Goal: Task Accomplishment & Management: Complete application form

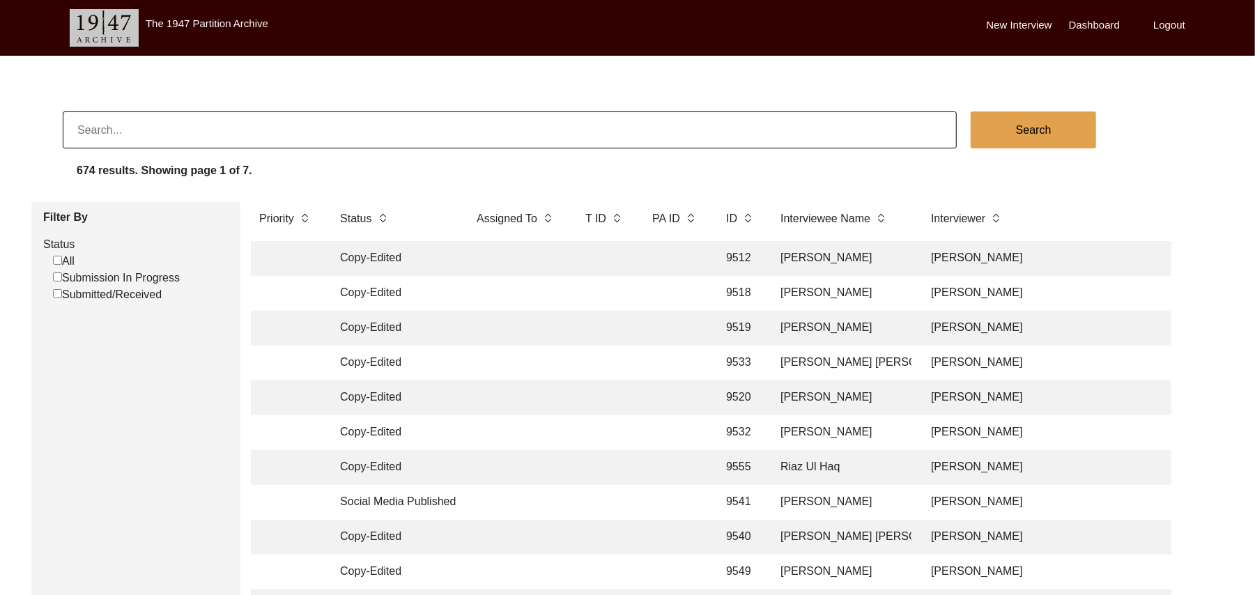
click at [56, 277] on input "Submission In Progress" at bounding box center [57, 276] width 9 height 9
checkbox input "false"
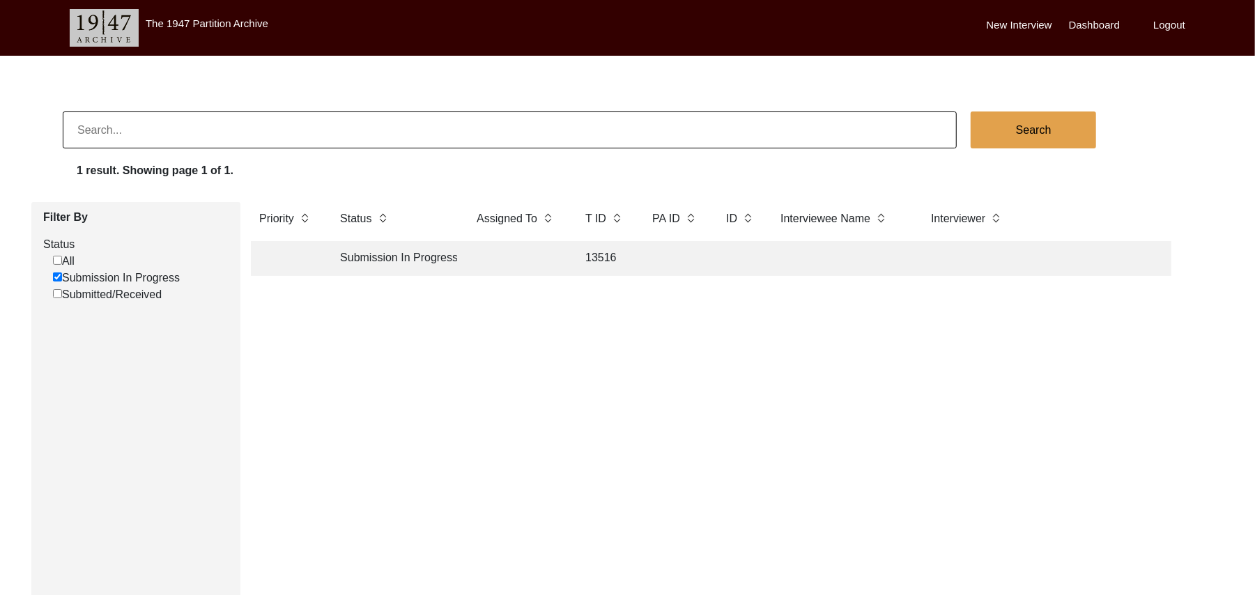
click at [606, 258] on td "13516" at bounding box center [605, 258] width 56 height 35
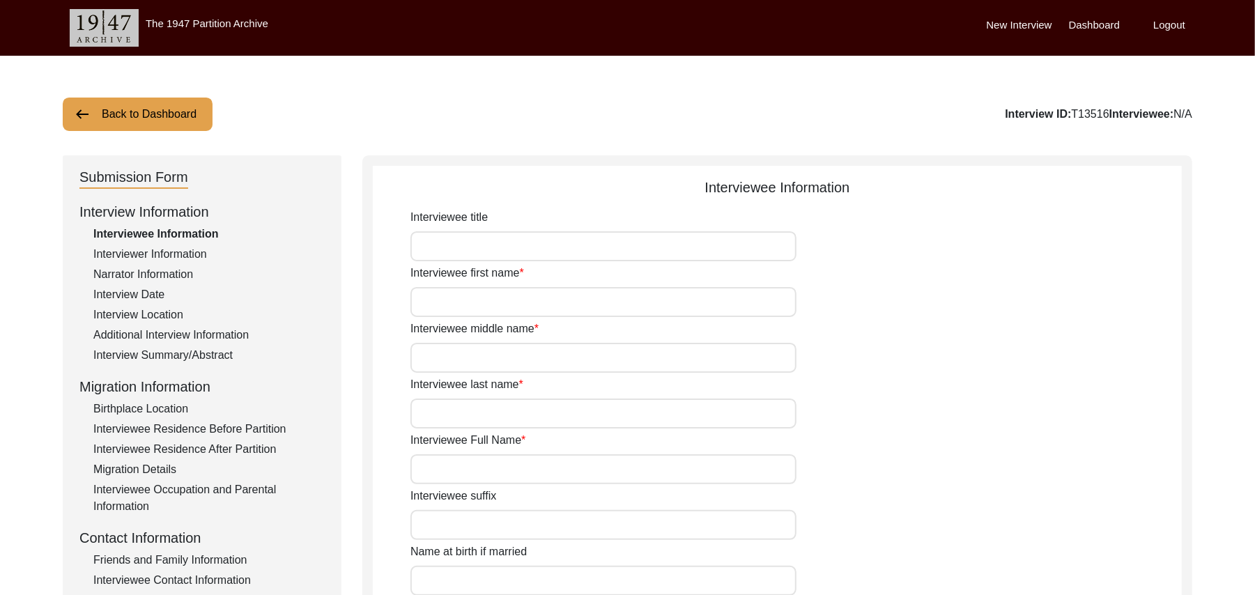
click at [527, 249] on input "Interviewee title" at bounding box center [603, 246] width 386 height 30
type input "Mr"
click at [511, 313] on input "Interviewee first name" at bounding box center [603, 302] width 386 height 30
type input "[DEMOGRAPHIC_DATA]"
click at [492, 357] on input "Interviewee middle name" at bounding box center [603, 358] width 386 height 30
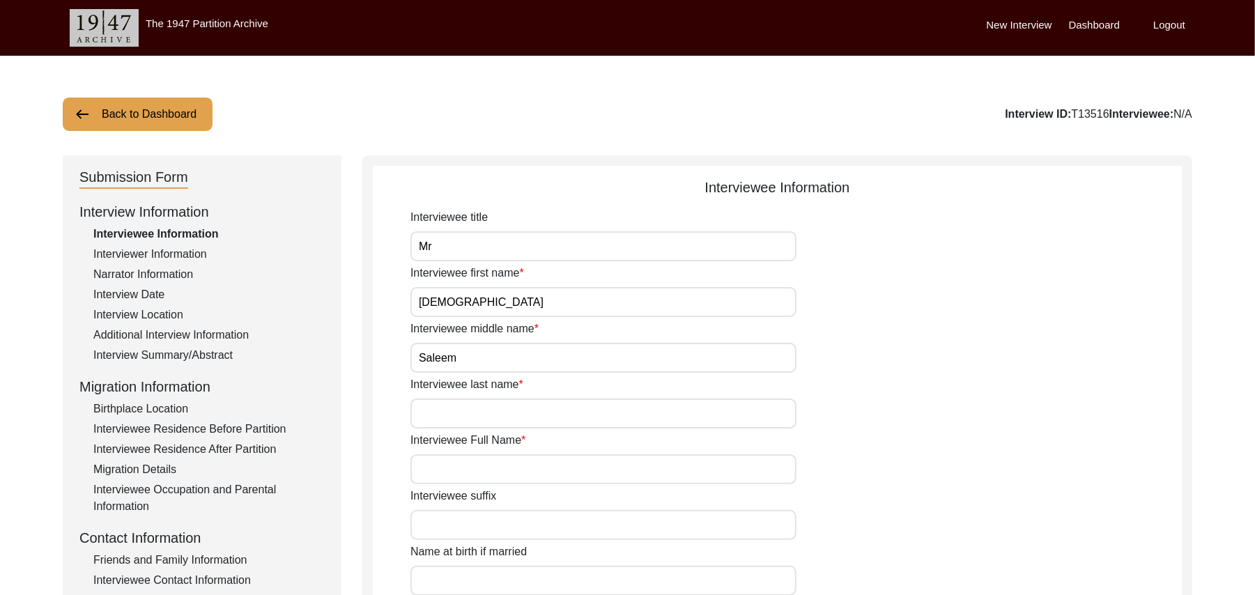
type input "Saleem"
click at [474, 415] on input "Interviewee last name" at bounding box center [603, 414] width 386 height 30
type input "N/A"
click at [474, 472] on input "Interviewee Full Name" at bounding box center [603, 469] width 386 height 30
type input "[PERSON_NAME]"
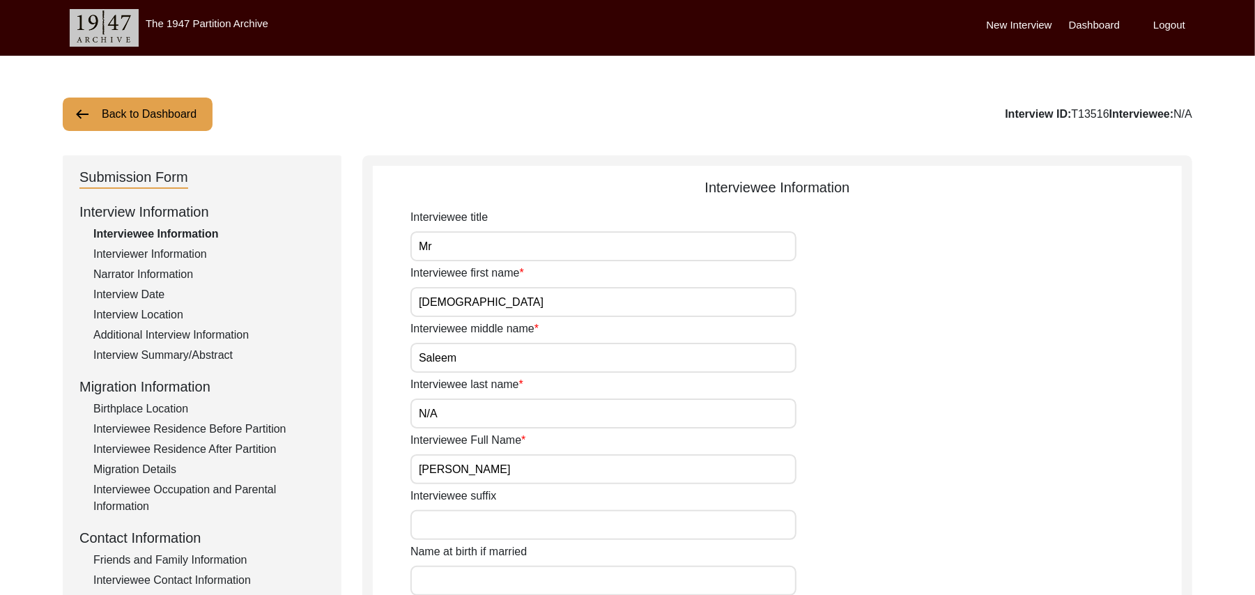
click at [471, 525] on input "Interviewee suffix" at bounding box center [603, 525] width 386 height 30
paste input "N/A"
type input "N/A"
click at [472, 580] on input "Name at birth if married" at bounding box center [603, 581] width 386 height 30
type input "M"
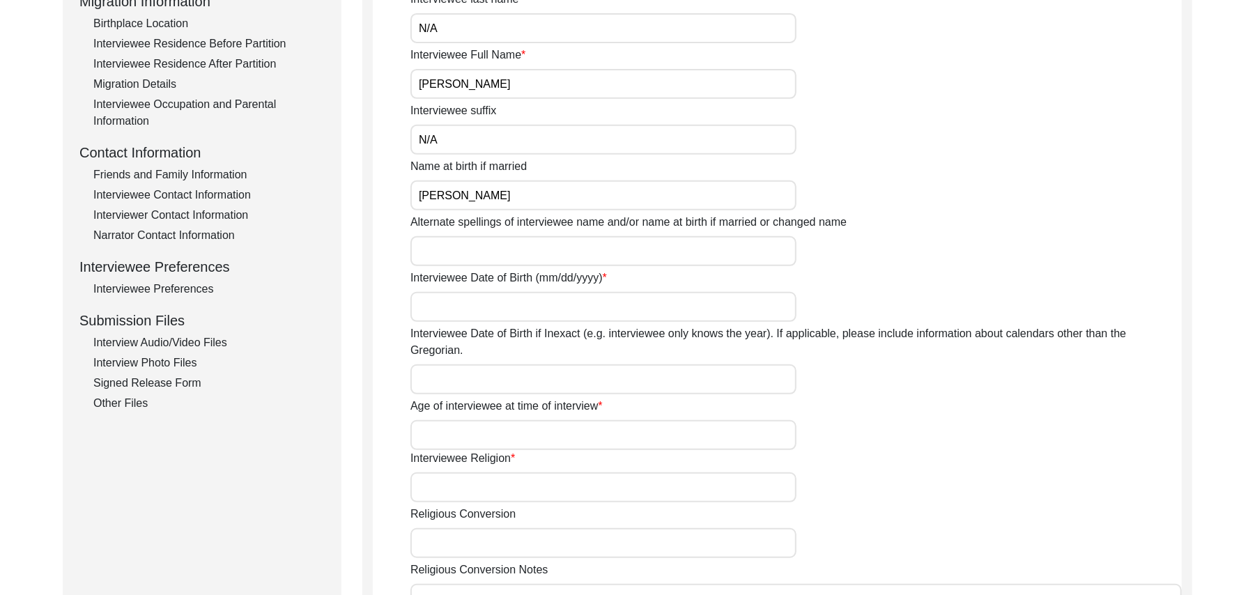
scroll to position [435, 0]
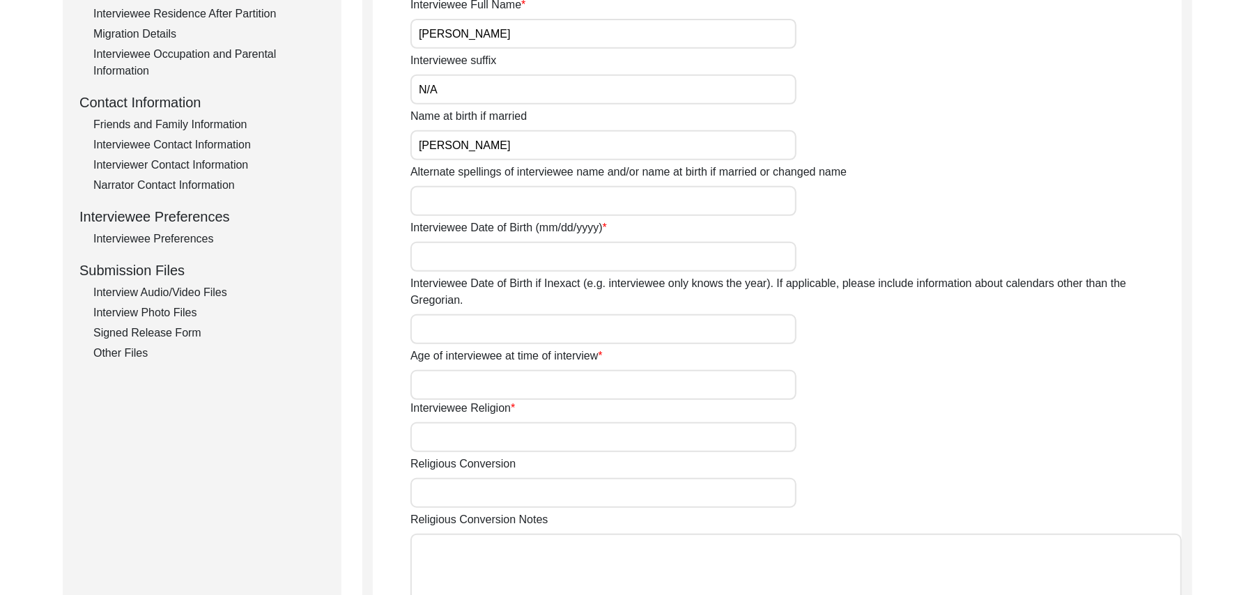
click at [474, 148] on input "[PERSON_NAME]" at bounding box center [603, 145] width 386 height 30
type input "[PERSON_NAME]"
click at [472, 201] on input "Alternate spellings of interviewee name and/or name at birth if married or chan…" at bounding box center [603, 201] width 386 height 30
type input "[PERSON_NAME]"
click at [471, 263] on input "Interviewee Date of Birth (mm/dd/yyyy)" at bounding box center [603, 257] width 386 height 30
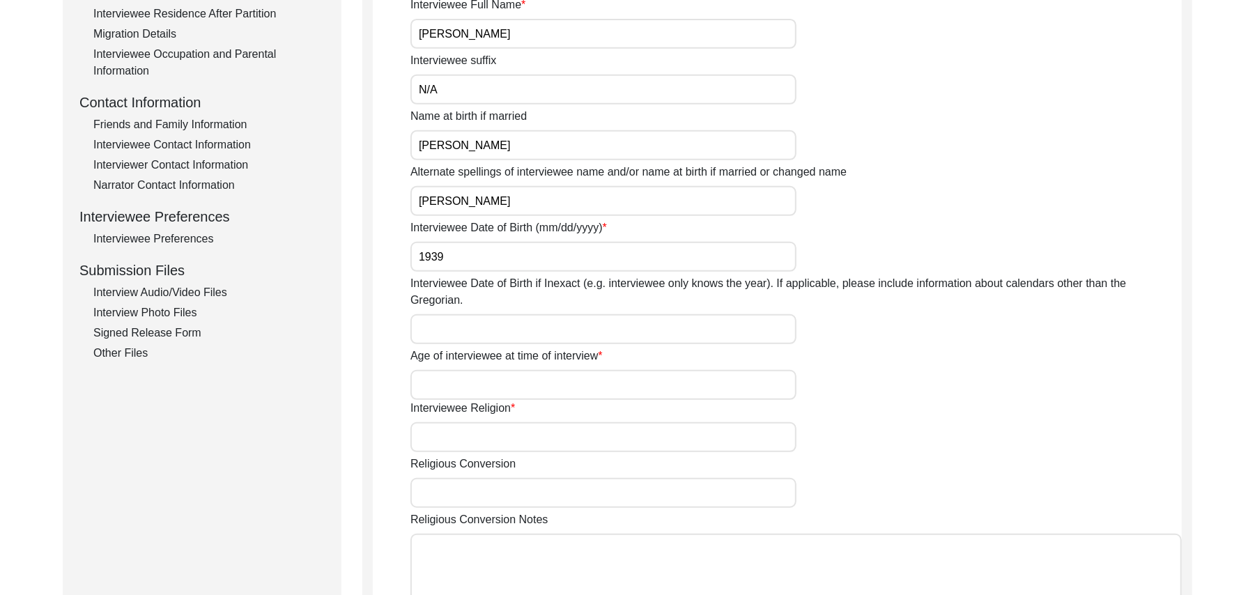
type input "1939"
click at [465, 314] on input "Interviewee Date of Birth if Inexact (e.g. interviewee only knows the year). If…" at bounding box center [603, 329] width 386 height 30
type input "1934"
click at [456, 370] on input "Age of interviewee at time of interview" at bounding box center [603, 385] width 386 height 30
type input "1"
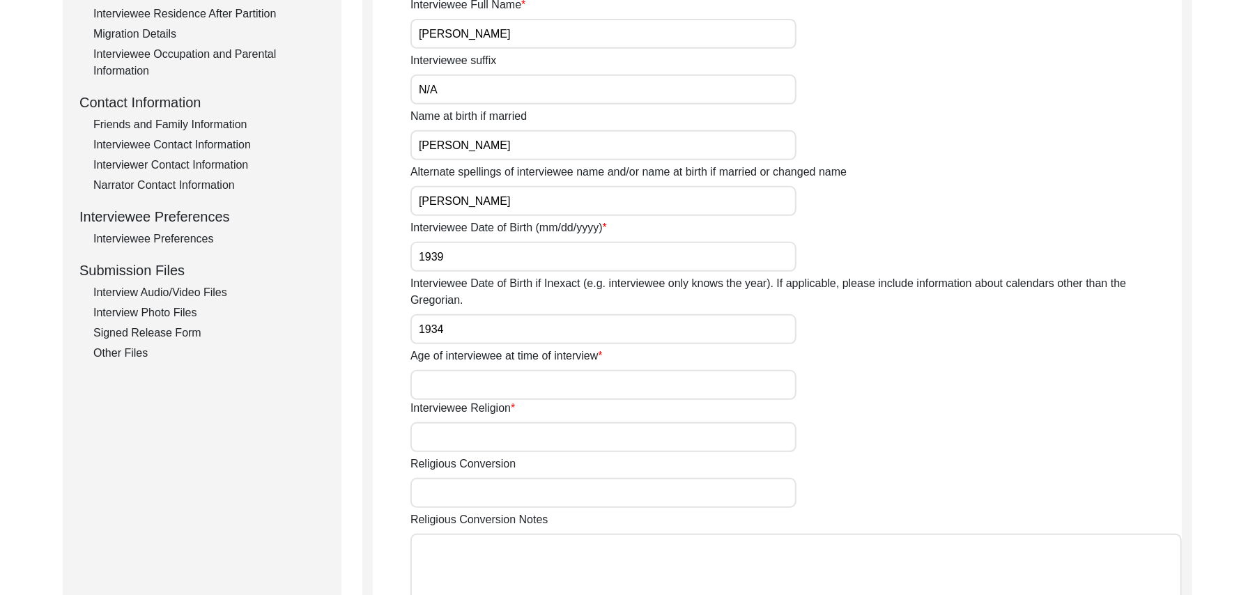
type input "("
type input "91 Years"
click at [447, 425] on input "Interviewee Religion" at bounding box center [603, 437] width 386 height 30
type input "[DEMOGRAPHIC_DATA]"
click at [446, 482] on input "Religious Conversion" at bounding box center [603, 493] width 386 height 30
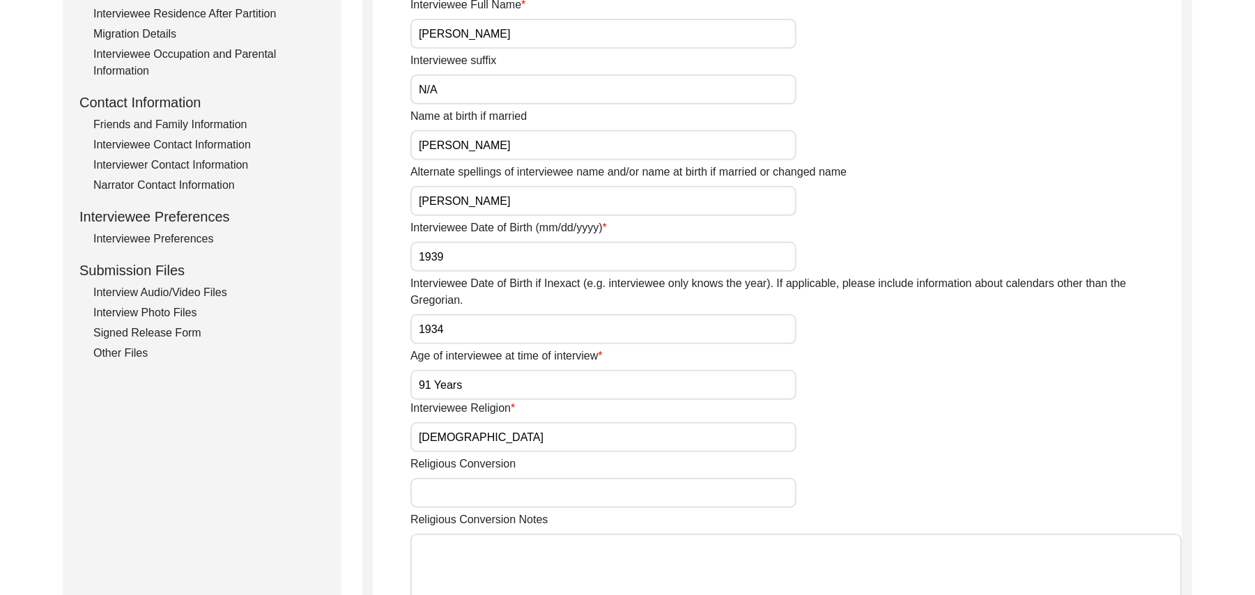
paste input "N/A"
type input "N/A"
click at [453, 542] on textarea "Religious Conversion Notes" at bounding box center [795, 576] width 771 height 84
paste textarea "N/A"
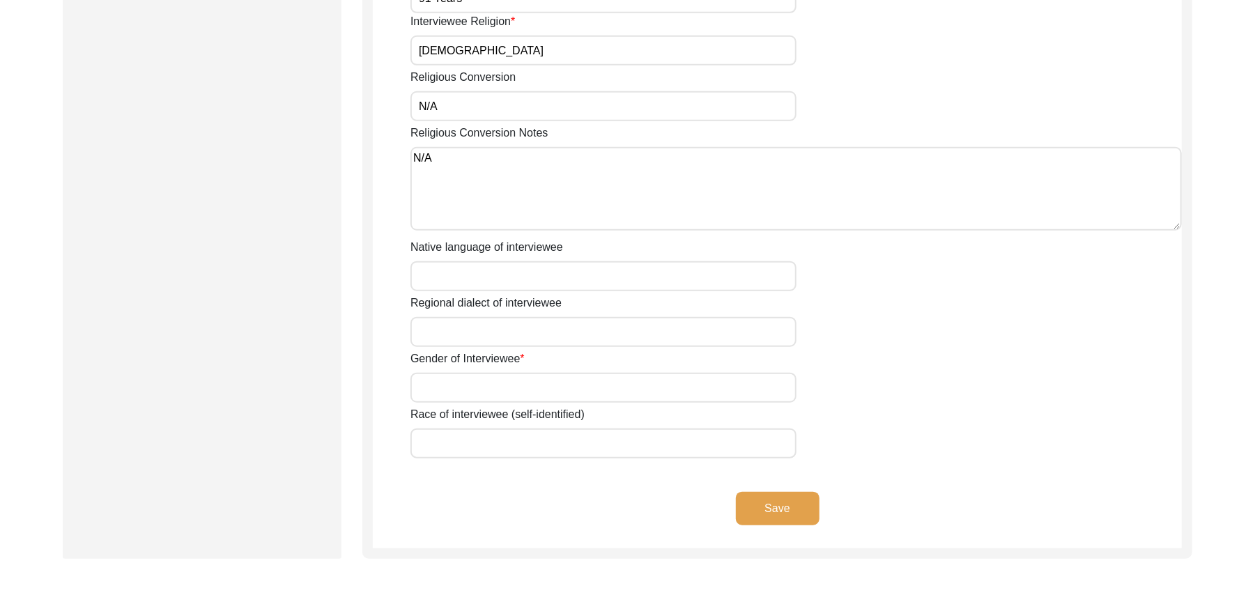
scroll to position [871, 0]
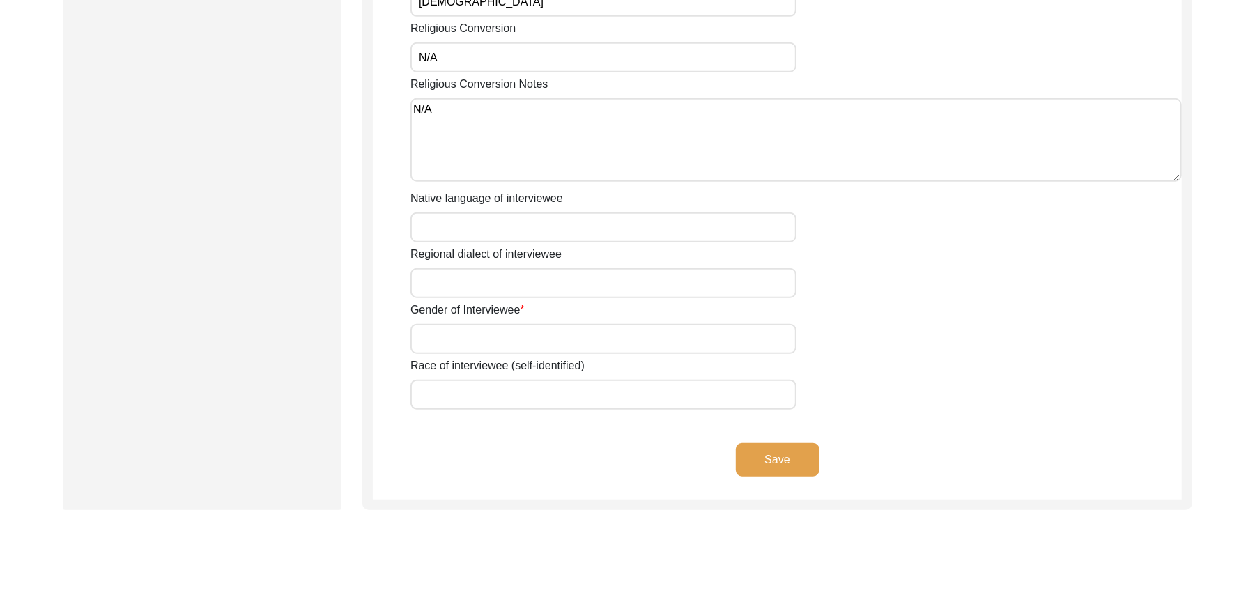
type textarea "N/A"
click at [575, 215] on input "Native language of interviewee" at bounding box center [603, 228] width 386 height 30
type input "Punjabi"
click at [541, 271] on input "Regional dialect of interviewee" at bounding box center [603, 283] width 386 height 30
type input "Malwai"
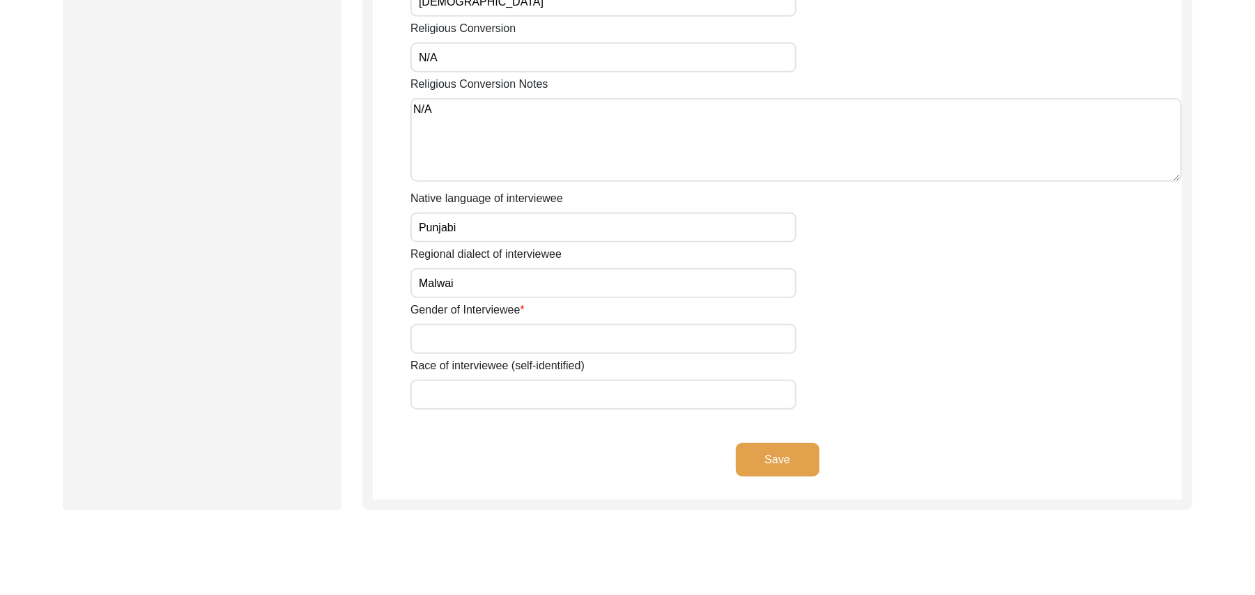
click at [530, 325] on input "Gender of Interviewee" at bounding box center [603, 339] width 386 height 30
type input "[DEMOGRAPHIC_DATA]"
click at [506, 383] on input "Race of interviewee (self-identified)" at bounding box center [603, 395] width 386 height 30
type input "Araein"
click at [787, 443] on button "Save" at bounding box center [778, 459] width 84 height 33
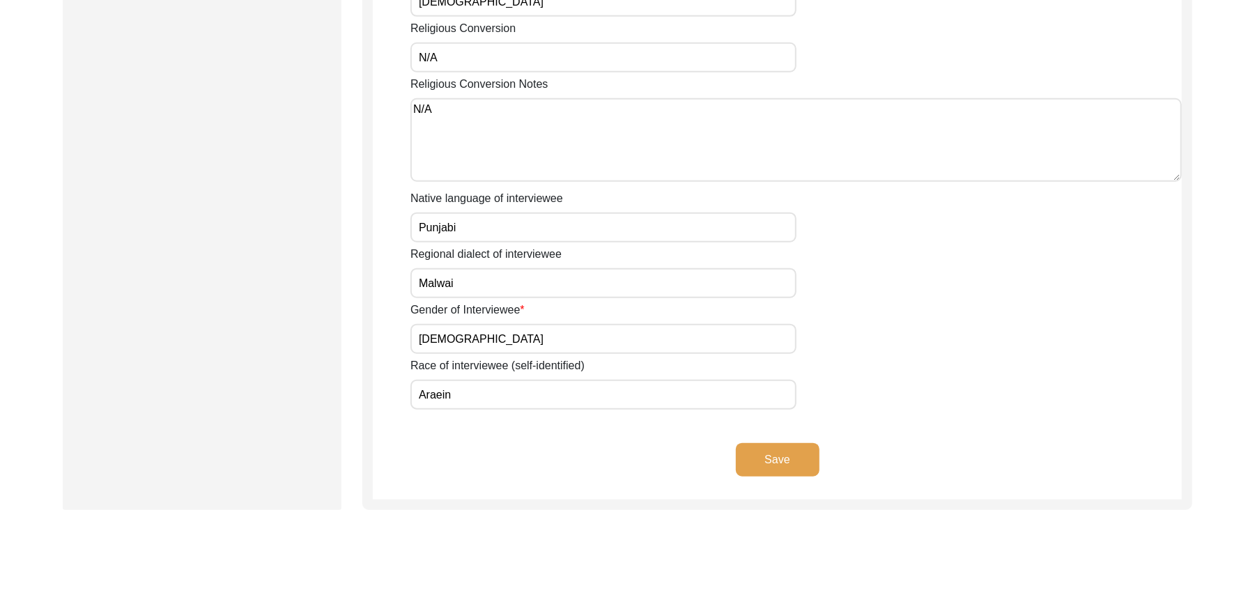
click at [787, 443] on button "Save" at bounding box center [778, 459] width 84 height 33
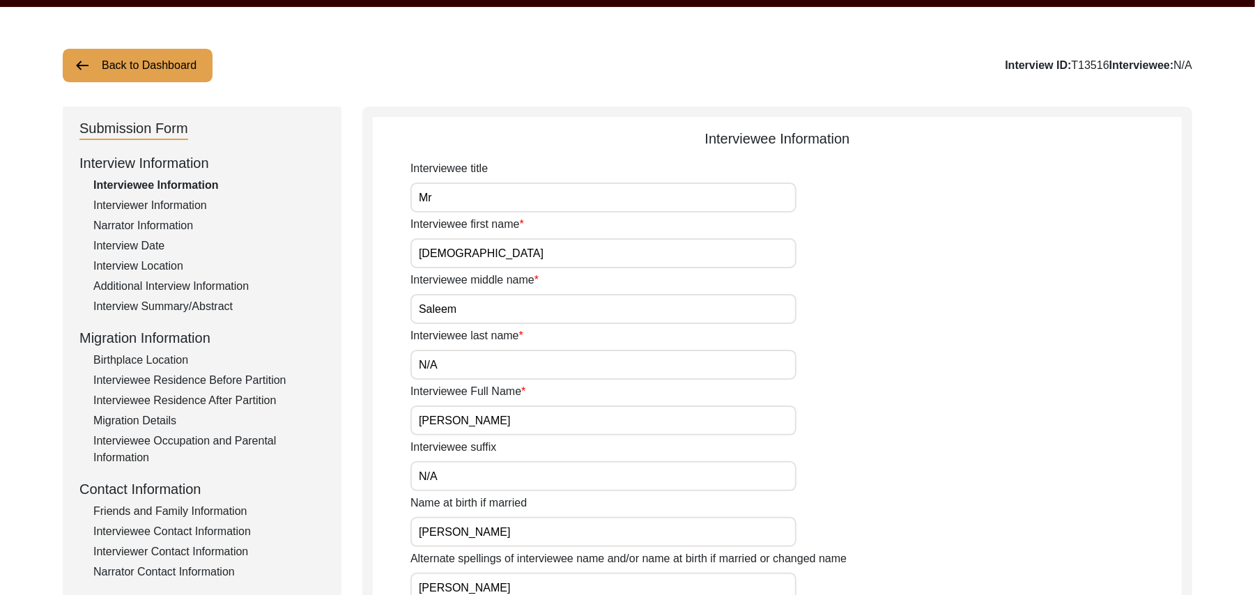
scroll to position [0, 0]
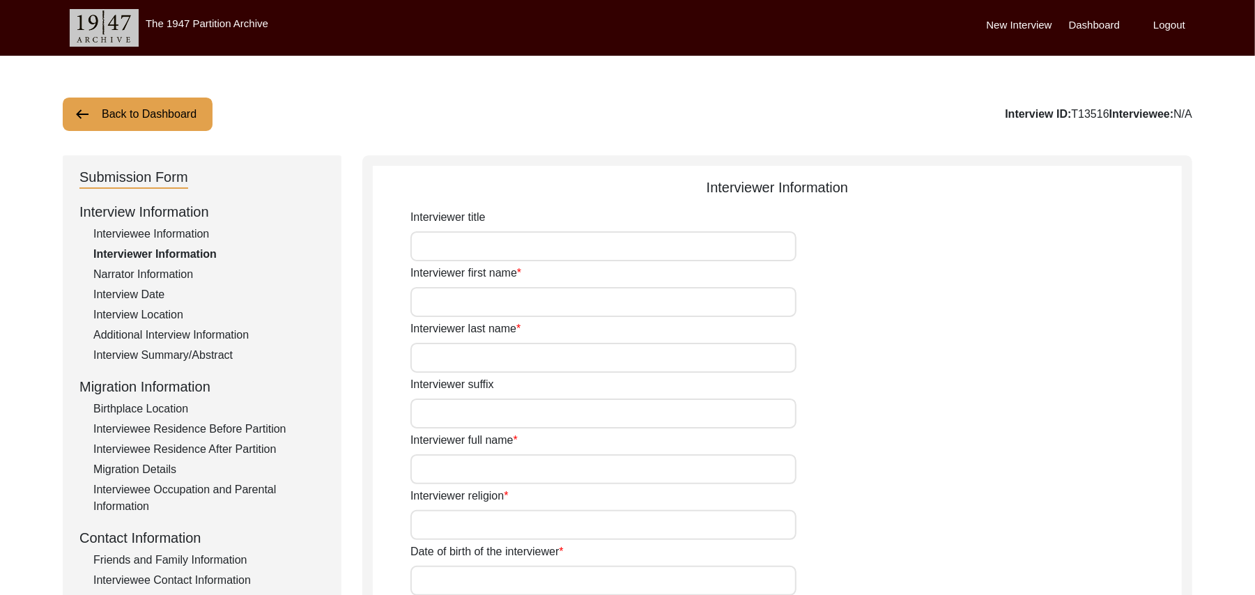
click at [610, 249] on input "Interviewer title" at bounding box center [603, 246] width 386 height 30
type input "Mr"
click at [582, 308] on input "Interviewer first name" at bounding box center [603, 302] width 386 height 30
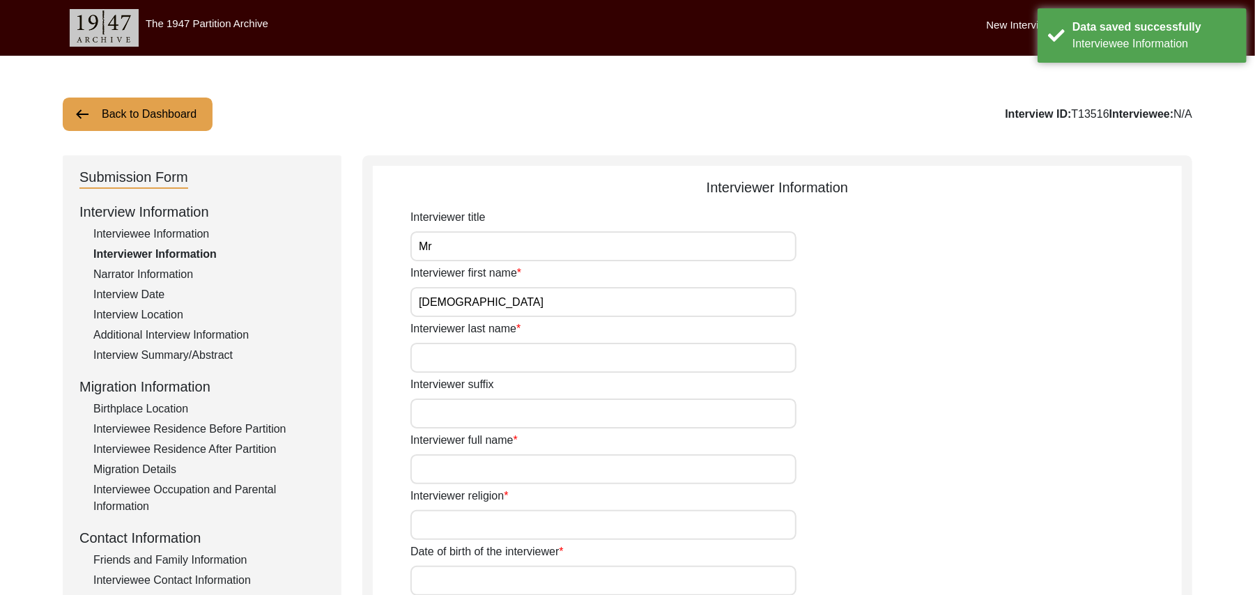
type input "[DEMOGRAPHIC_DATA]"
click at [552, 360] on input "Interviewer last name" at bounding box center [603, 358] width 386 height 30
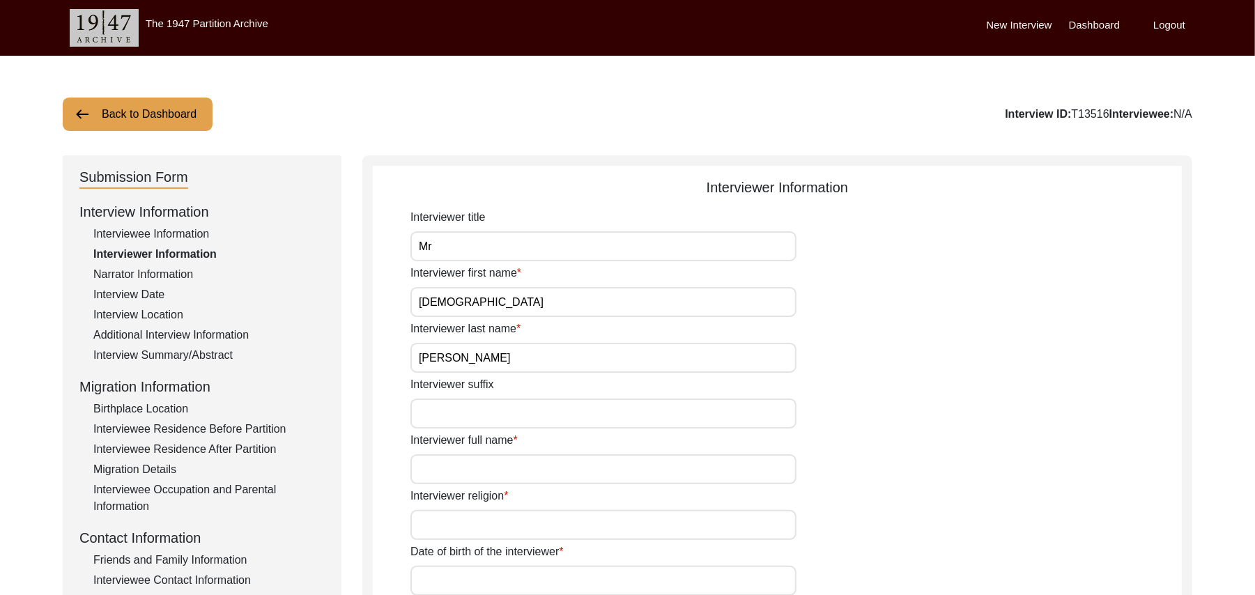
type input "[PERSON_NAME]"
click at [543, 422] on input "Interviewer suffix" at bounding box center [603, 414] width 386 height 30
paste input "N/A"
type input "N/A"
click at [495, 471] on input "Interviewer full name" at bounding box center [603, 469] width 386 height 30
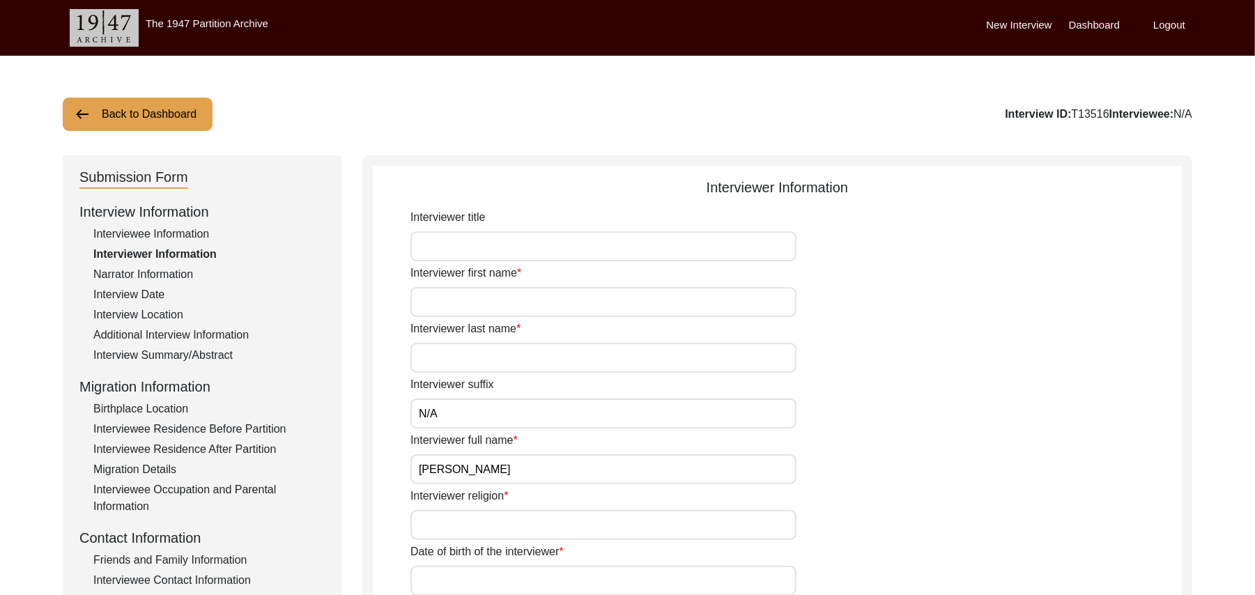
type input "[PERSON_NAME]"
click at [482, 527] on input "Interviewer religion" at bounding box center [603, 525] width 386 height 30
type input "[DEMOGRAPHIC_DATA]"
click at [474, 581] on input "Date of birth of the interviewer" at bounding box center [603, 581] width 386 height 30
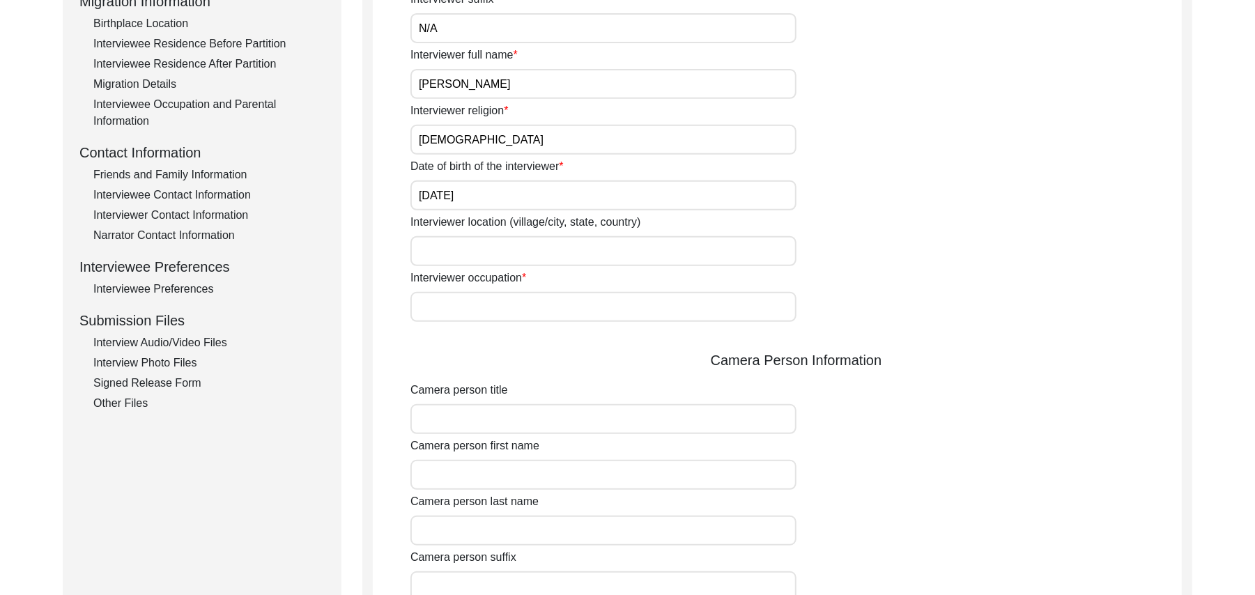
scroll to position [461, 0]
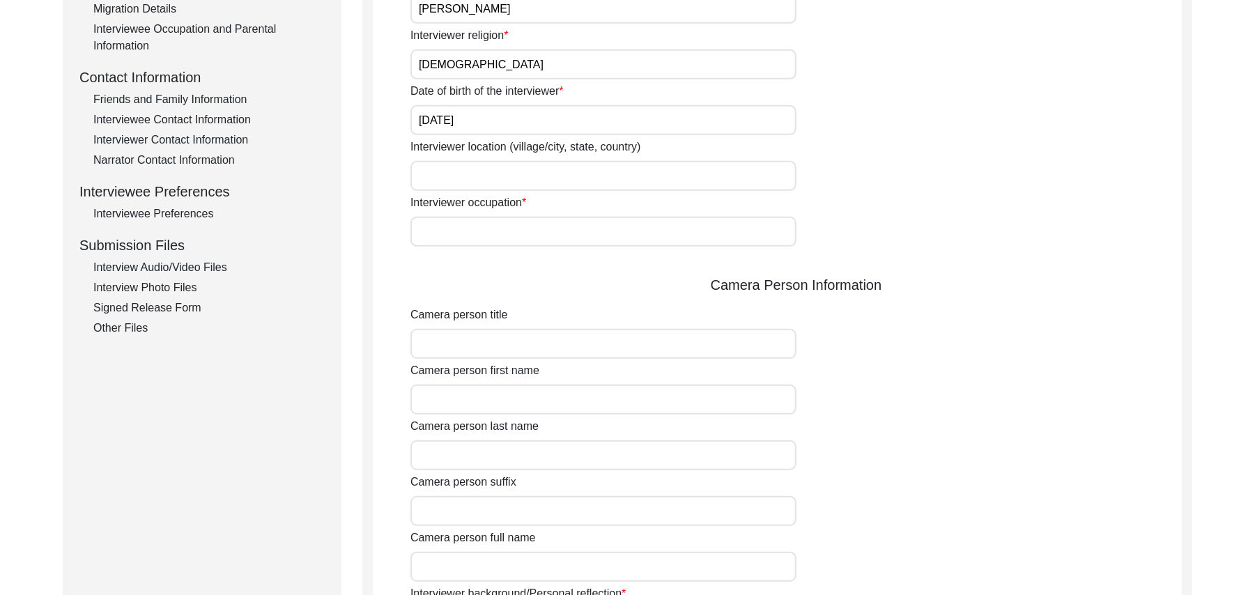
type input "[DATE]"
click at [466, 174] on input "Interviewer location (village/city, state, country)" at bounding box center [603, 176] width 386 height 30
type input "[GEOGRAPHIC_DATA], [GEOGRAPHIC_DATA], [GEOGRAPHIC_DATA]"
click at [460, 240] on input "Interviewer occupation" at bounding box center [603, 232] width 386 height 30
type input "Retired Govt servant"
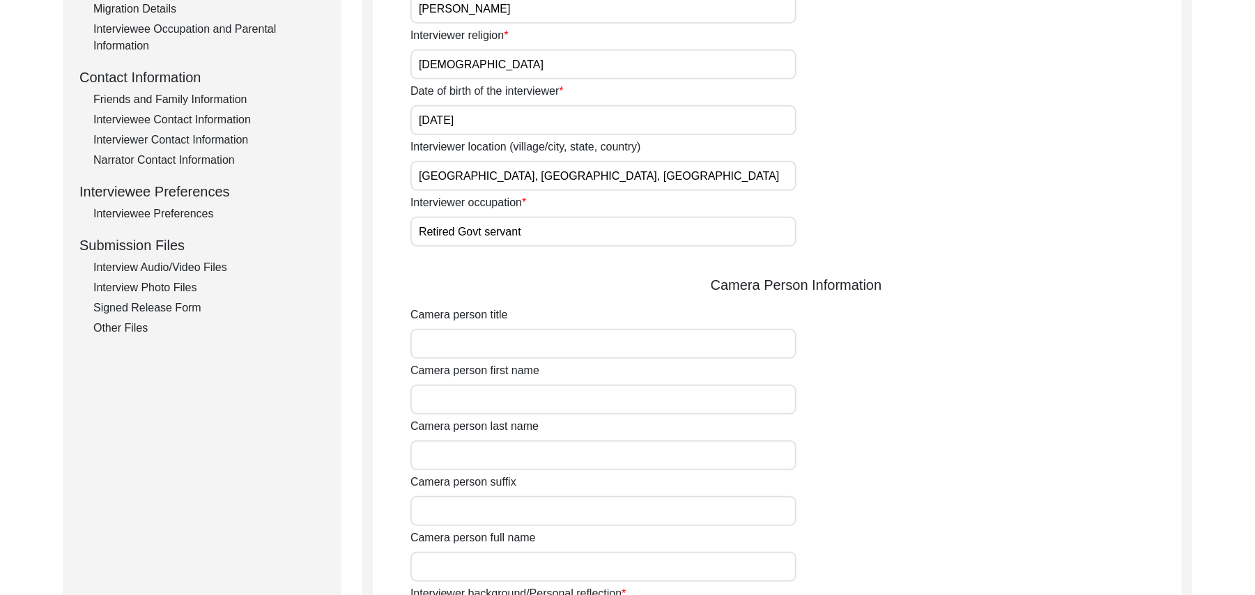
click at [460, 338] on input "Camera person title" at bounding box center [603, 344] width 386 height 30
type input "Mr"
click at [461, 401] on input "Camera person first name" at bounding box center [603, 400] width 386 height 30
type input "[DEMOGRAPHIC_DATA]"
click at [460, 457] on input "Camera person last name" at bounding box center [603, 455] width 386 height 30
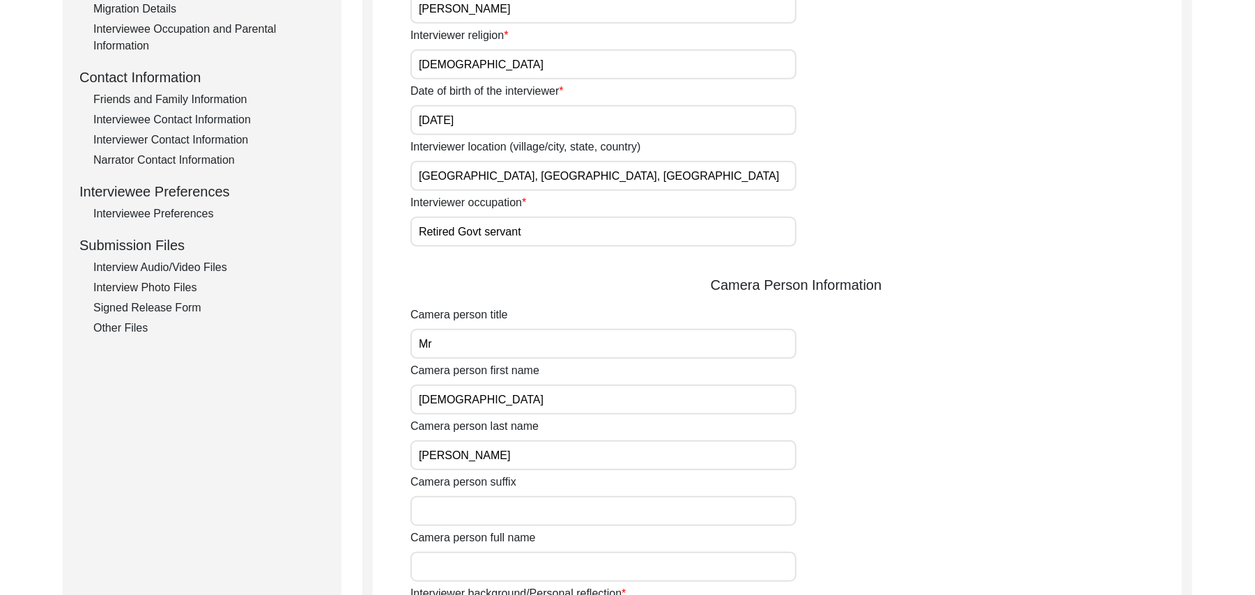
type input "[PERSON_NAME]"
click at [464, 516] on input "Camera person suffix" at bounding box center [603, 511] width 386 height 30
paste input "N/A"
type input "N/A"
click at [466, 569] on input "Camera person full name" at bounding box center [603, 567] width 386 height 30
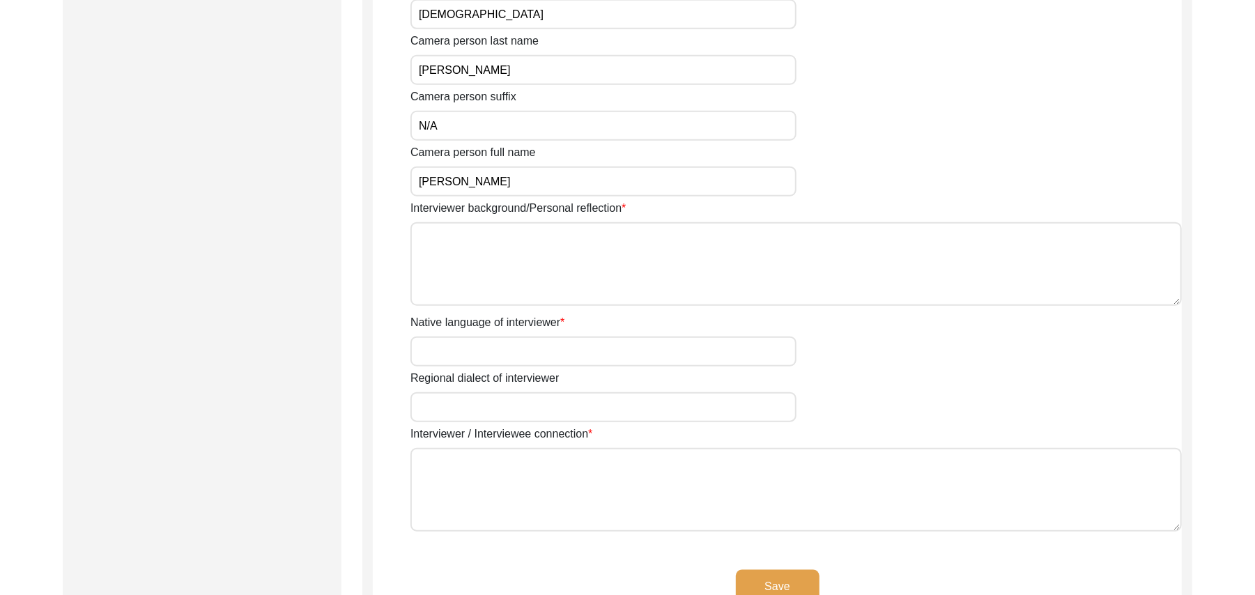
scroll to position [946, 0]
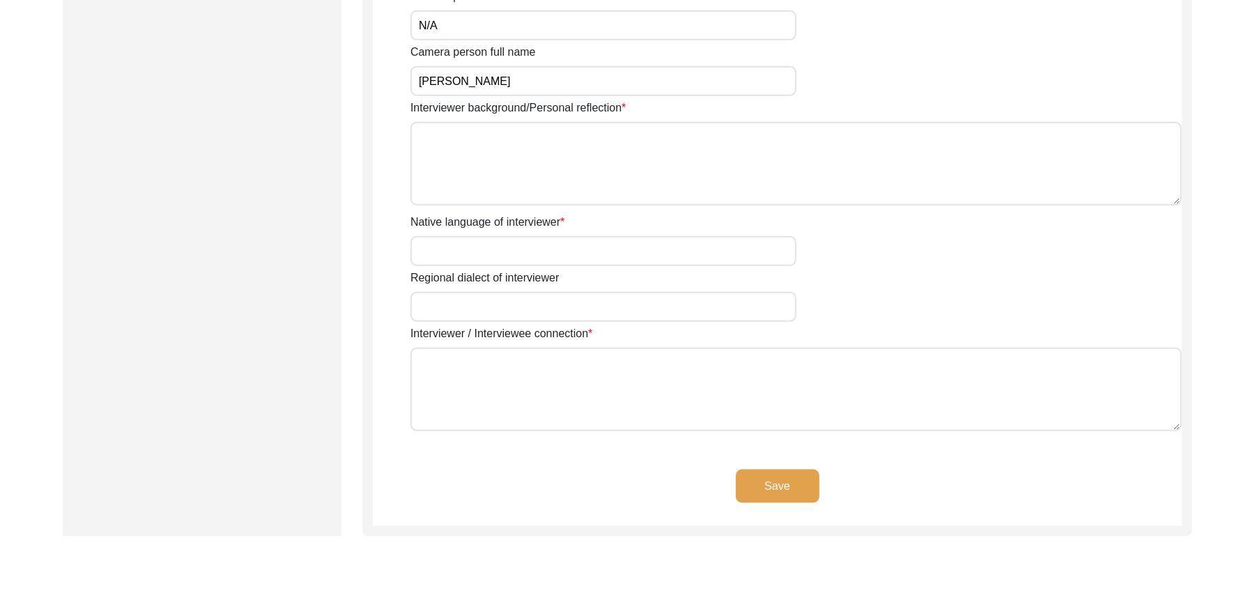
type input "[PERSON_NAME]"
click at [600, 165] on textarea "Interviewer background/Personal reflection" at bounding box center [795, 164] width 771 height 84
paste textarea "N/A"
click at [559, 255] on input "Native language of interviewer" at bounding box center [603, 251] width 386 height 30
click at [480, 159] on textarea "N/A" at bounding box center [795, 164] width 771 height 84
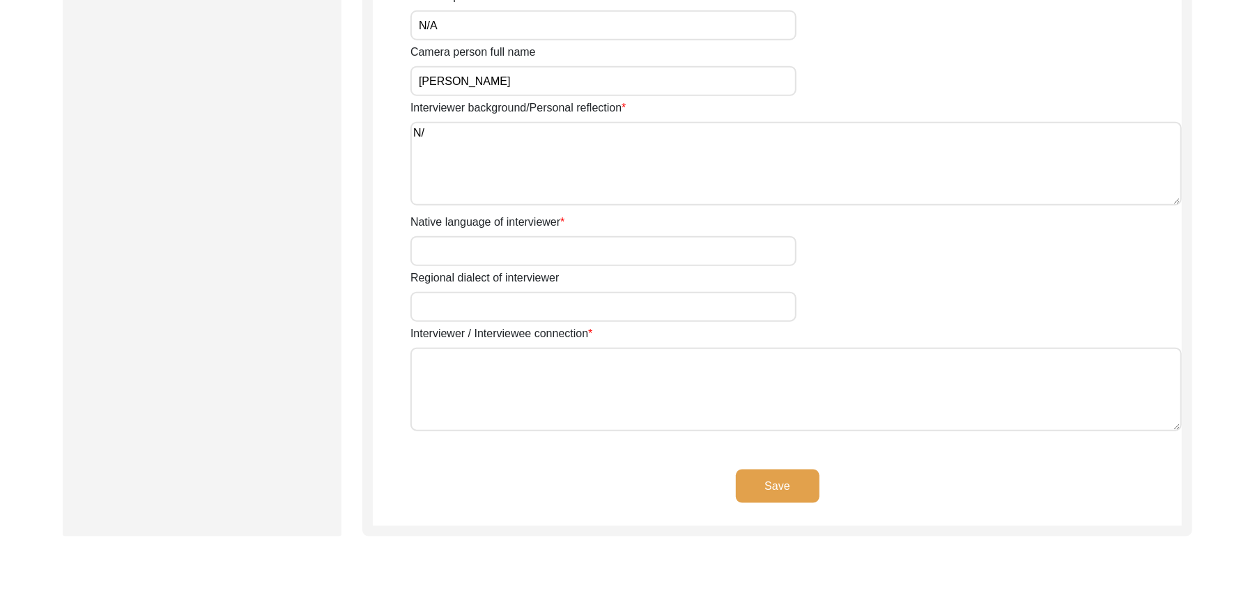
type textarea "N"
type textarea "A graduate in the subjects of education and [DEMOGRAPHIC_DATA] history."
click at [502, 247] on input "Native language of interviewer" at bounding box center [603, 251] width 386 height 30
type input "Punjabi"
click at [492, 304] on input "Regional dialect of interviewer" at bounding box center [603, 307] width 386 height 30
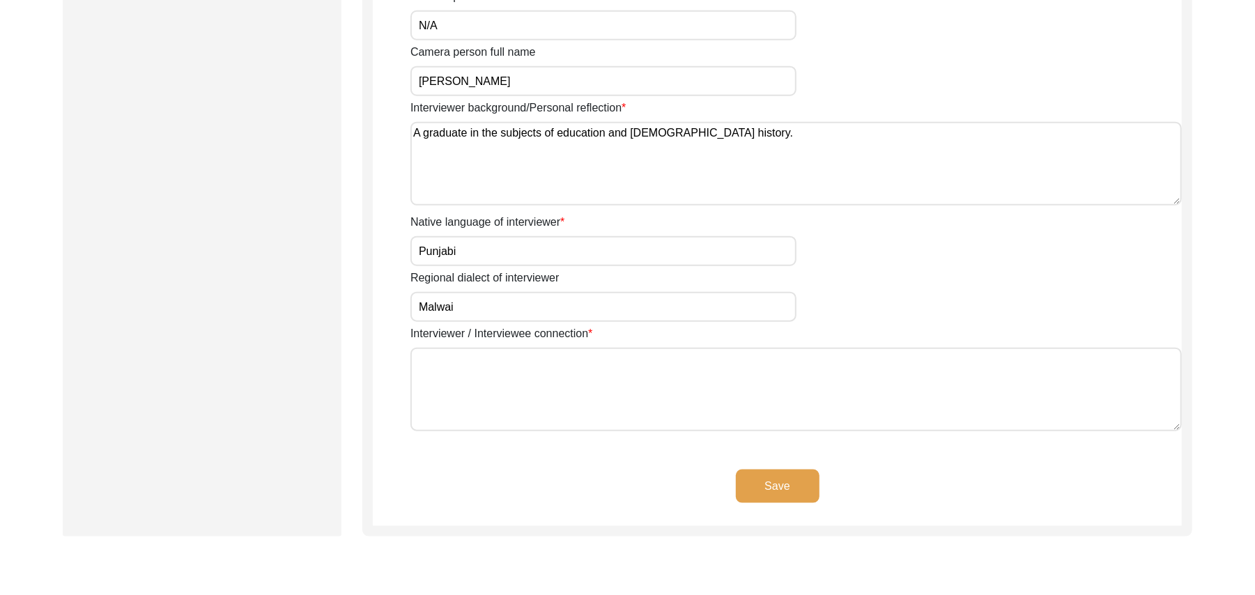
type input "Malwai"
click at [500, 390] on textarea "Interviewer / Interviewee connection" at bounding box center [795, 390] width 771 height 84
paste textarea "N/A"
type textarea "N/A"
click at [757, 480] on button "Save" at bounding box center [778, 486] width 84 height 33
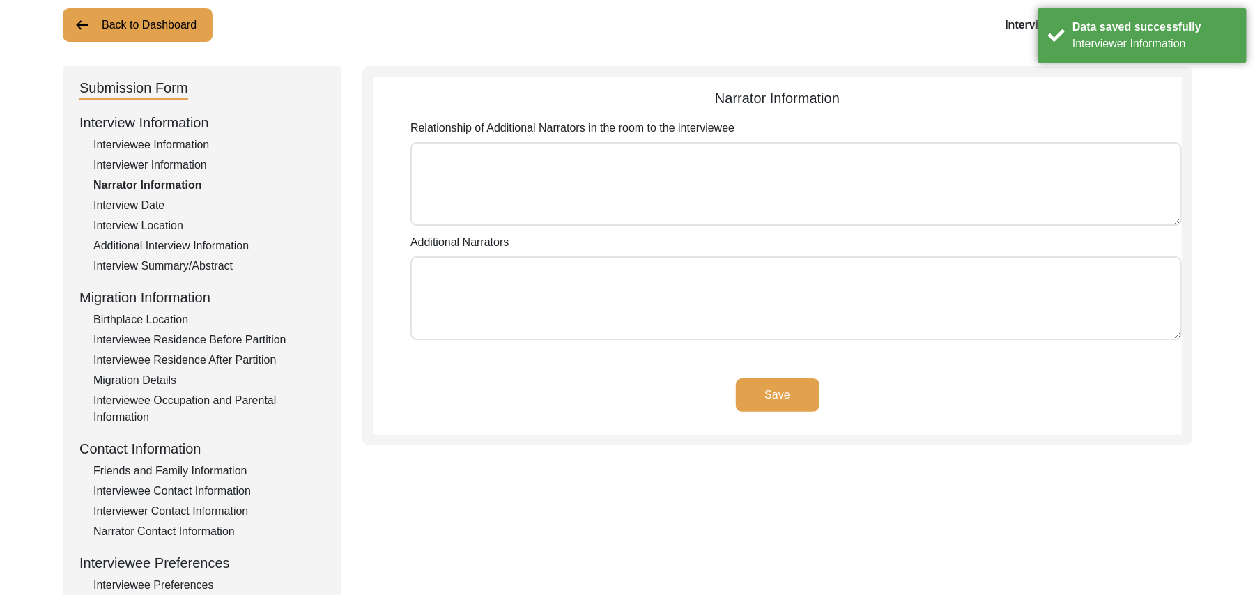
scroll to position [79, 0]
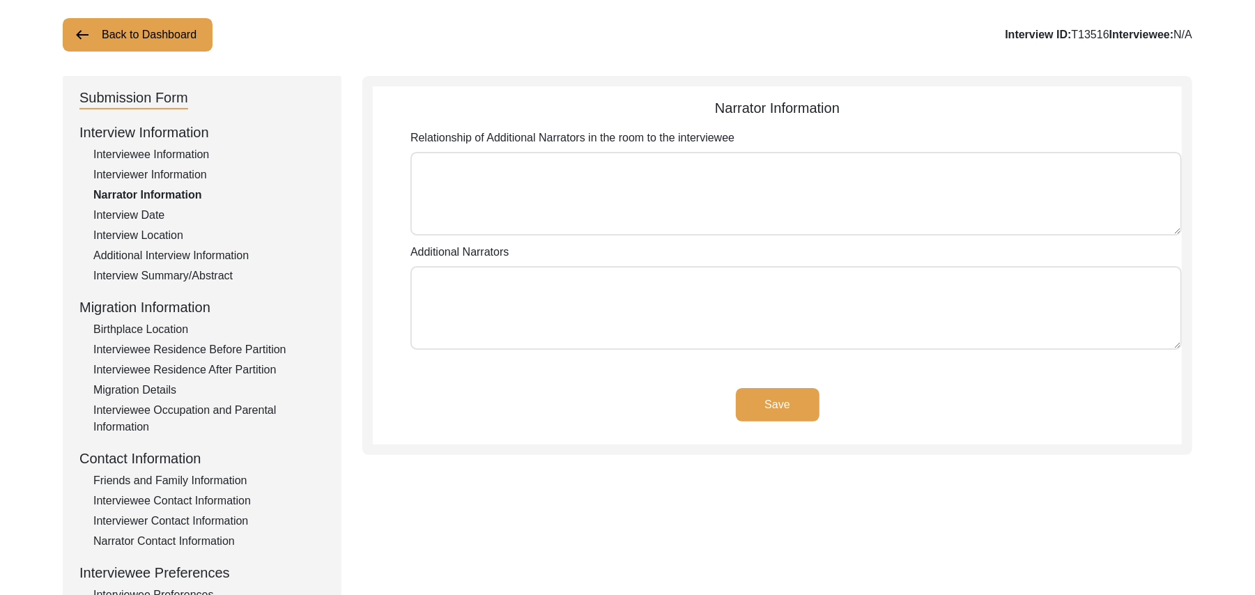
click at [702, 195] on textarea "Relationship of Additional Narrators in the room to the interviewee" at bounding box center [795, 194] width 771 height 84
paste textarea "N/A"
type textarea "N/A"
click at [619, 304] on textarea "Additional Narrators" at bounding box center [795, 308] width 771 height 84
paste textarea "N/A"
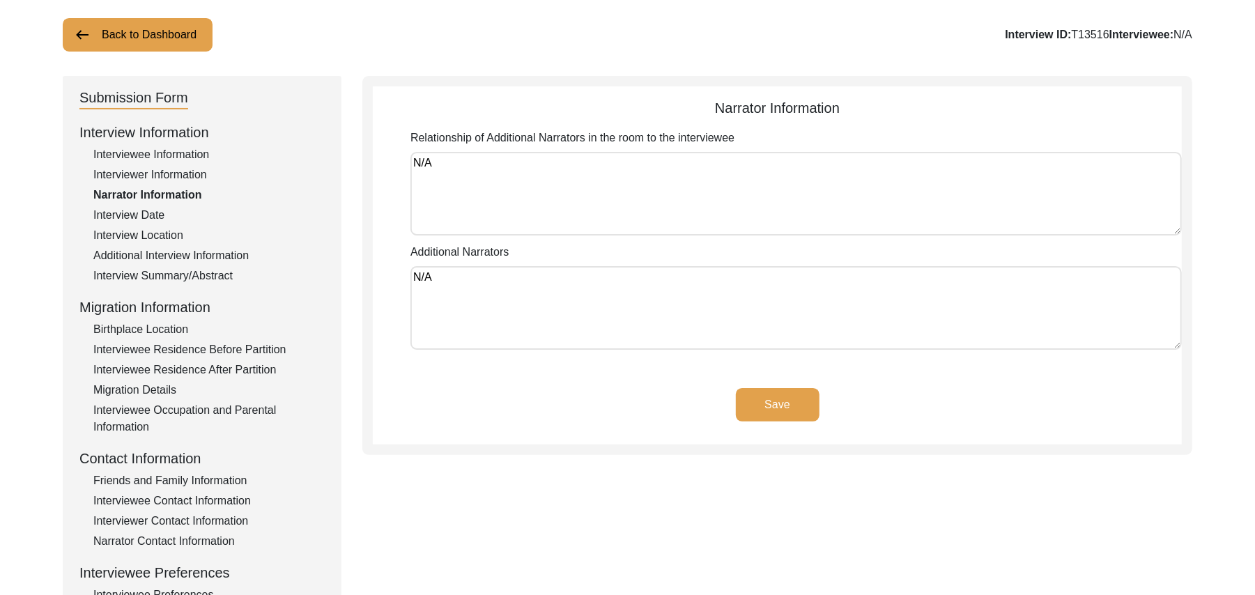
type textarea "N/A"
click at [773, 394] on button "Save" at bounding box center [778, 404] width 84 height 33
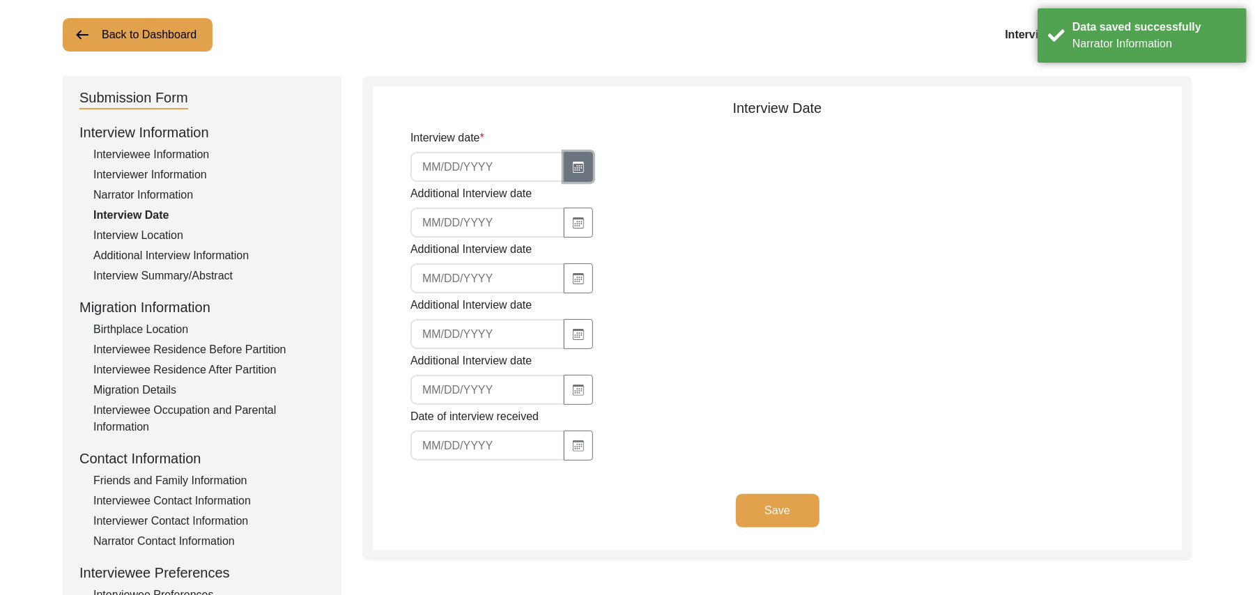
click at [573, 167] on icon "button" at bounding box center [578, 167] width 11 height 11
select select "8"
select select "2025"
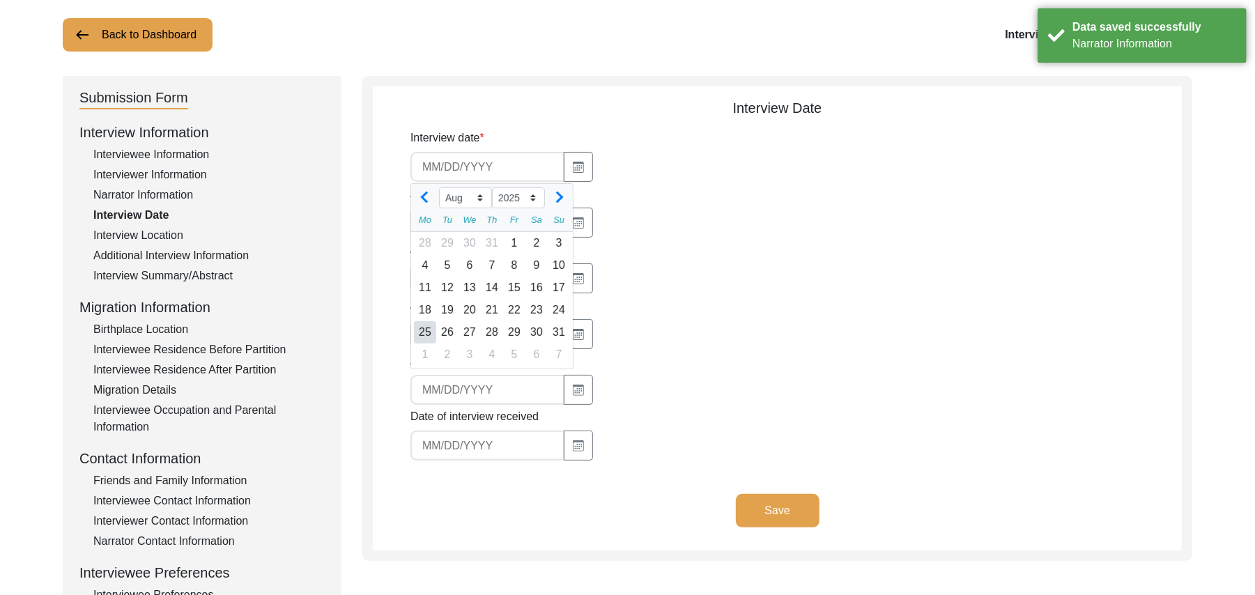
click at [427, 330] on div "25" at bounding box center [425, 332] width 22 height 22
type input "[DATE]"
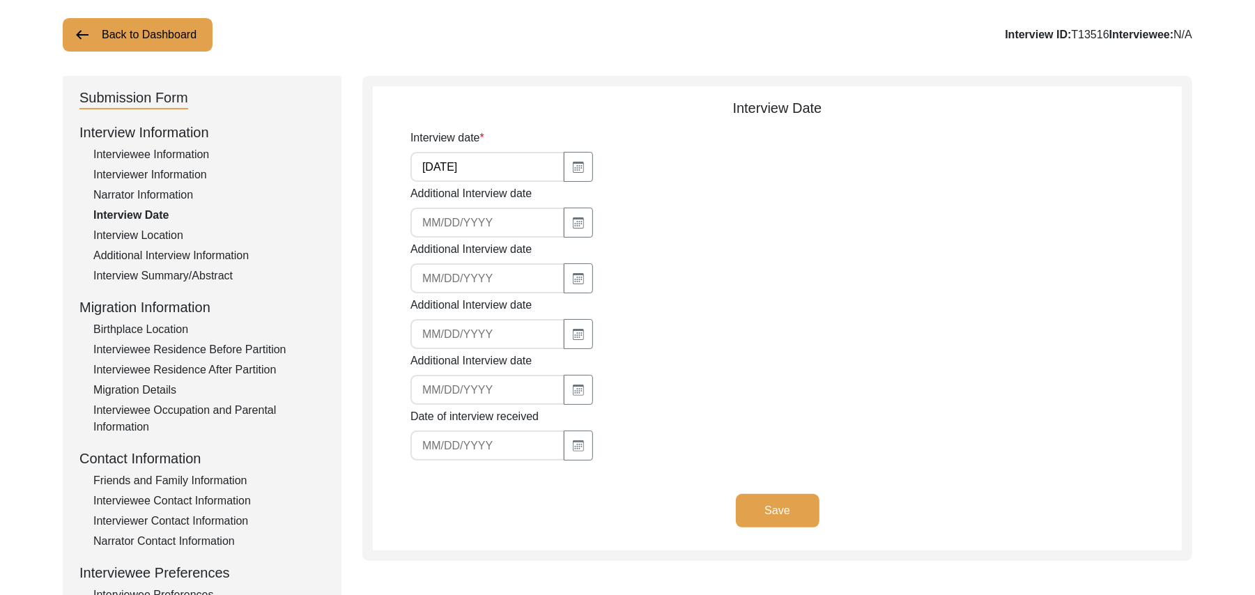
click at [798, 502] on button "Save" at bounding box center [778, 510] width 84 height 33
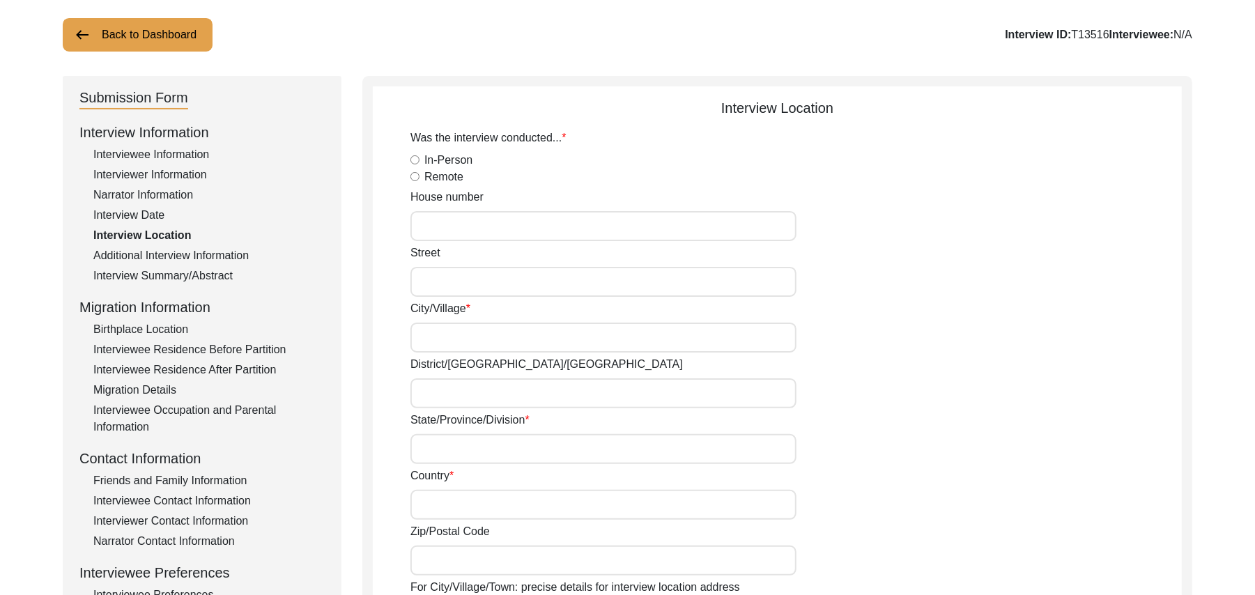
click at [414, 157] on input "In-Person" at bounding box center [414, 159] width 9 height 9
radio input "true"
click at [435, 229] on input "House number" at bounding box center [603, 226] width 386 height 30
paste input "N/A"
type input "N/A"
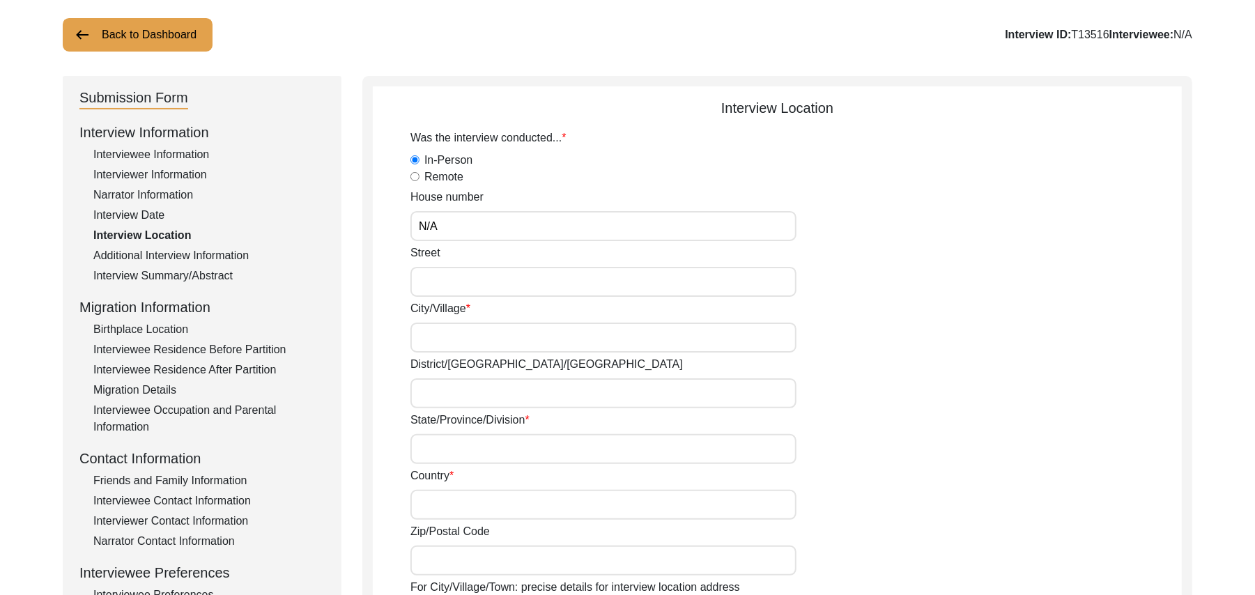
click at [432, 281] on input "Street" at bounding box center [603, 282] width 386 height 30
paste input "N/A"
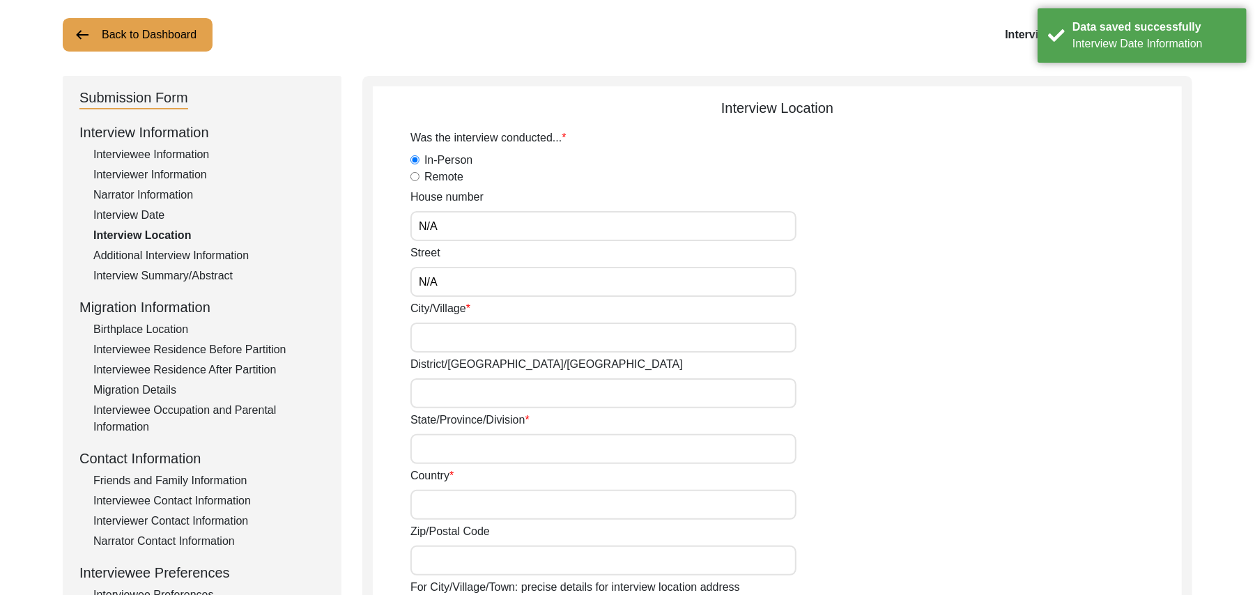
type input "N/A"
click at [444, 341] on input "City/Village" at bounding box center [603, 338] width 386 height 30
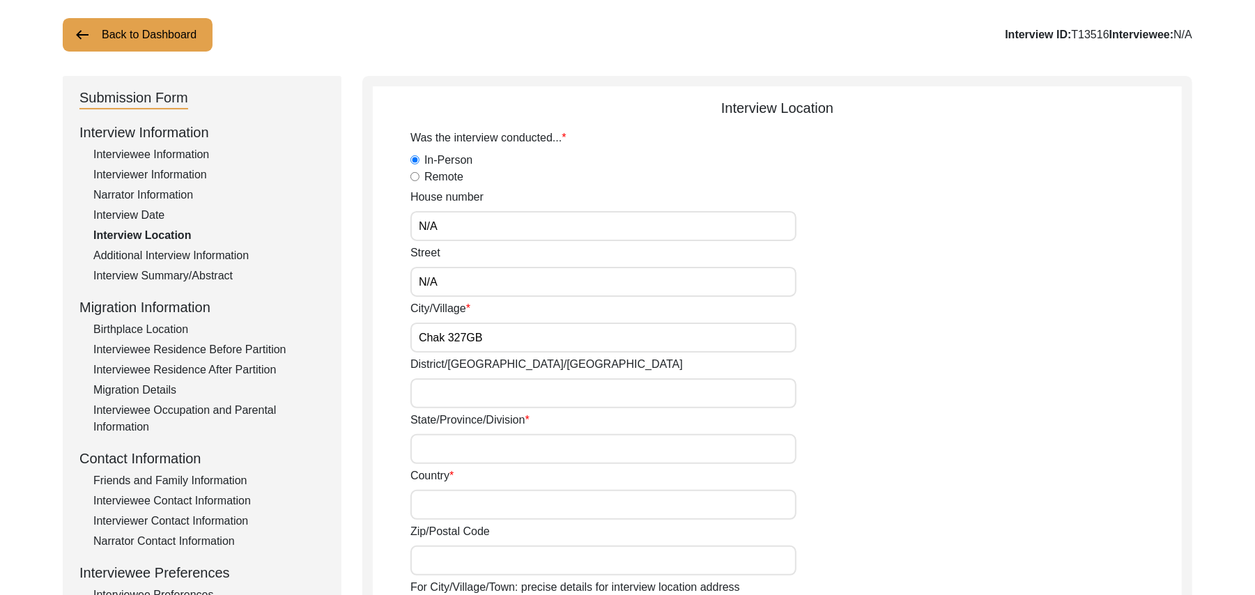
type input "Chak 327GB"
click at [453, 393] on input "District/[GEOGRAPHIC_DATA]/[GEOGRAPHIC_DATA]" at bounding box center [603, 393] width 386 height 30
type input "T"
type input "[PERSON_NAME]/ [PERSON_NAME]"
click at [435, 449] on input "State/Province/Division" at bounding box center [603, 449] width 386 height 30
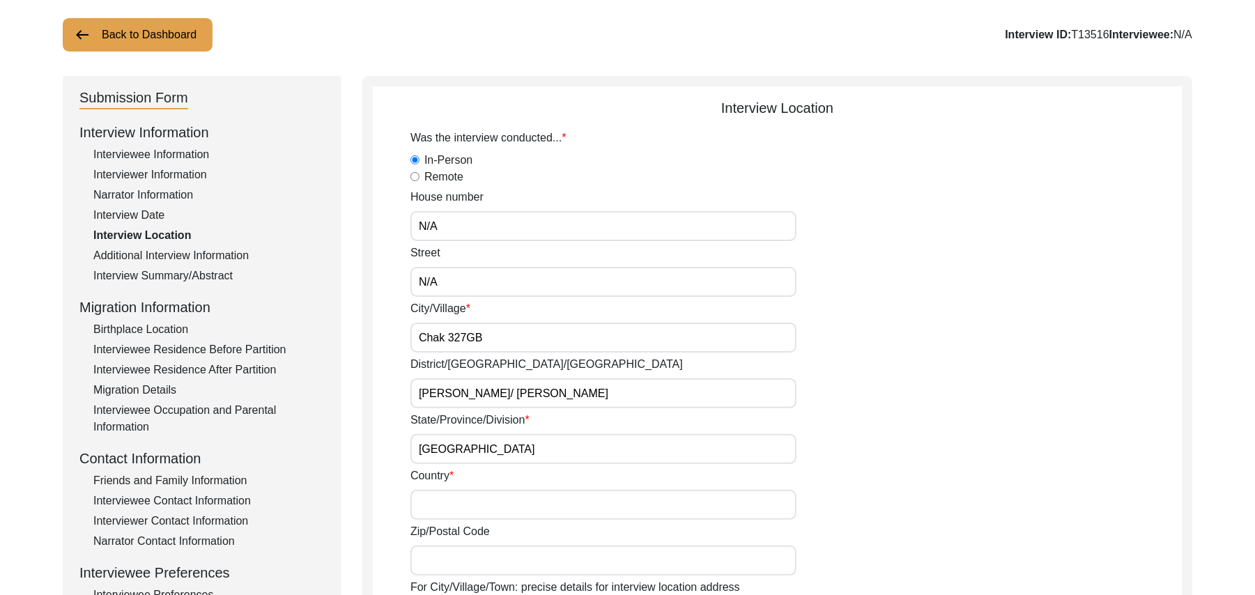
type input "[GEOGRAPHIC_DATA]"
click at [438, 504] on input "Country" at bounding box center [603, 505] width 386 height 30
click at [446, 561] on input "Zip/Postal Code" at bounding box center [603, 561] width 386 height 30
click at [460, 504] on input "36300" at bounding box center [603, 505] width 386 height 30
type input "3"
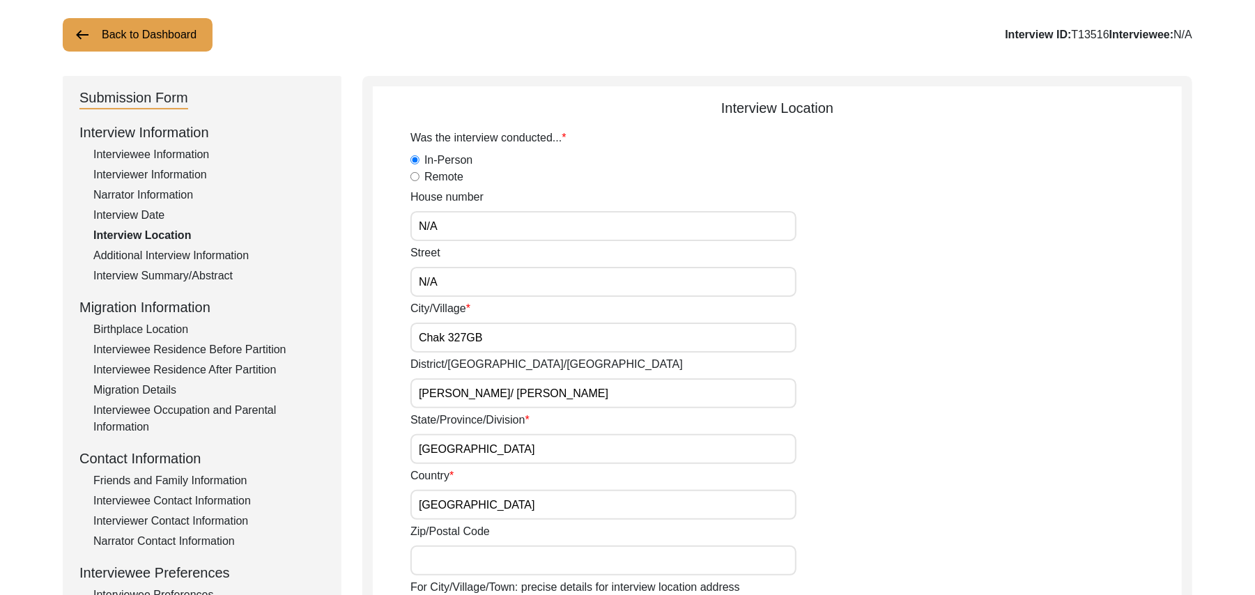
type input "[GEOGRAPHIC_DATA]"
click at [454, 561] on input "Zip/Postal Code" at bounding box center [603, 561] width 386 height 30
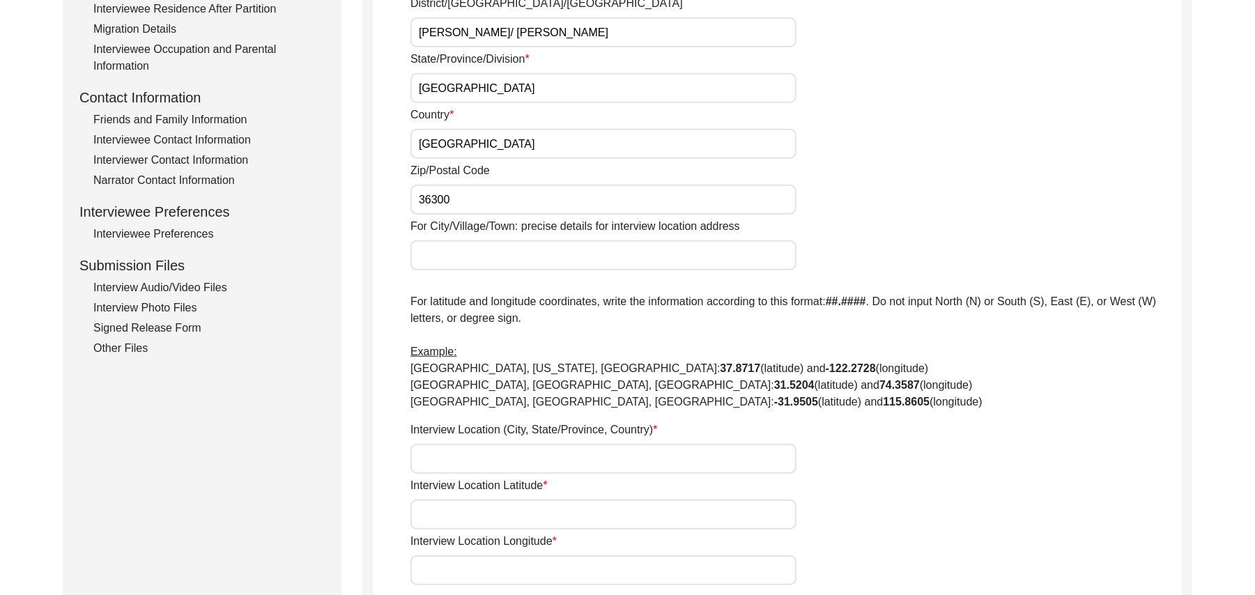
scroll to position [516, 0]
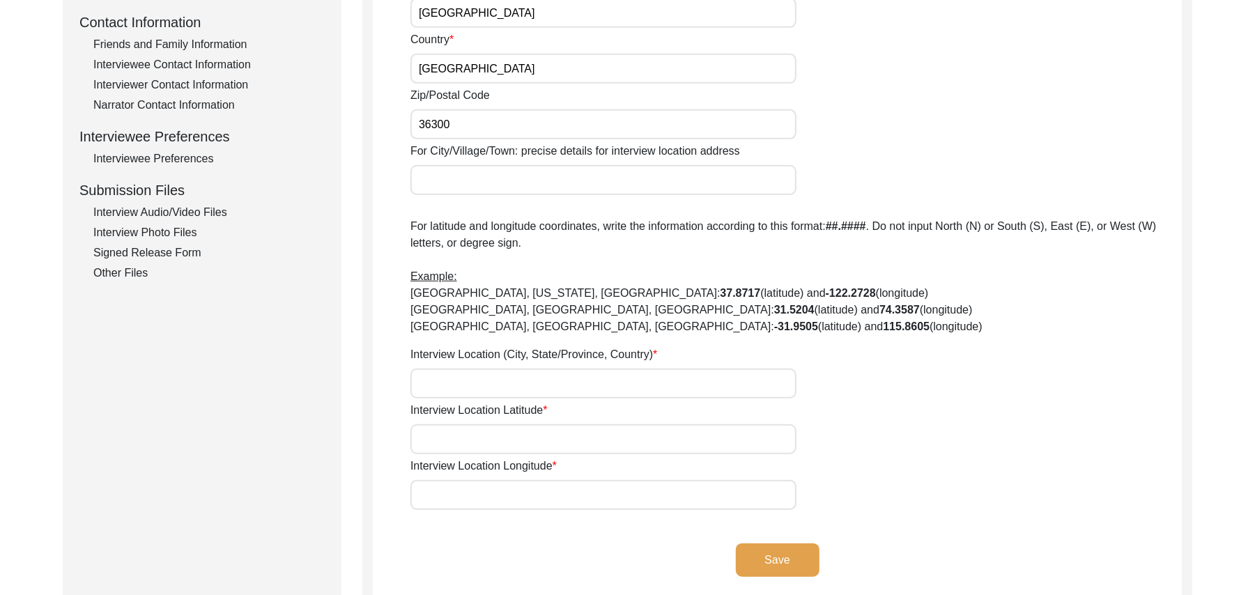
type input "36300"
click at [427, 181] on input "For City/Village/Town: precise details for interview location address" at bounding box center [603, 180] width 386 height 30
type input "Chak 327GB/ [GEOGRAPHIC_DATA]"
click at [445, 389] on input "Interview Location (City, State/Province, Country)" at bounding box center [603, 384] width 386 height 30
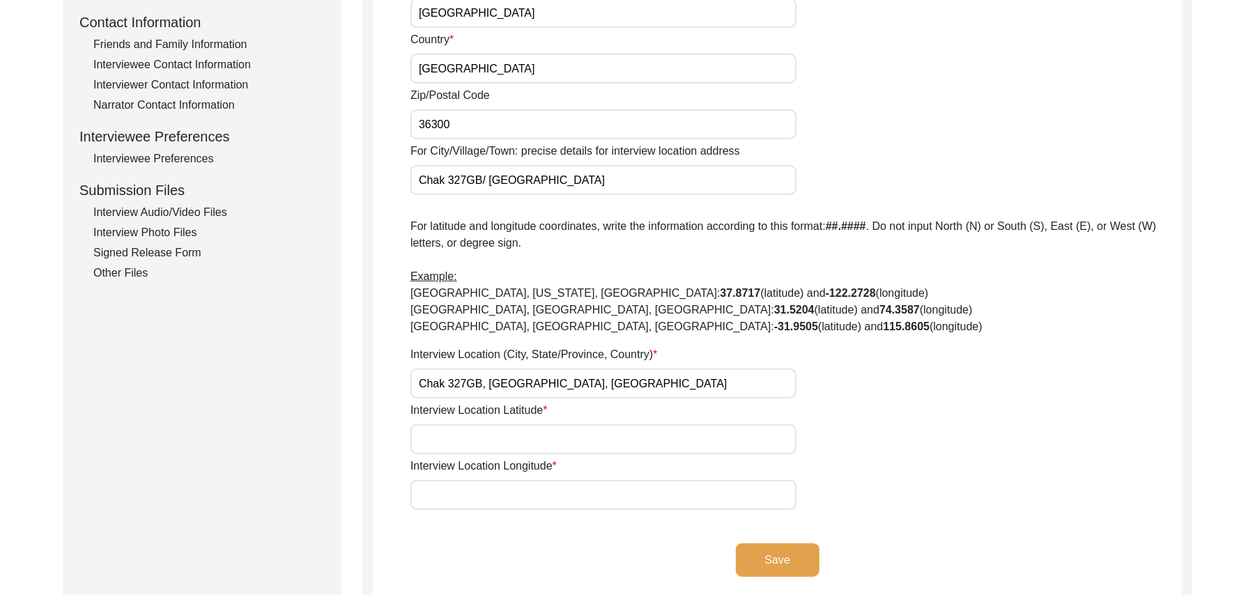
type input "Chak 327GB, [GEOGRAPHIC_DATA], [GEOGRAPHIC_DATA]"
click at [449, 435] on input "Interview Location Latitude" at bounding box center [603, 439] width 386 height 30
paste input "N/A"
type input "N/A"
click at [461, 505] on input "Interview Location Longitude" at bounding box center [603, 495] width 386 height 30
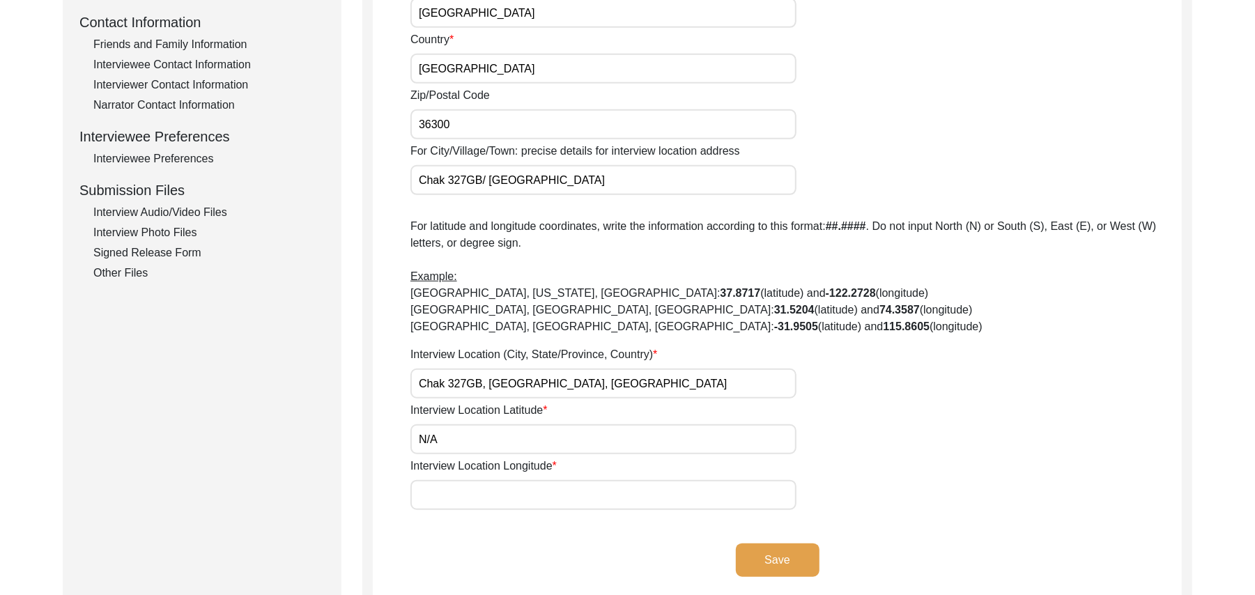
paste input "N/A"
type input "N/A"
click at [753, 550] on button "Save" at bounding box center [778, 559] width 84 height 33
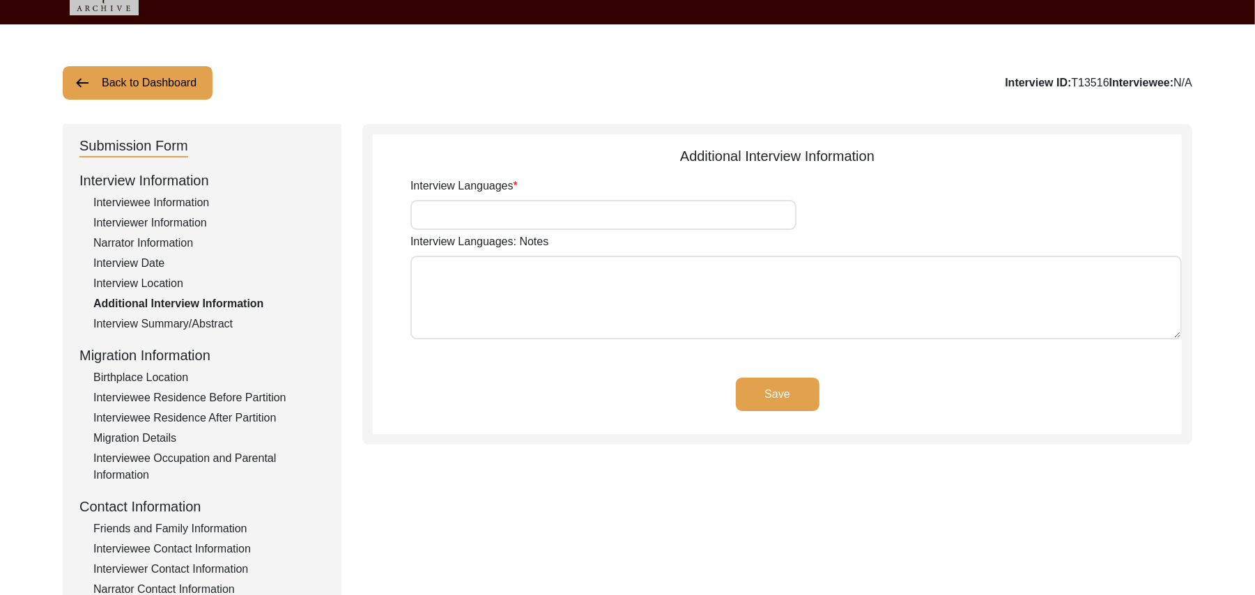
scroll to position [11, 0]
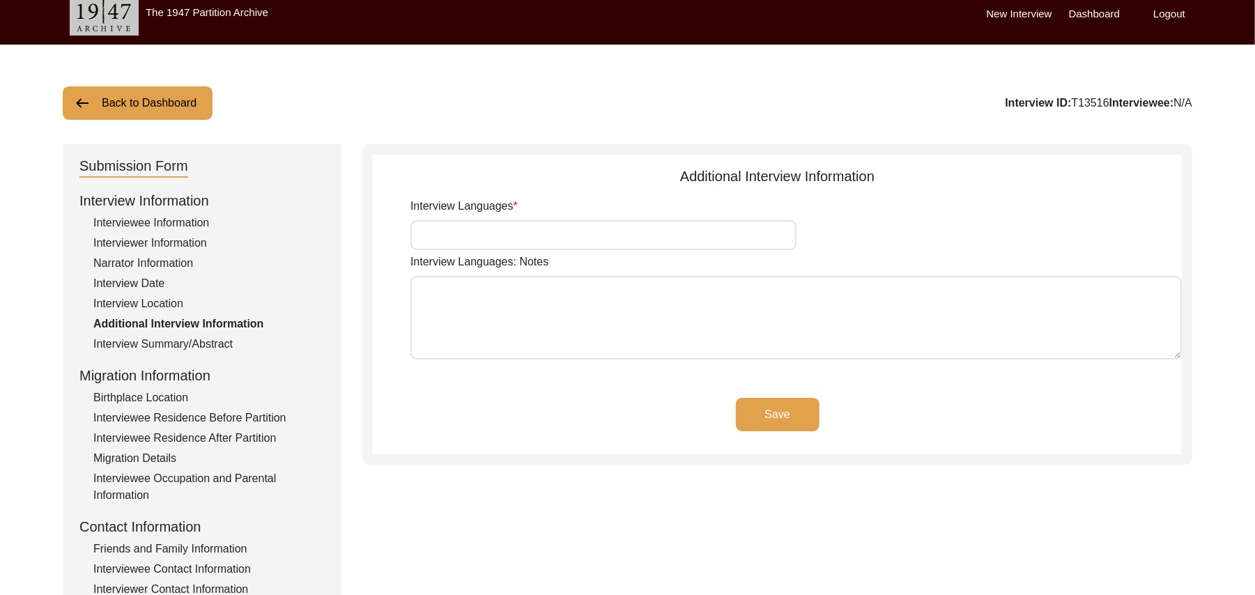
click at [538, 240] on input "Interview Languages" at bounding box center [603, 235] width 386 height 30
type input "Punjabi"
click at [511, 334] on textarea "Interview Languages: Notes" at bounding box center [795, 318] width 771 height 84
paste textarea "N/A"
type textarea "N/A"
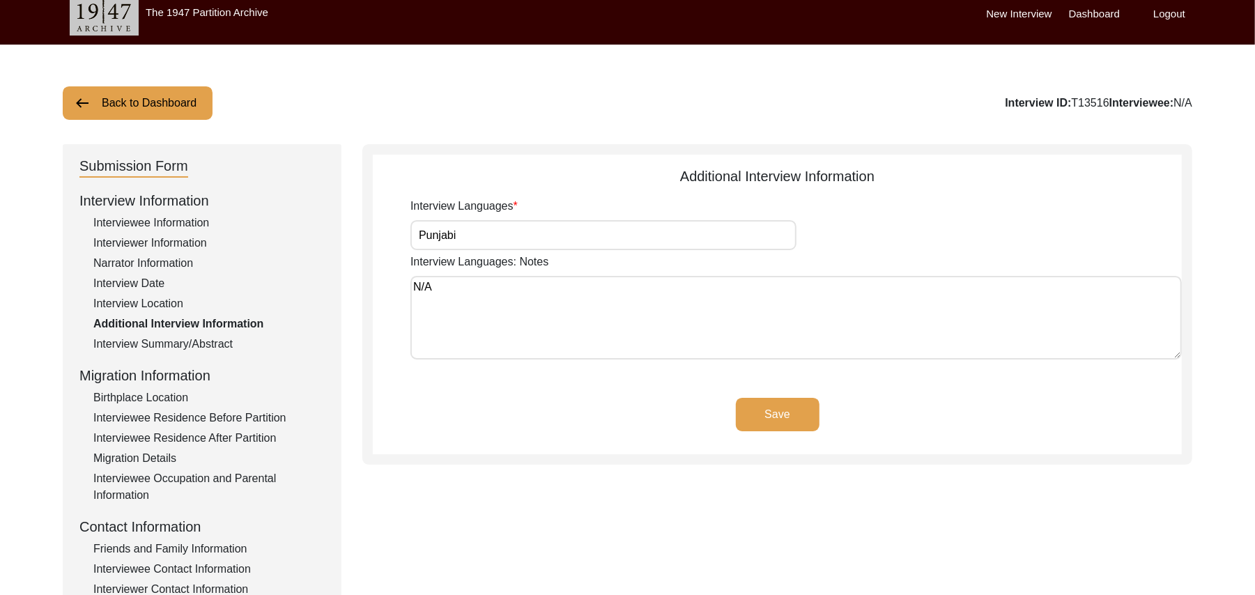
click at [794, 407] on button "Save" at bounding box center [778, 414] width 84 height 33
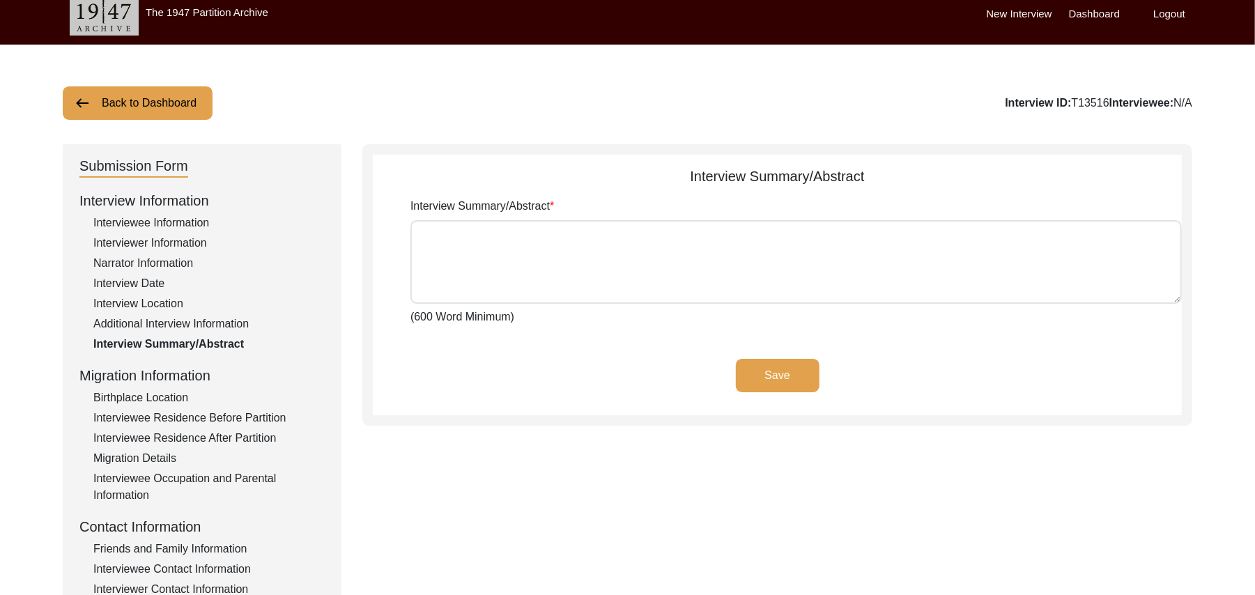
click at [221, 316] on div "Additional Interview Information" at bounding box center [208, 324] width 231 height 17
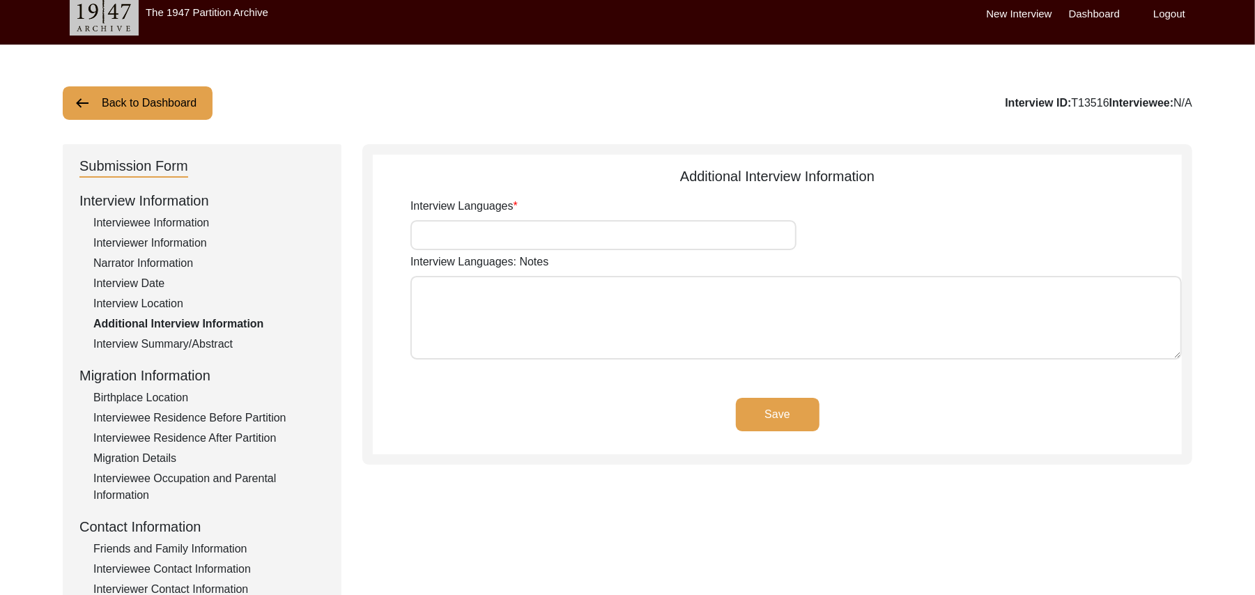
type input "Punjabi"
type textarea "N/A"
click at [180, 396] on div "Birthplace Location" at bounding box center [208, 397] width 231 height 17
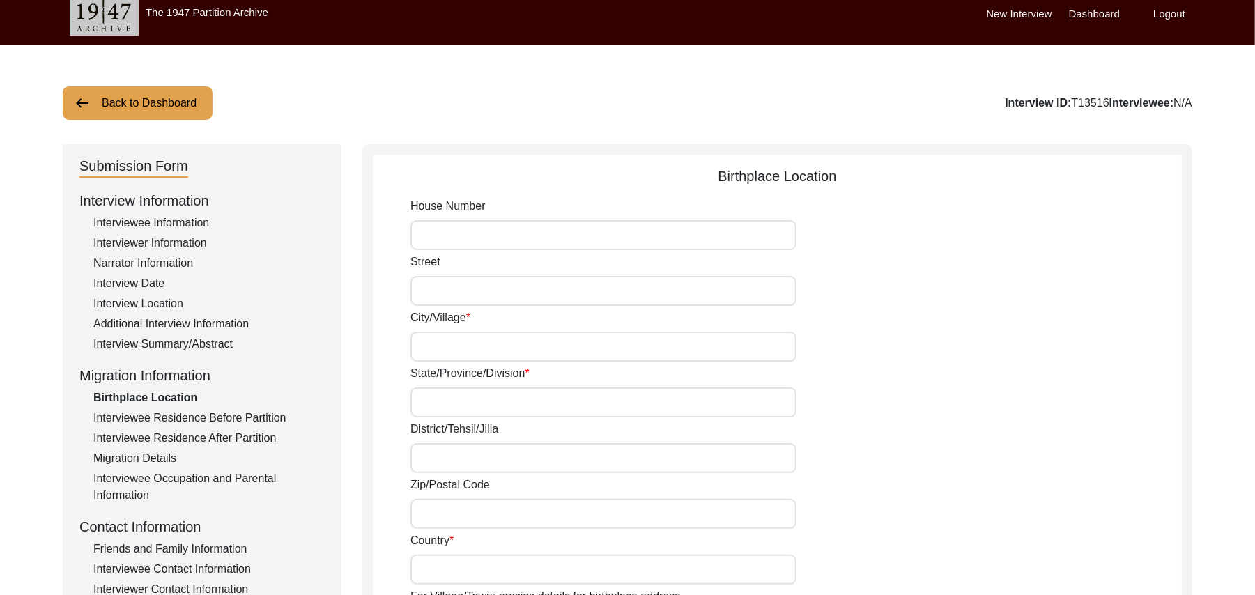
click at [445, 234] on input "House Number" at bounding box center [603, 235] width 386 height 30
paste input "N/A"
type input "N/A"
click at [435, 290] on input "Street" at bounding box center [603, 291] width 386 height 30
paste input "N/A"
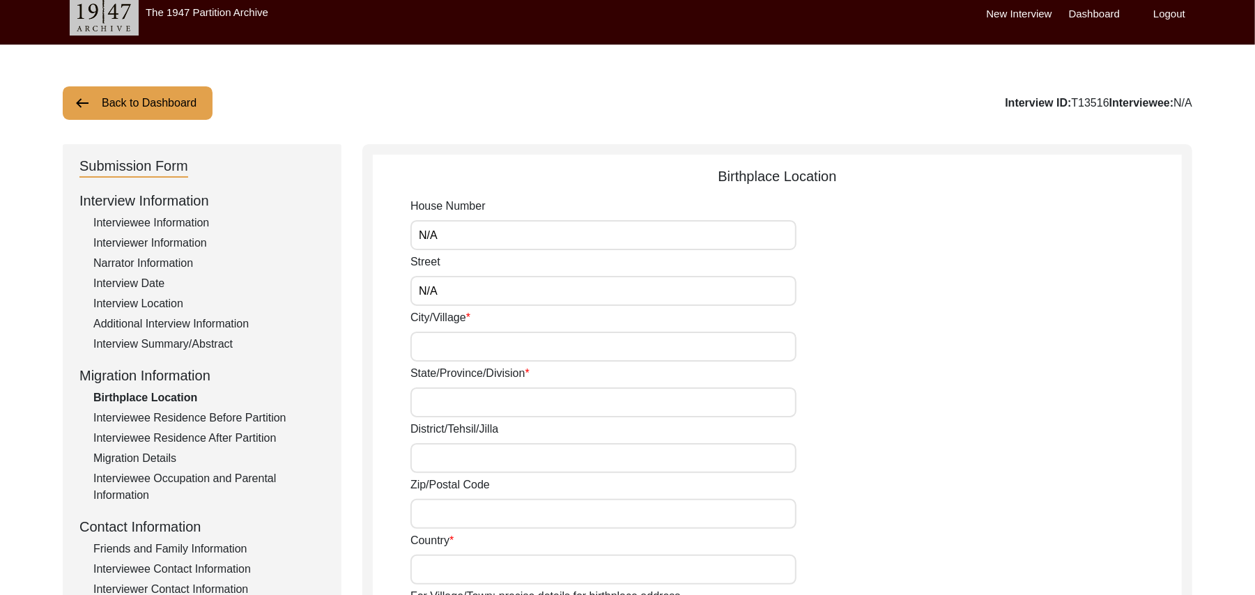
type input "N/A"
click at [438, 344] on input "City/Village" at bounding box center [603, 347] width 386 height 30
type input "Chak 324GB"
click at [440, 404] on input "State/Province/Division" at bounding box center [603, 402] width 386 height 30
type input "[GEOGRAPHIC_DATA]"
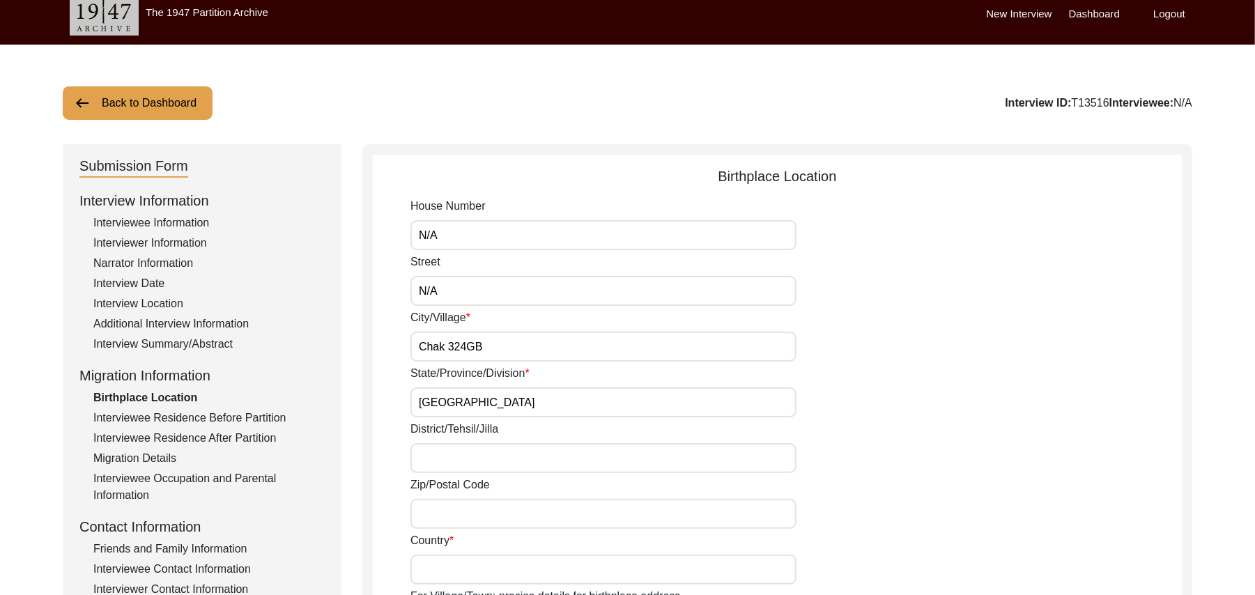
click at [445, 466] on input "District/Tehsil/Jilla" at bounding box center [603, 458] width 386 height 30
type input "[PERSON_NAME]/ Pirmahal"
click at [451, 517] on input "Zip/Postal Code" at bounding box center [603, 514] width 386 height 30
type input "36300"
click at [447, 569] on input "Country" at bounding box center [603, 570] width 386 height 30
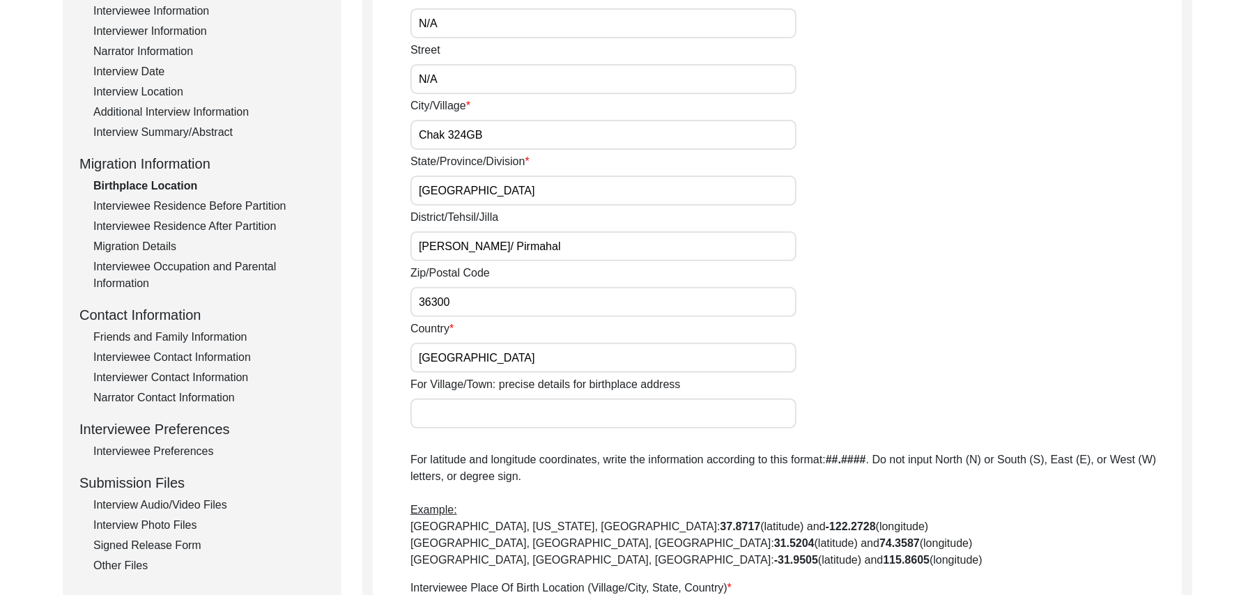
scroll to position [397, 0]
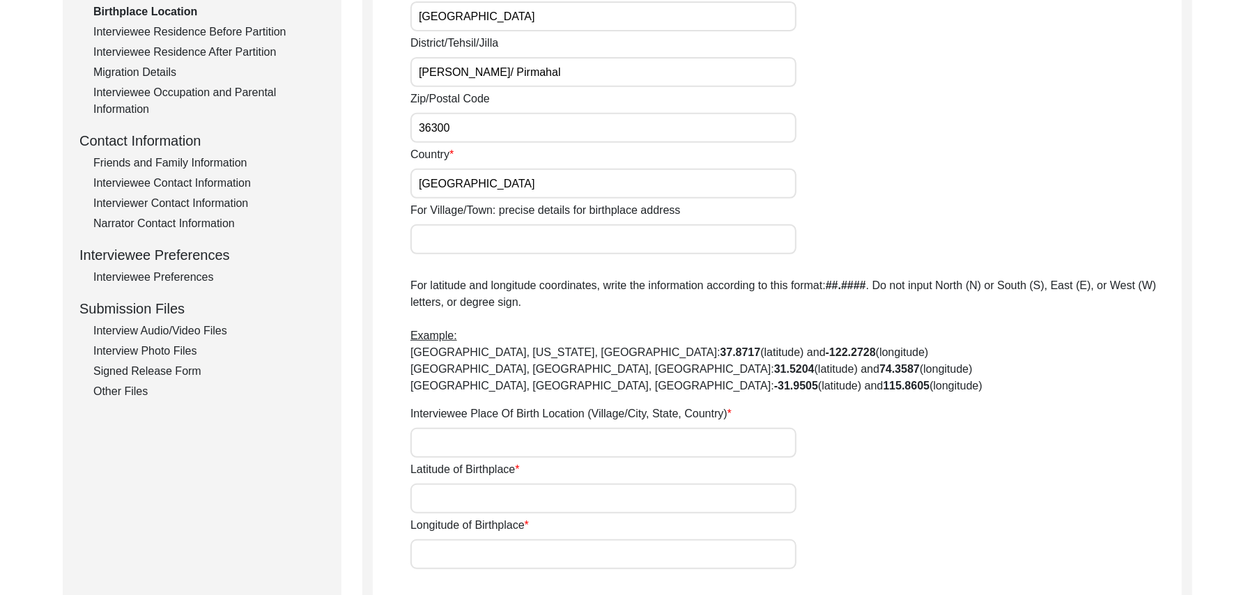
type input "[GEOGRAPHIC_DATA]"
click at [445, 245] on input "For Village/Town: precise details for birthplace address" at bounding box center [603, 239] width 386 height 30
type input "Chak 324GB/ [GEOGRAPHIC_DATA]"
click at [441, 445] on input "Interviewee Place Of Birth Location (Village/City, State, Country)" at bounding box center [603, 443] width 386 height 30
type input "Chak 324GB, [GEOGRAPHIC_DATA], [GEOGRAPHIC_DATA]"
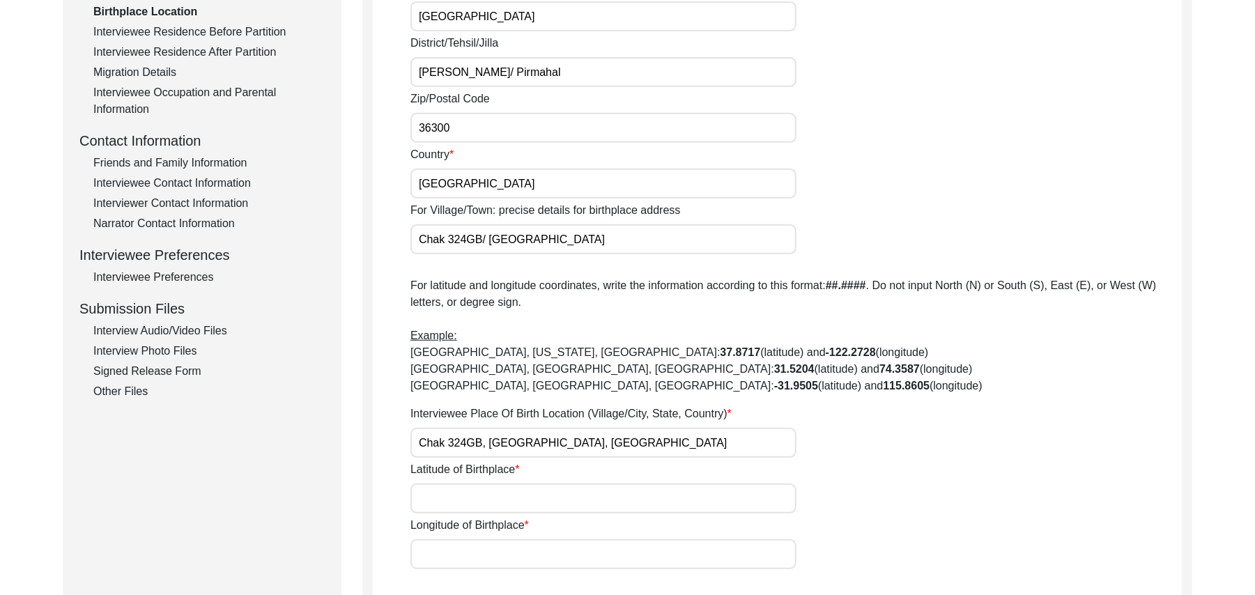
click at [457, 500] on input "Latitude of Birthplace" at bounding box center [603, 499] width 386 height 30
paste input "N/A"
type input "N/A"
click at [474, 564] on input "Longitude of Birthplace" at bounding box center [603, 554] width 386 height 30
paste input "N/A"
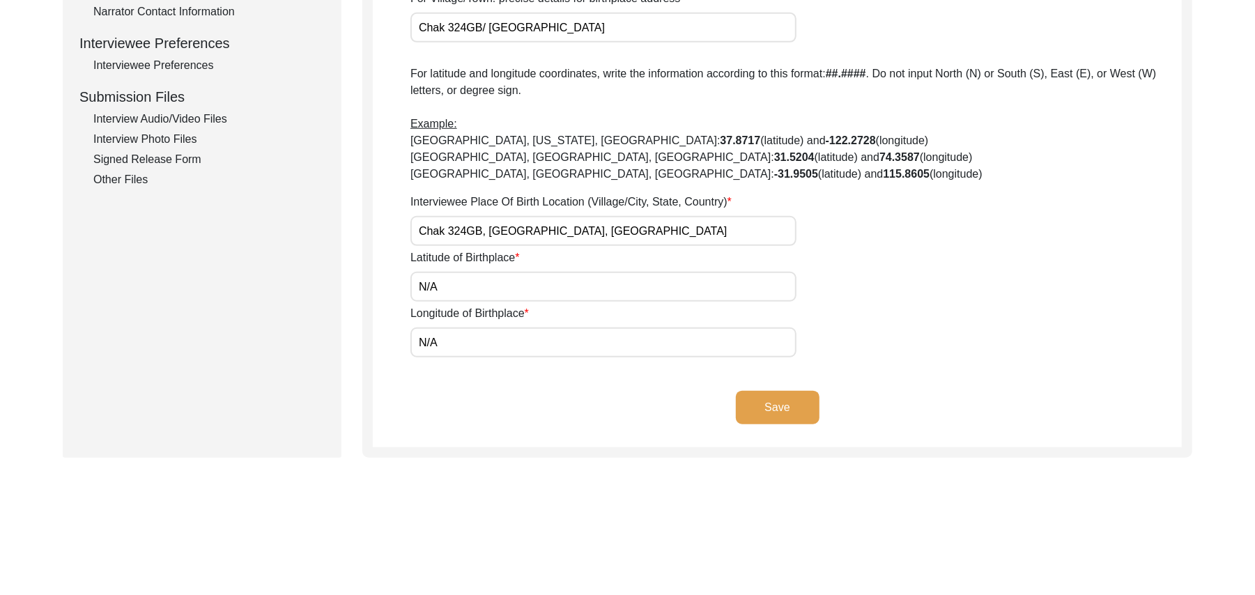
scroll to position [670, 0]
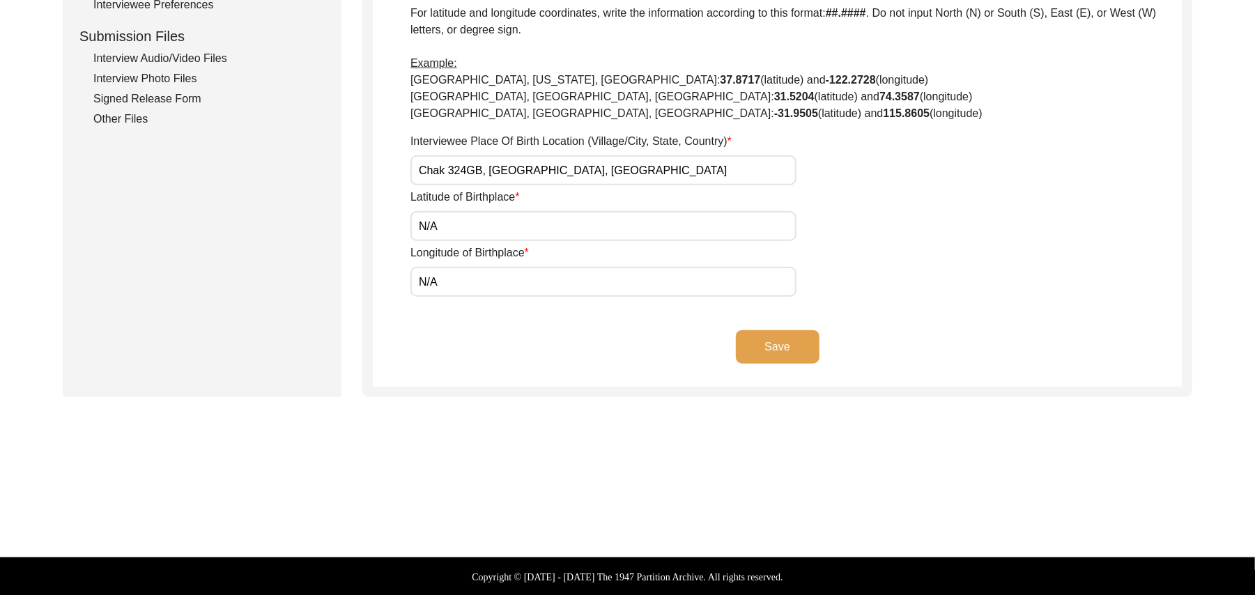
type input "N/A"
click at [794, 348] on button "Save" at bounding box center [778, 346] width 84 height 33
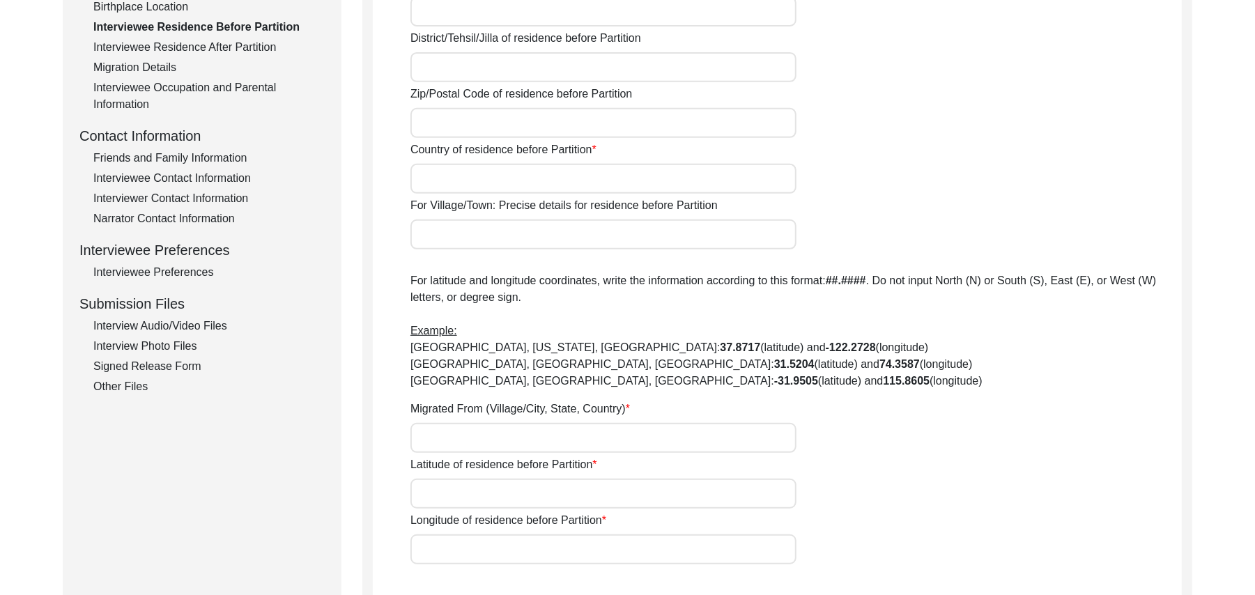
scroll to position [40, 0]
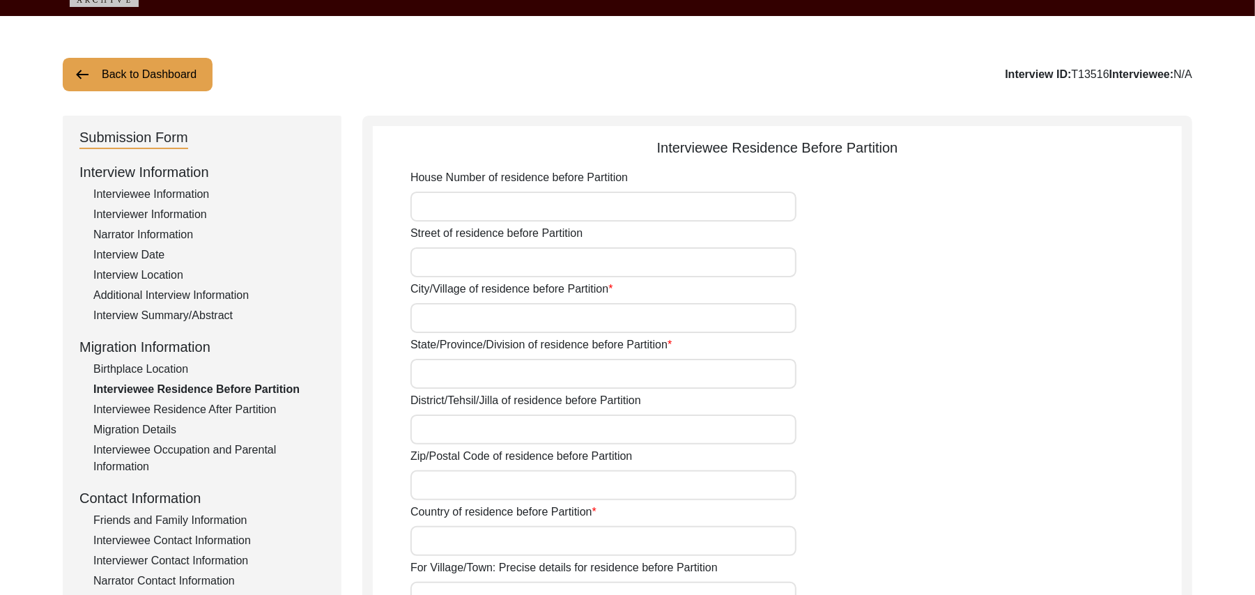
click at [461, 217] on input "House Number of residence before Partition" at bounding box center [603, 207] width 386 height 30
paste input "N/A"
type input "N/A"
click at [456, 266] on input "Street of residence before Partition" at bounding box center [603, 262] width 386 height 30
paste input "N/A"
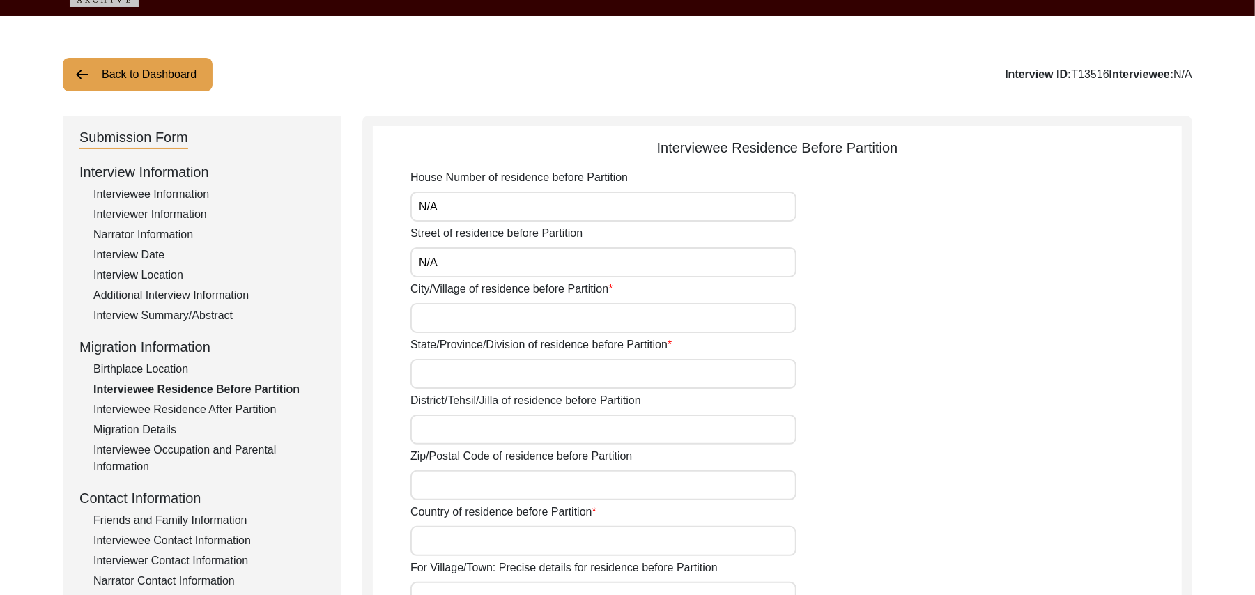
type input "N/A"
click at [451, 316] on input "City/Village of residence before Partition" at bounding box center [603, 318] width 386 height 30
type input "Chak 324GB"
click at [451, 374] on input "State/Province/Division of residence before Partition" at bounding box center [603, 374] width 386 height 30
type input "[GEOGRAPHIC_DATA]"
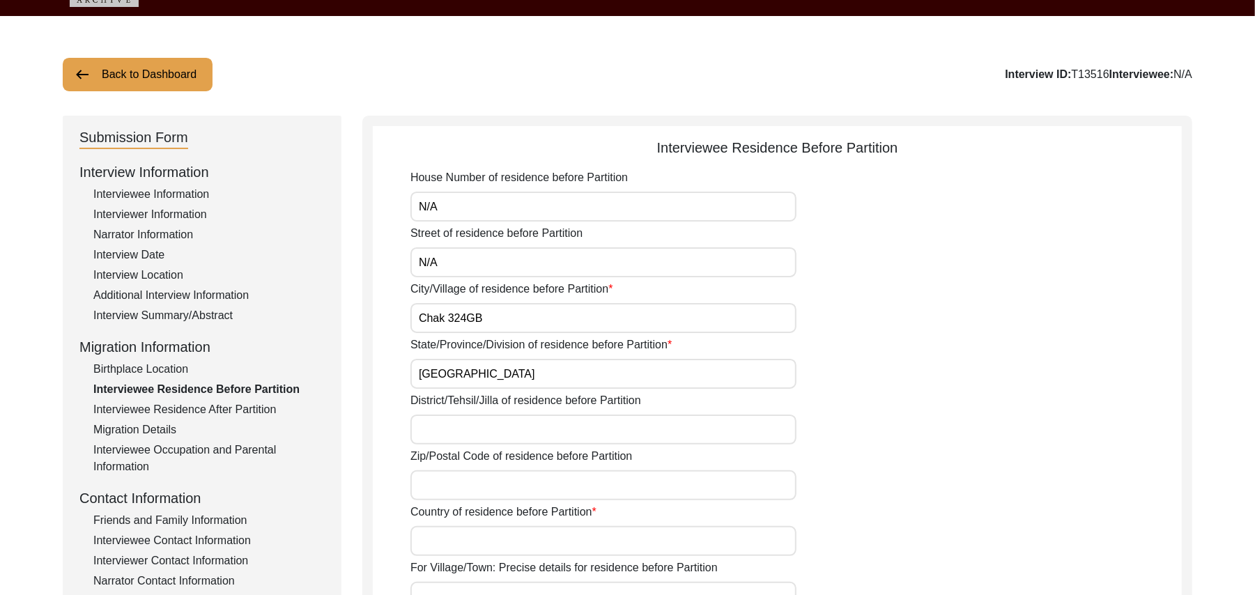
click at [439, 435] on input "District/Tehsil/Jilla of residence before Partition" at bounding box center [603, 430] width 386 height 30
type input "[PERSON_NAME]/ Pirmahal"
click at [433, 486] on input "Zip/Postal Code of residence before Partition" at bounding box center [603, 485] width 386 height 30
type input "36300"
click at [438, 545] on input "Country of residence before Partition" at bounding box center [603, 541] width 386 height 30
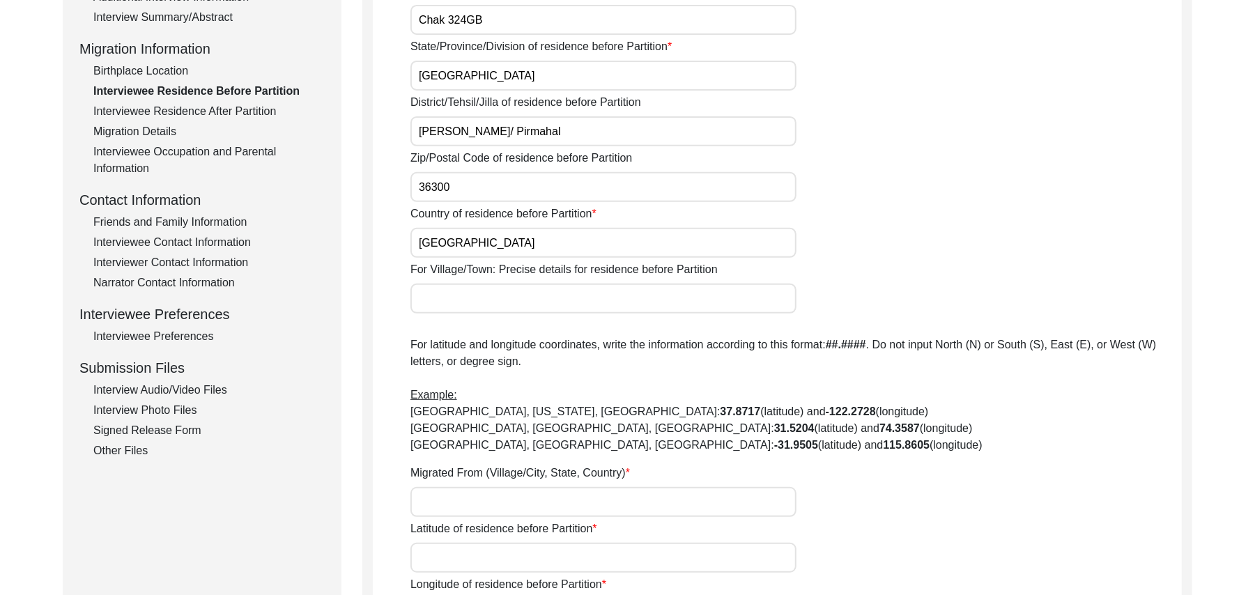
scroll to position [375, 0]
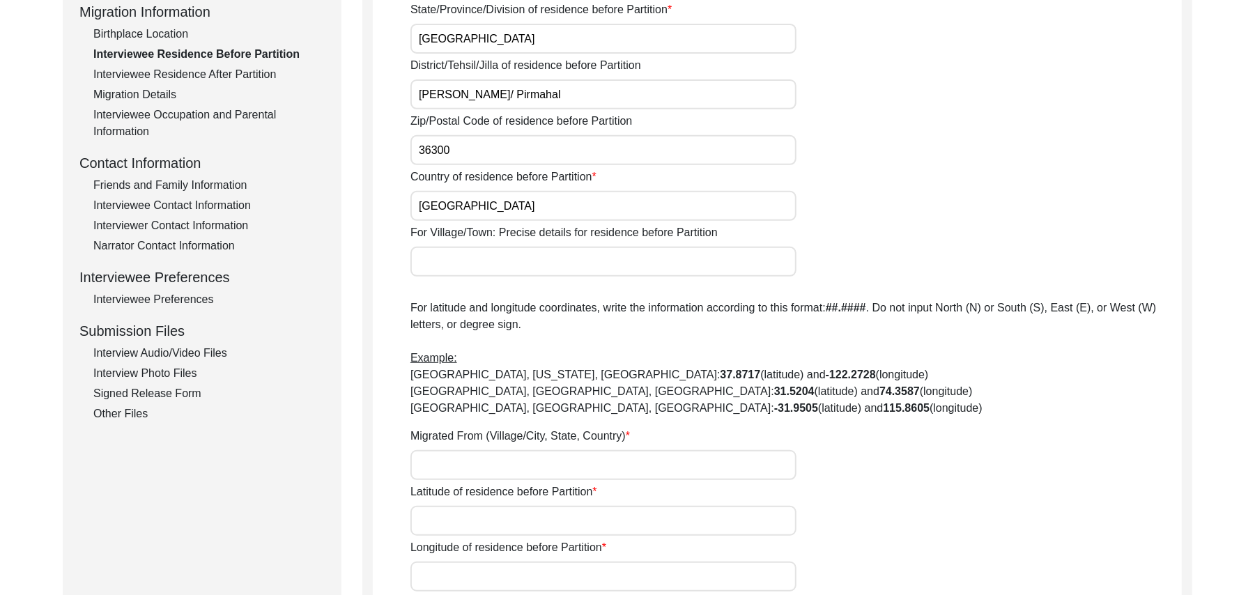
type input "[GEOGRAPHIC_DATA]"
click at [536, 259] on input "For Village/Town: Precise details for residence before Partition" at bounding box center [603, 262] width 386 height 30
click at [511, 456] on input "Migrated From (Village/City, State, Country)" at bounding box center [603, 465] width 386 height 30
click at [566, 265] on input "Chak 324GB/ [PERSON_NAME]" at bounding box center [603, 262] width 386 height 30
type input "Chak 324GB/ [GEOGRAPHIC_DATA]"
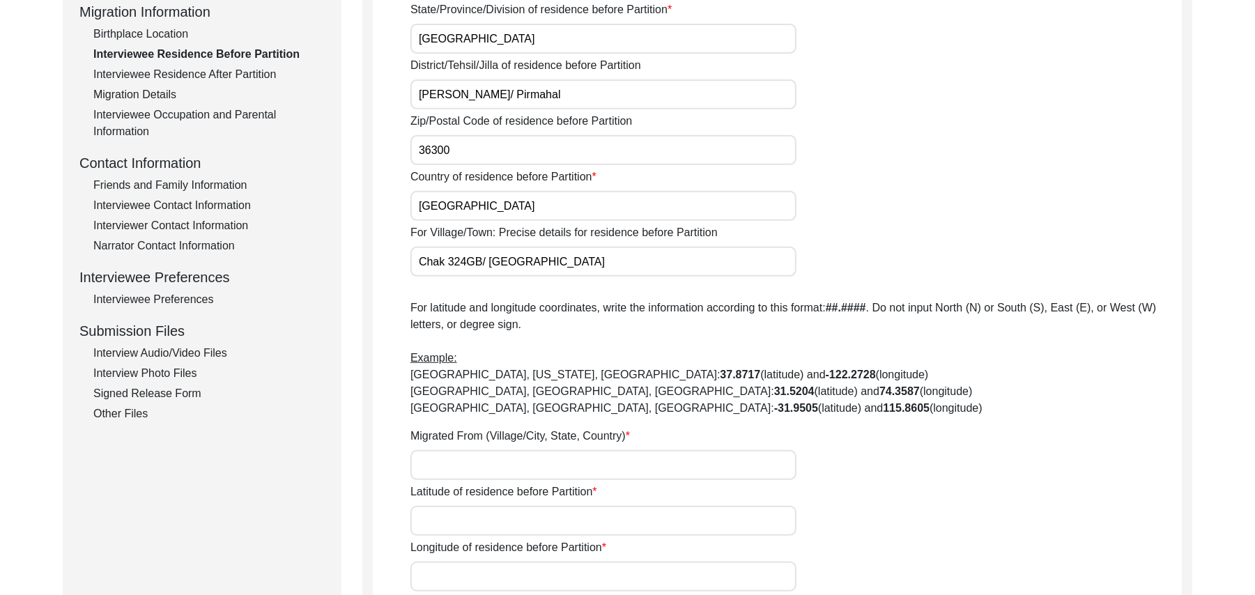
click at [486, 474] on input "Migrated From (Village/City, State, Country)" at bounding box center [603, 465] width 386 height 30
type input "Did Not mmigrate"
click at [491, 527] on input "Latitude of residence before Partition" at bounding box center [603, 521] width 386 height 30
paste input "N/A"
type input "N/A"
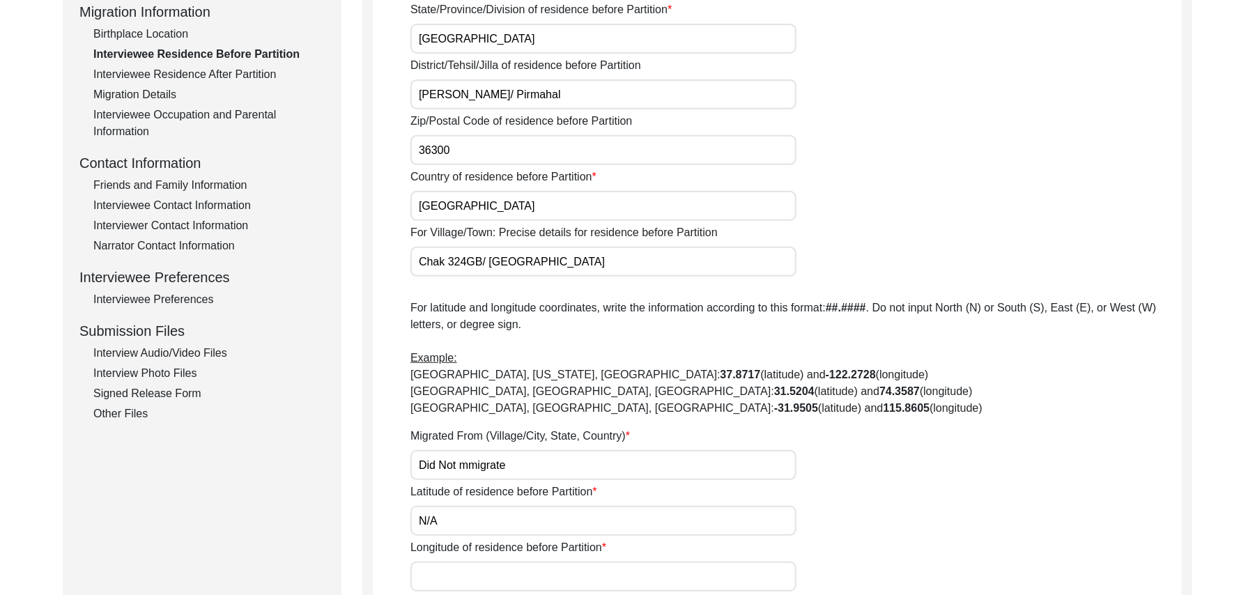
click at [491, 576] on input "Longitude of residence before Partition" at bounding box center [603, 577] width 386 height 30
paste input "N/A"
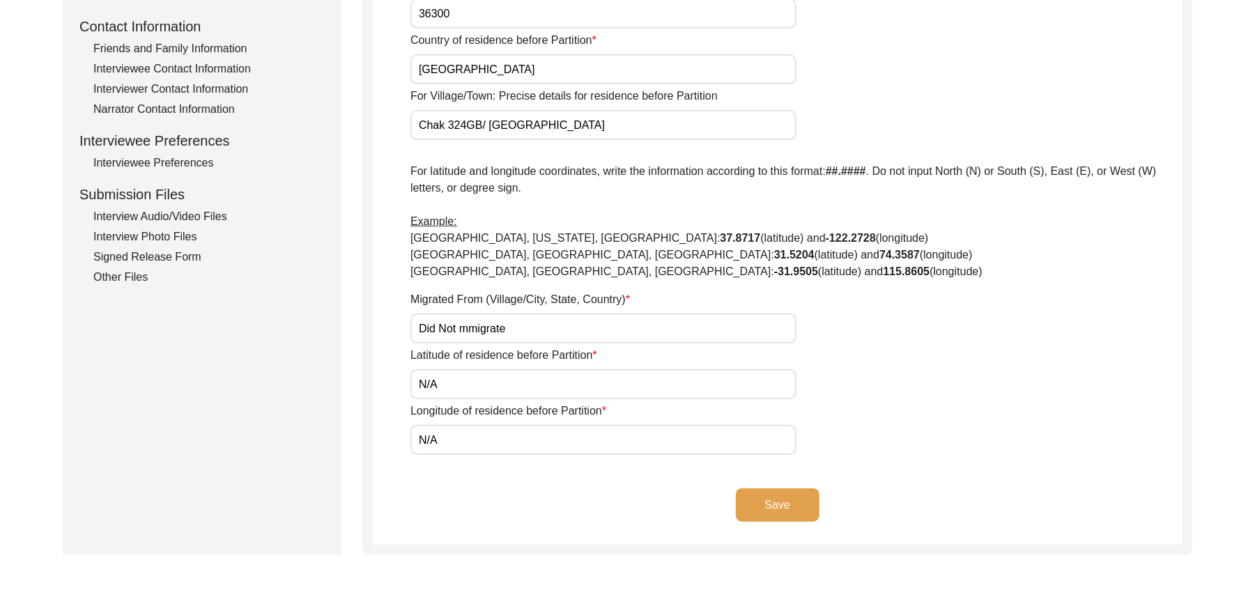
scroll to position [518, 0]
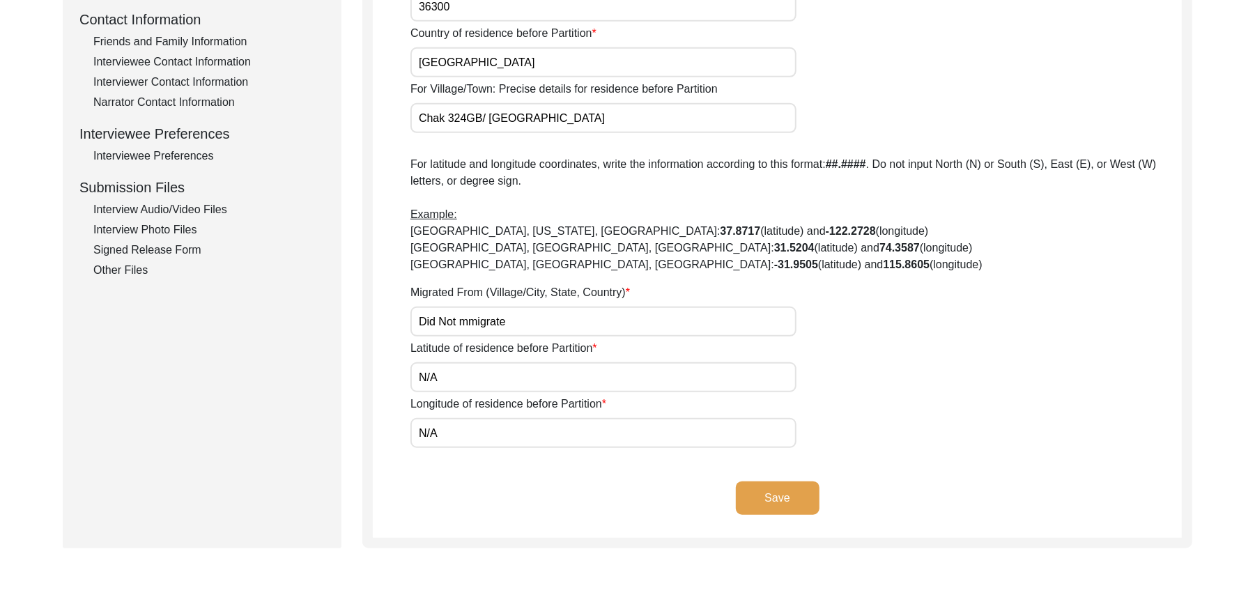
type input "N/A"
click at [796, 492] on button "Save" at bounding box center [778, 497] width 84 height 33
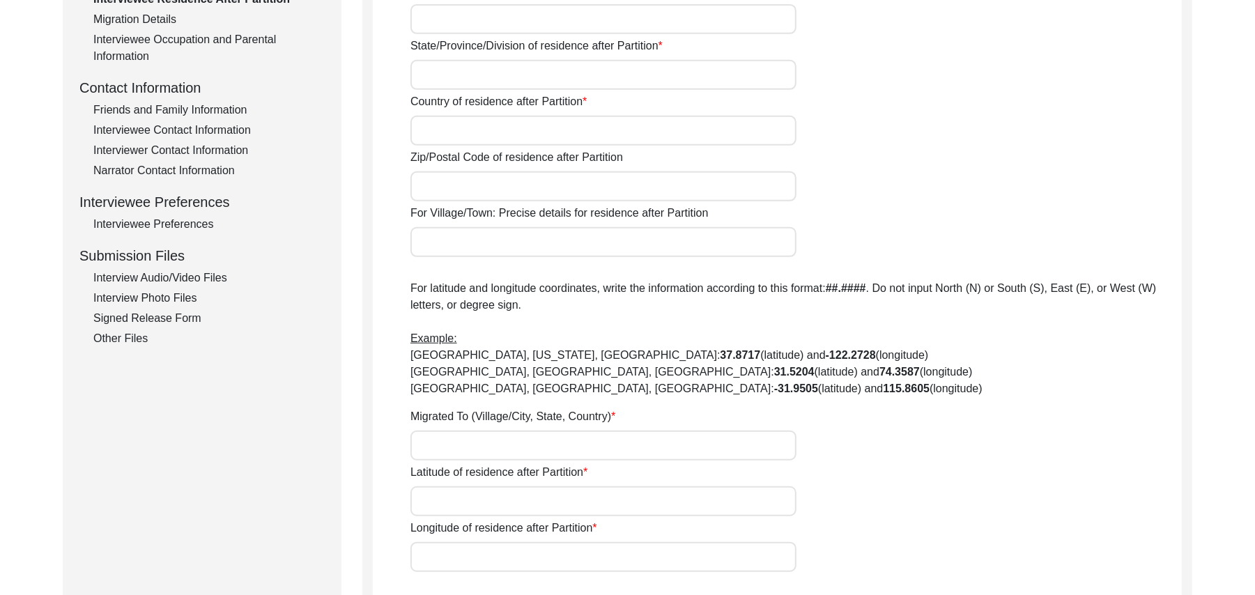
scroll to position [148, 0]
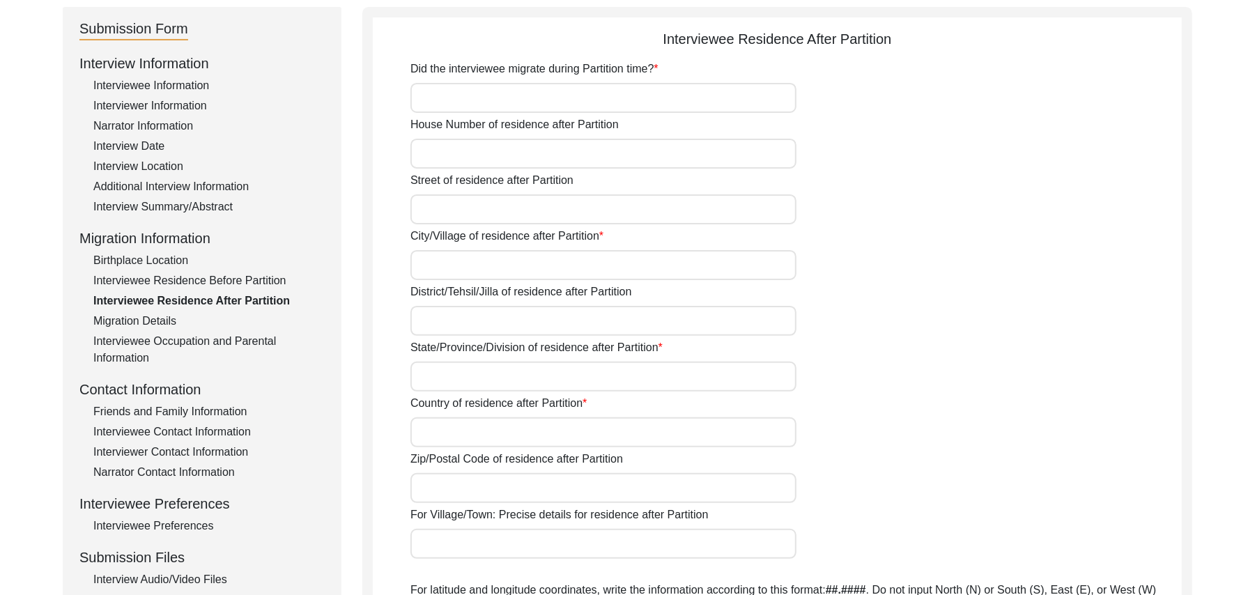
click at [587, 101] on input "Did the interviewee migrate during Partition time?" at bounding box center [603, 98] width 386 height 30
type input "No"
click at [534, 160] on input "House Number of residence after Partition" at bounding box center [603, 154] width 386 height 30
paste input "N/A"
type input "N/A"
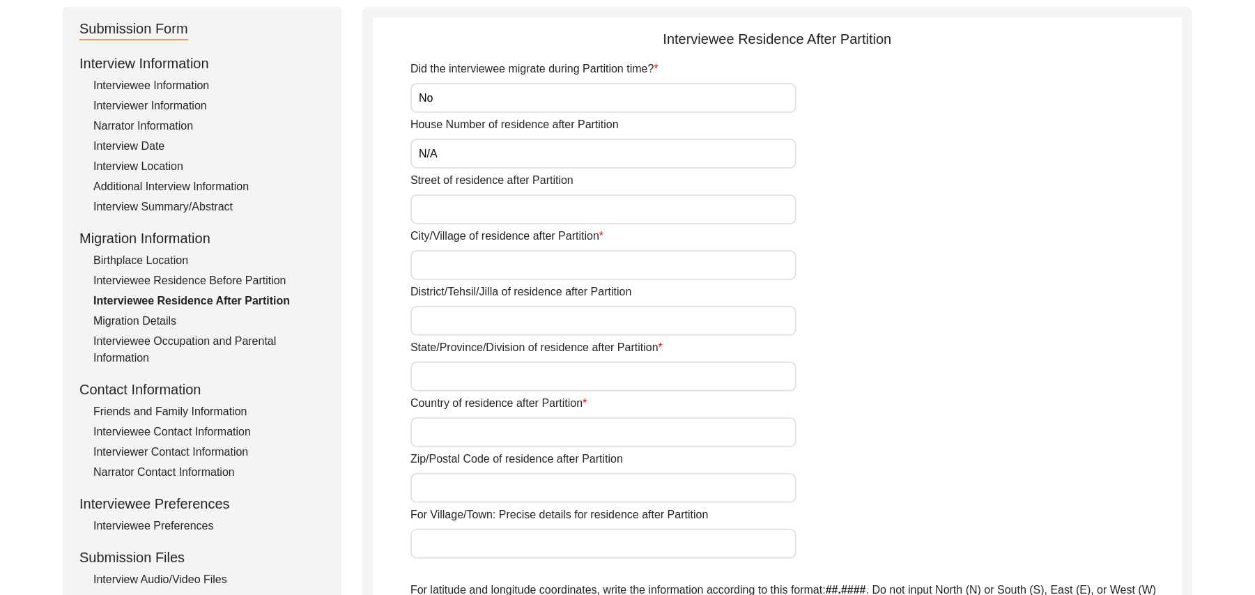
click at [514, 199] on input "Street of residence after Partition" at bounding box center [603, 209] width 386 height 30
paste input "N/A"
type input "N/A"
click at [491, 270] on input "City/Village of residence after Partition" at bounding box center [603, 265] width 386 height 30
type input "Chak 324GB"
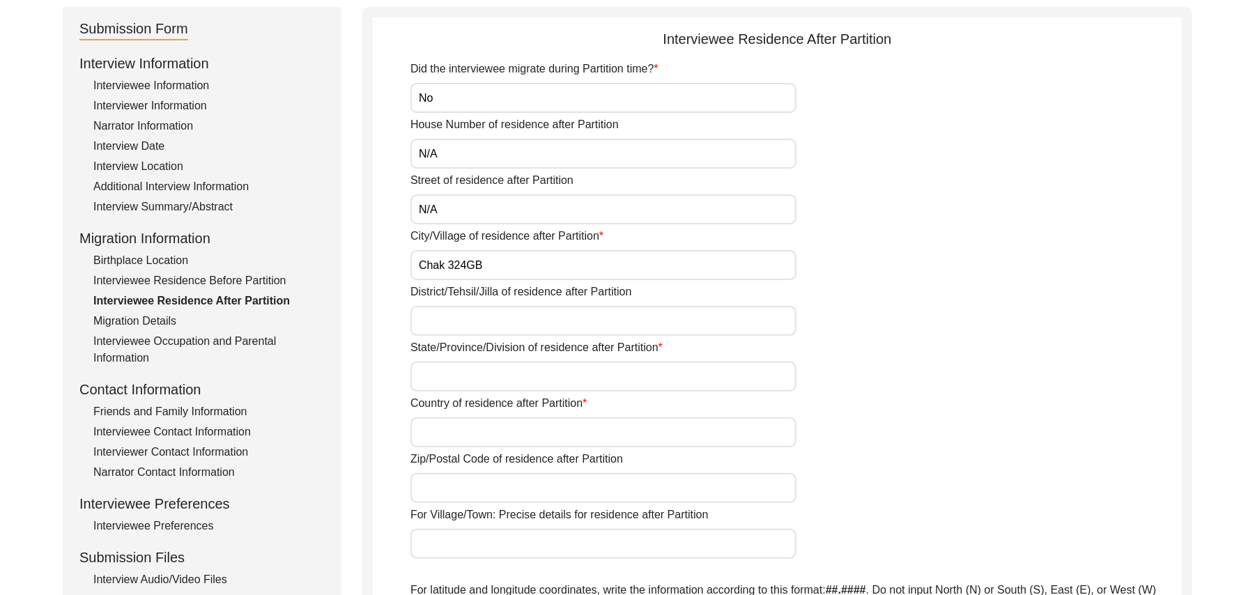
click at [460, 329] on input "District/Tehsil/Jilla of residence after Partition" at bounding box center [603, 321] width 386 height 30
type input "[PERSON_NAME]/ Pirmahal"
click at [460, 382] on input "State/Province/Division of residence after Partition" at bounding box center [603, 377] width 386 height 30
type input "[GEOGRAPHIC_DATA]"
click at [449, 435] on input "Country of residence after Partition" at bounding box center [603, 432] width 386 height 30
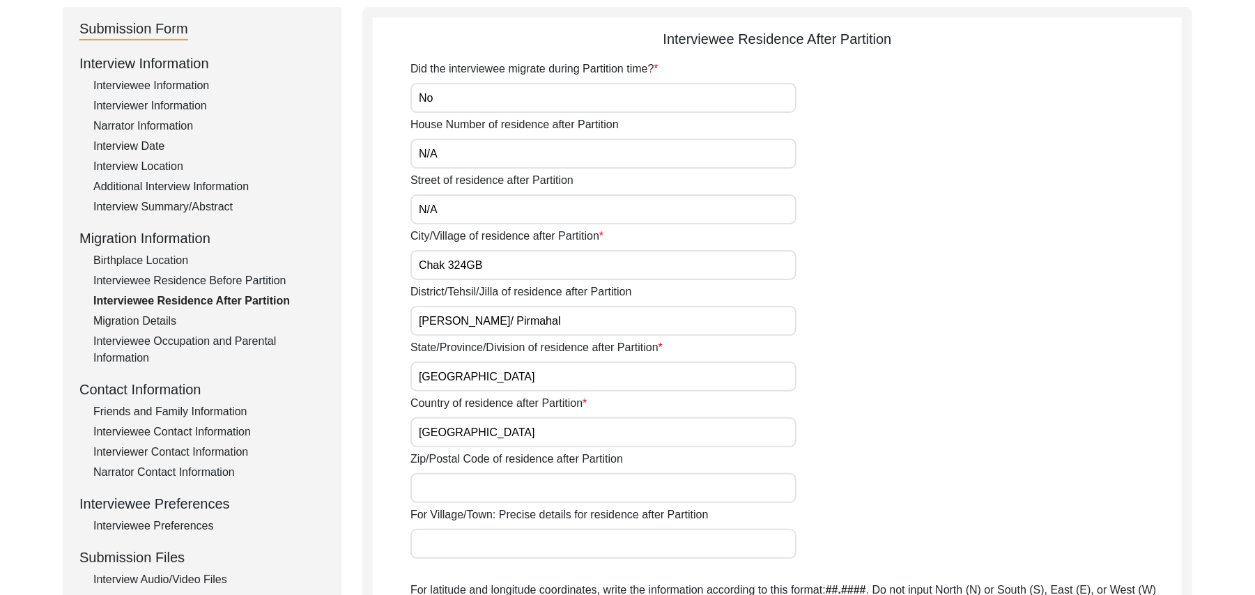
type input "[GEOGRAPHIC_DATA]"
click at [450, 494] on input "Zip/Postal Code of residence after Partition" at bounding box center [603, 488] width 386 height 30
type input "36300"
click at [453, 539] on input "For Village/Town: Precise details for residence after Partition" at bounding box center [603, 544] width 386 height 30
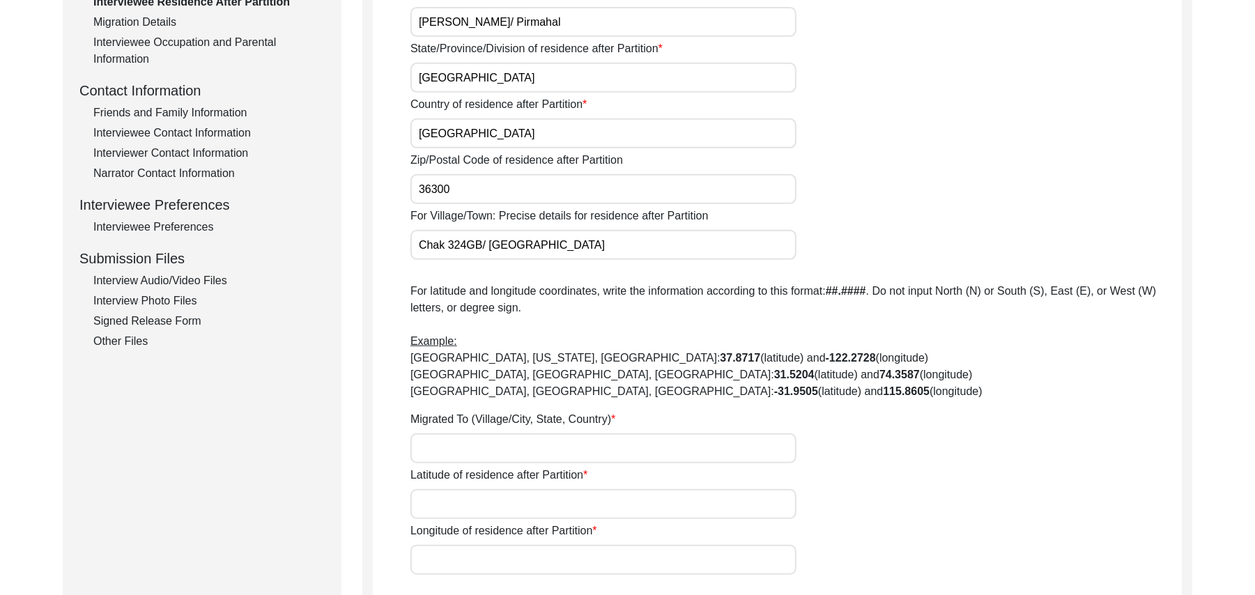
scroll to position [534, 0]
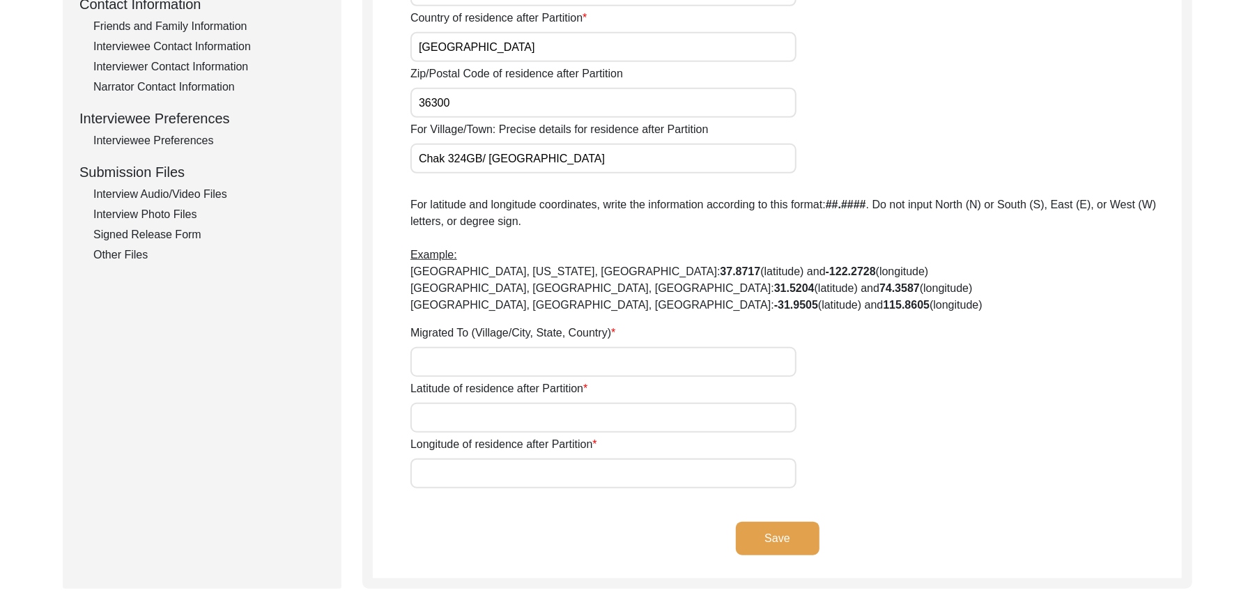
type input "Chak 324GB/ [GEOGRAPHIC_DATA]"
click at [548, 369] on input "Migrated To (Village/City, State, Country)" at bounding box center [603, 362] width 386 height 30
type input "Did Not Migrate"
click at [532, 418] on input "Latitude of residence after Partition" at bounding box center [603, 418] width 386 height 30
paste input "N/A"
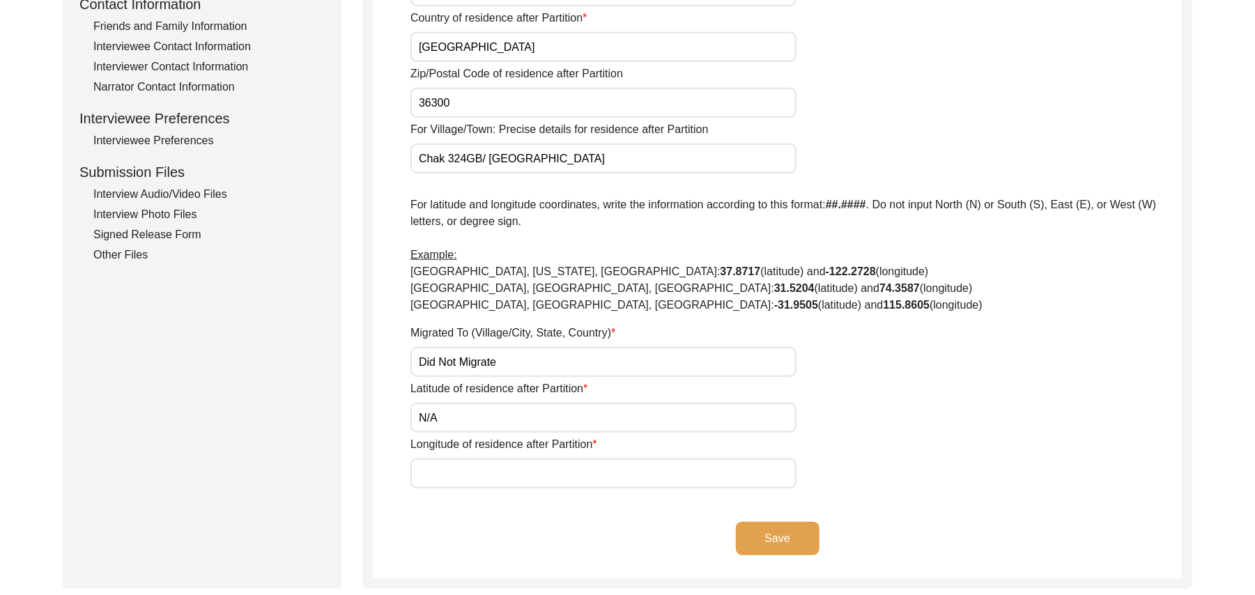
type input "N/A"
click at [523, 471] on input "Longitude of residence after Partition" at bounding box center [603, 473] width 386 height 30
paste input "N/A"
type input "N/A"
click at [797, 533] on button "Save" at bounding box center [778, 538] width 84 height 33
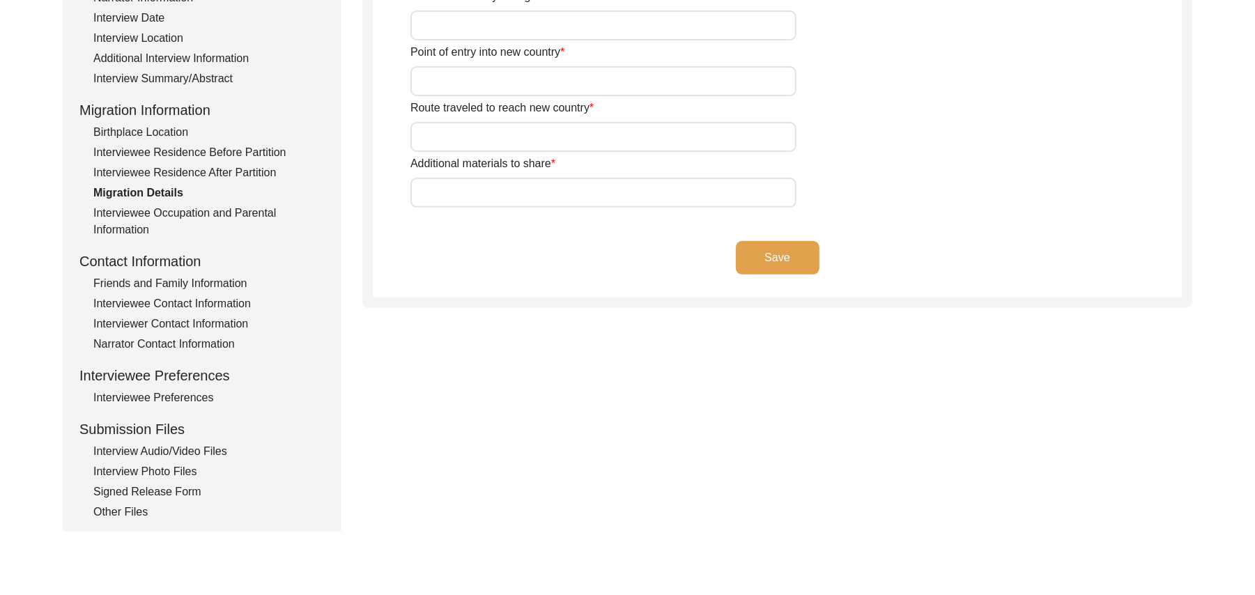
scroll to position [71, 0]
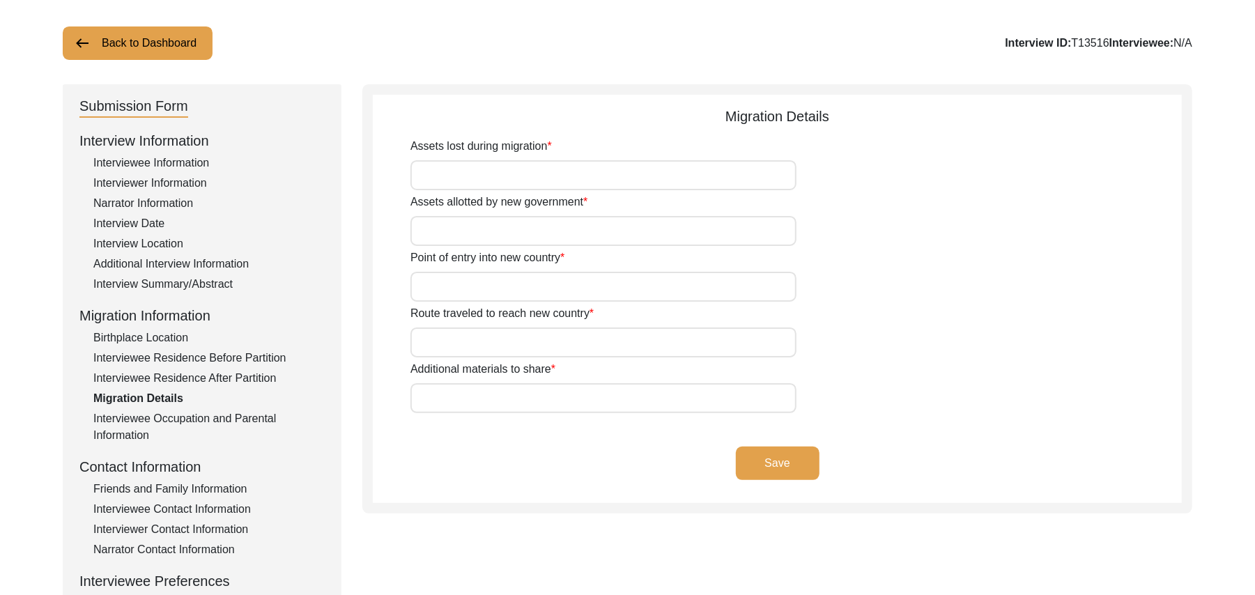
click at [592, 176] on input "Assets lost during migration" at bounding box center [603, 175] width 386 height 30
type input "v"
paste input "N/A"
type input "N/A"
click at [514, 231] on input "Assets allotted by new government" at bounding box center [603, 231] width 386 height 30
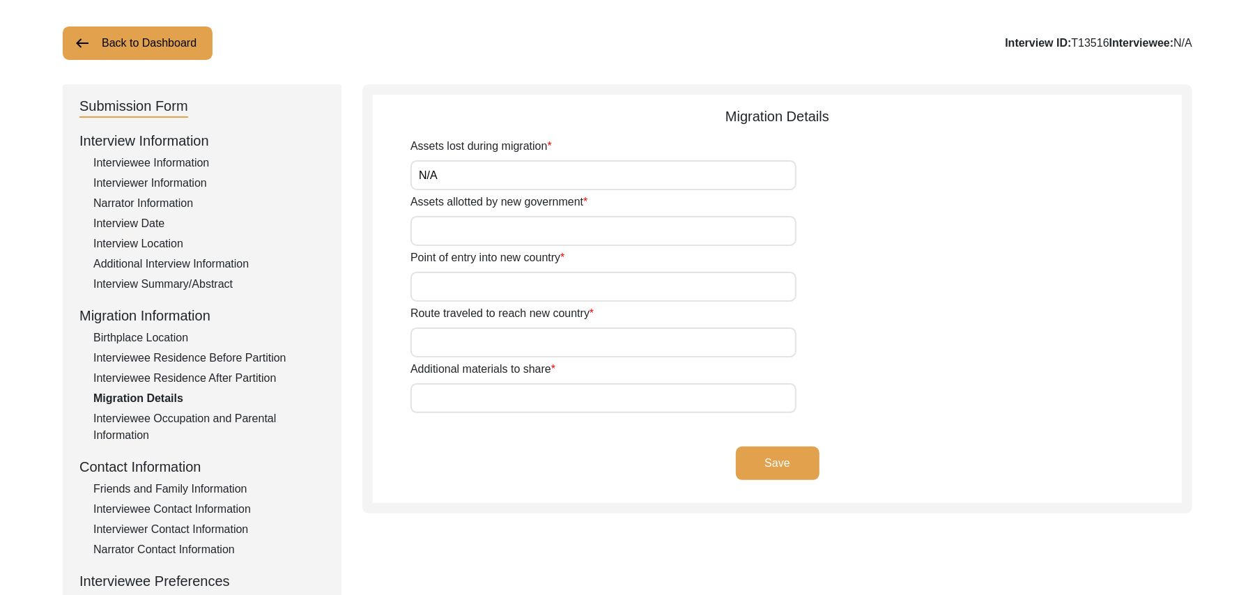
paste input "N/A"
type input "N/A"
click at [474, 291] on input "Point of entry into new country" at bounding box center [603, 287] width 386 height 30
paste input "N/A"
type input "N/A"
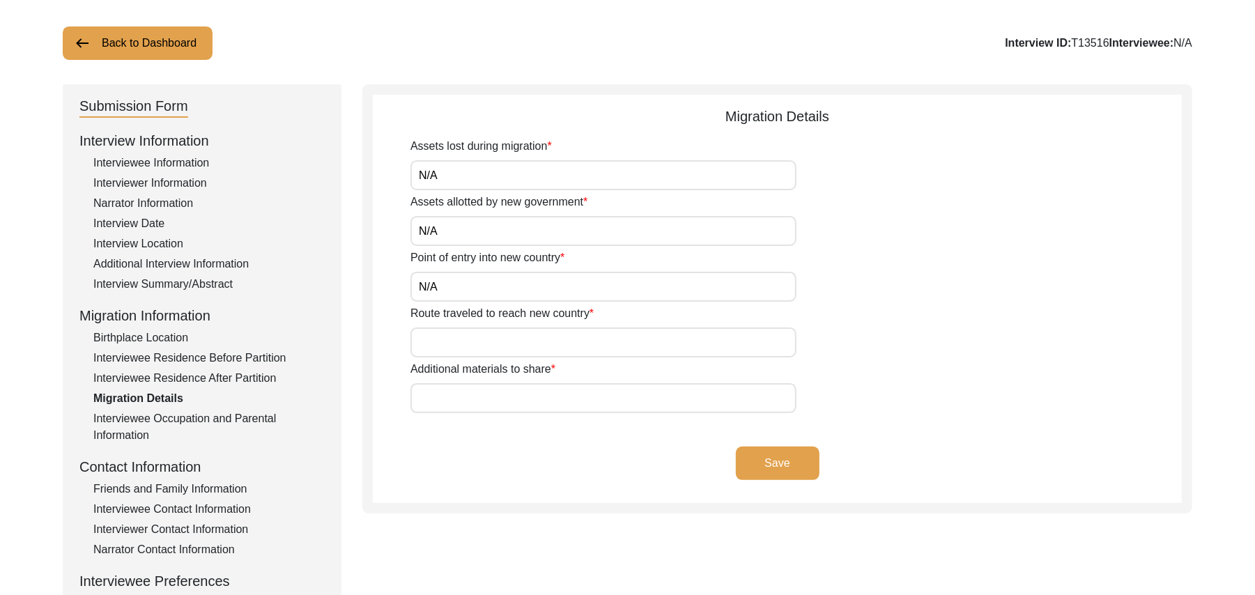
click at [456, 343] on input "Route traveled to reach new country" at bounding box center [603, 342] width 386 height 30
type input "Did Not Travel"
click at [446, 402] on input "Additional materials to share" at bounding box center [603, 398] width 386 height 30
paste input "N/A"
type input "N/A"
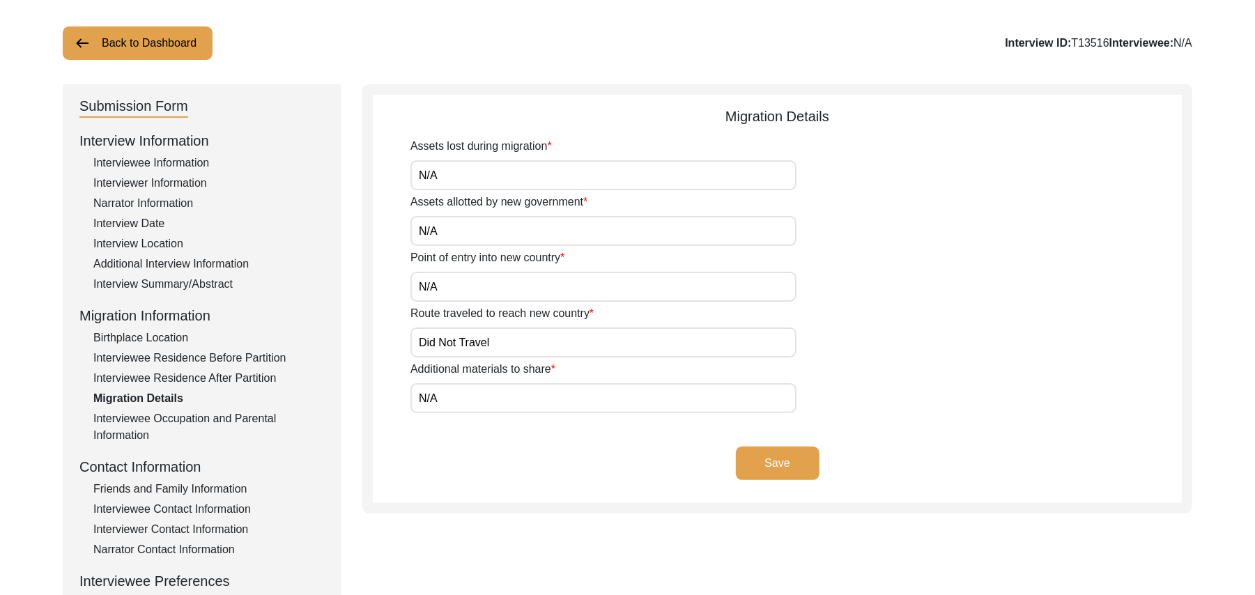
click at [758, 455] on button "Save" at bounding box center [778, 463] width 84 height 33
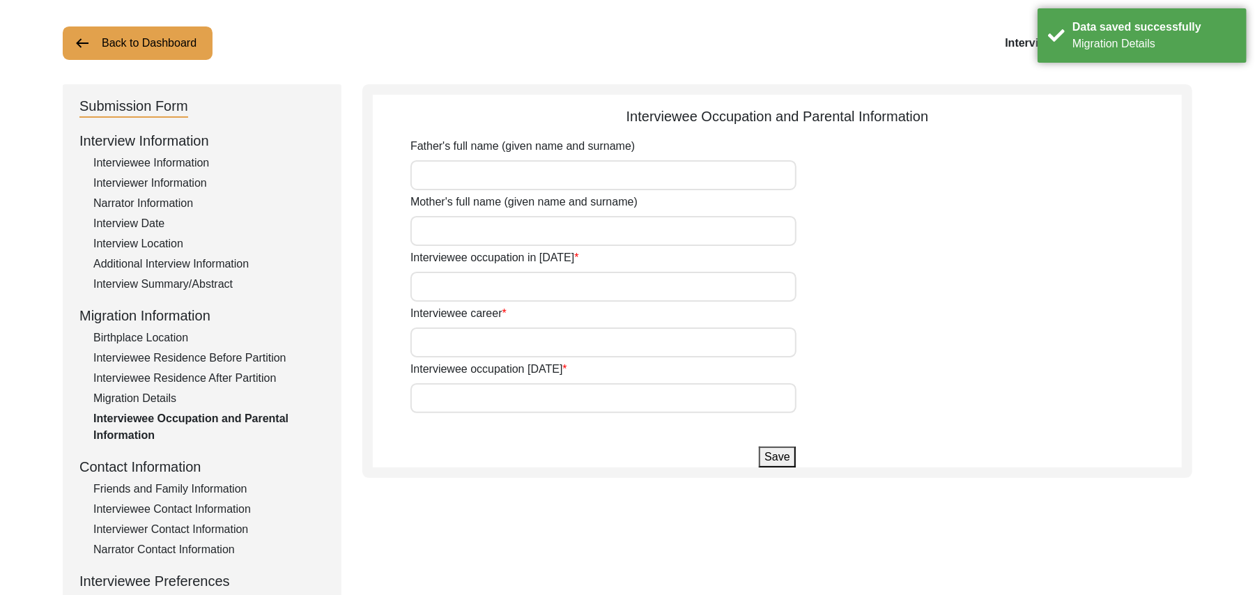
click at [458, 174] on input "Father's full name (given name and surname)" at bounding box center [603, 175] width 386 height 30
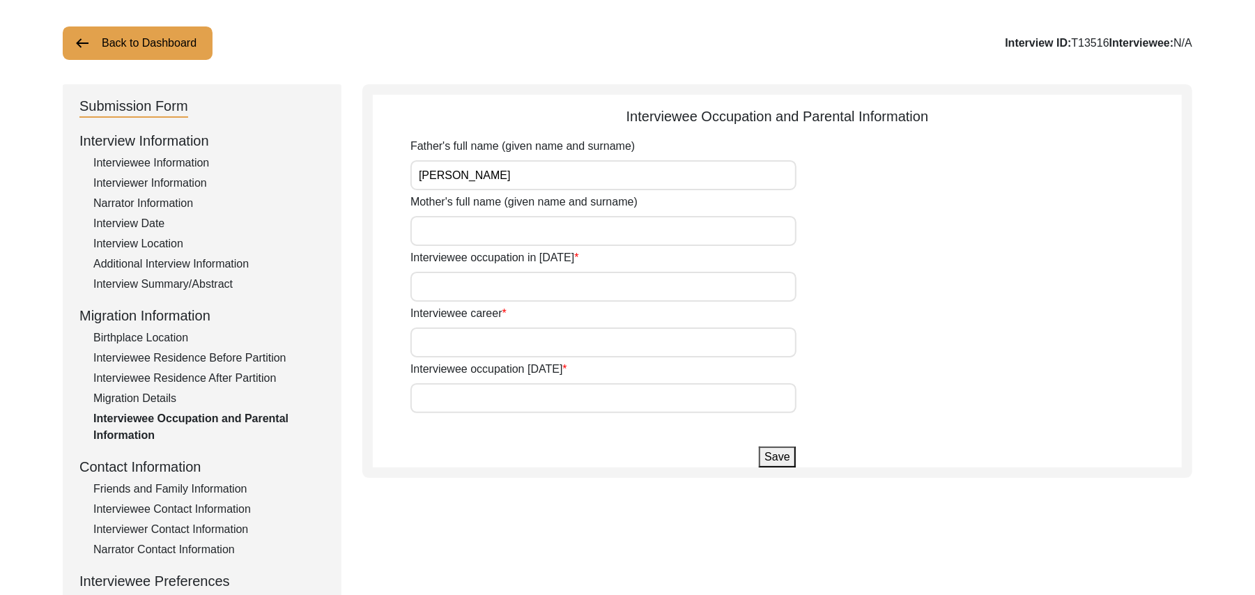
type input "[PERSON_NAME]"
click at [446, 222] on input "Mother's full name (given name and surname)" at bounding box center [603, 231] width 386 height 30
type input "[DEMOGRAPHIC_DATA] Bibi"
click at [458, 288] on input "Interviewee occupation in [DATE]" at bounding box center [603, 287] width 386 height 30
type input "House Boy"
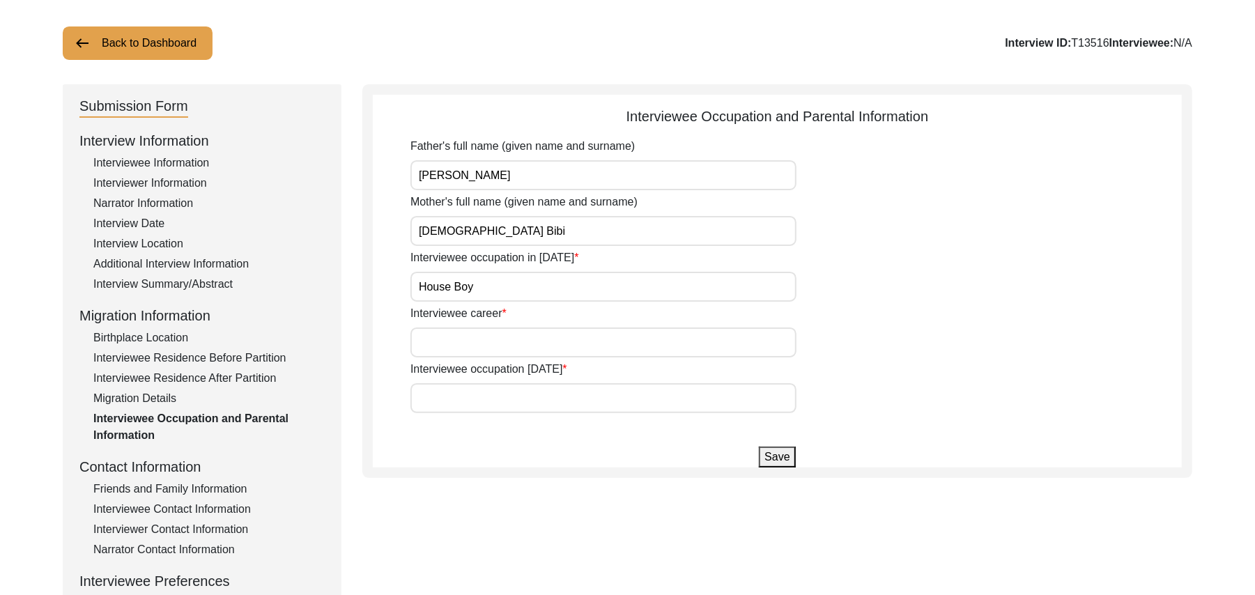
click at [461, 341] on input "Interviewee career" at bounding box center [603, 342] width 386 height 30
type input "Laborer"
click at [458, 400] on input "Interviewee occupation [DATE]" at bounding box center [603, 398] width 386 height 30
type input "Laborer"
click at [779, 456] on button "Save" at bounding box center [777, 457] width 36 height 21
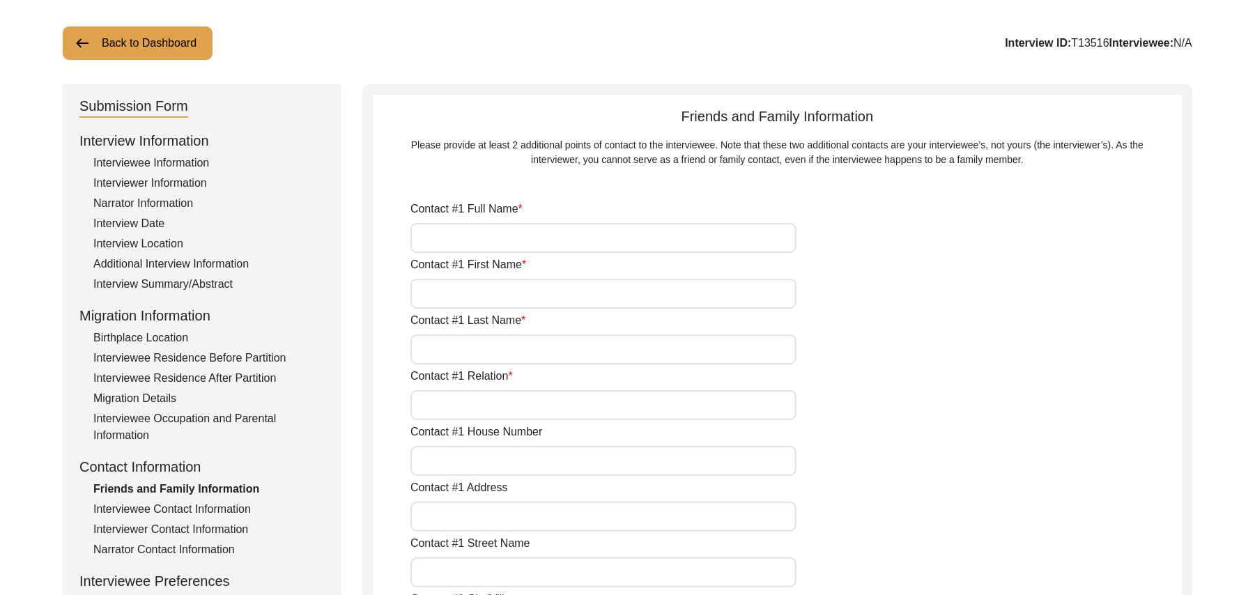
click at [248, 419] on div "Interviewee Occupation and Parental Information" at bounding box center [208, 426] width 231 height 33
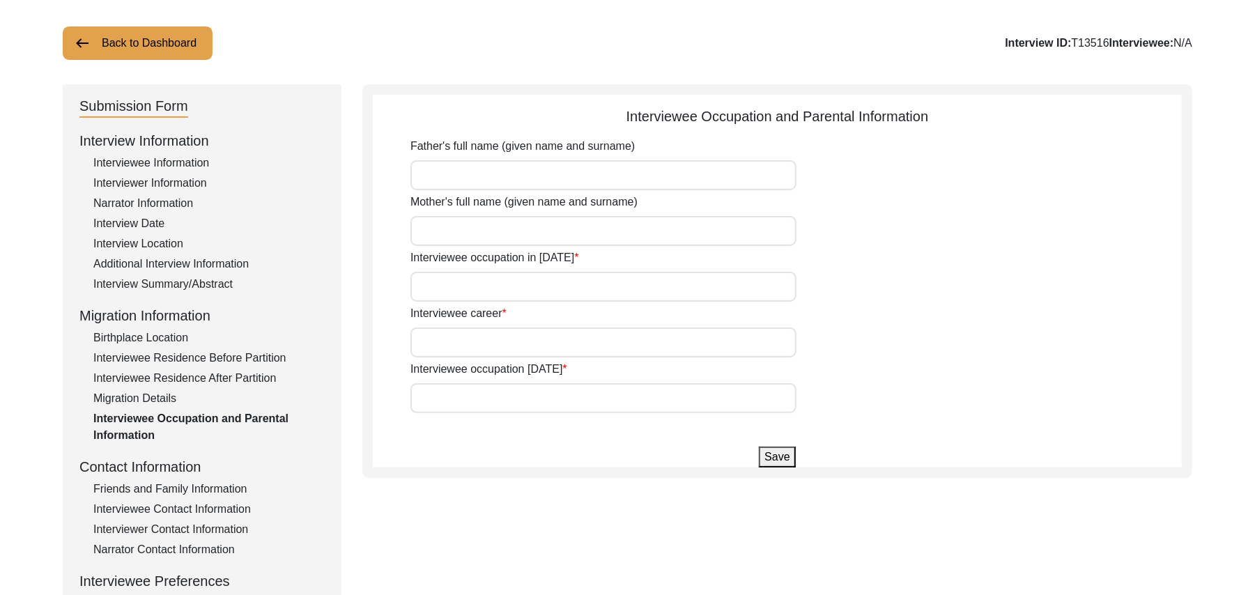
click at [160, 390] on div "Migration Details" at bounding box center [208, 398] width 231 height 17
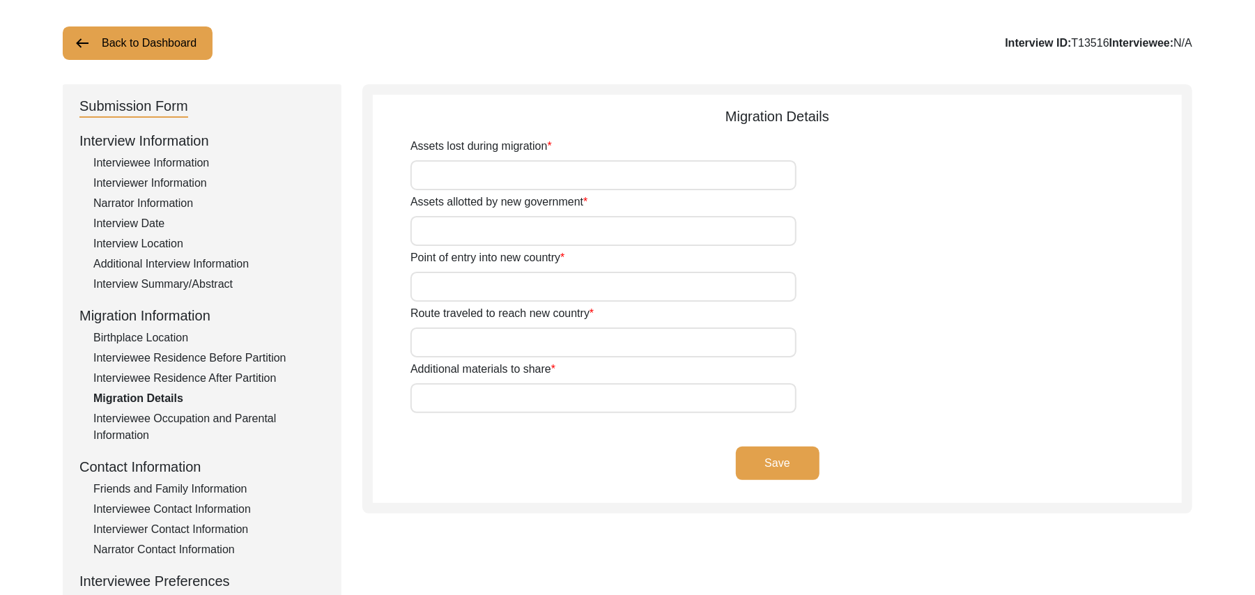
type input "N/A"
type input "Did Not Travel"
type input "N/A"
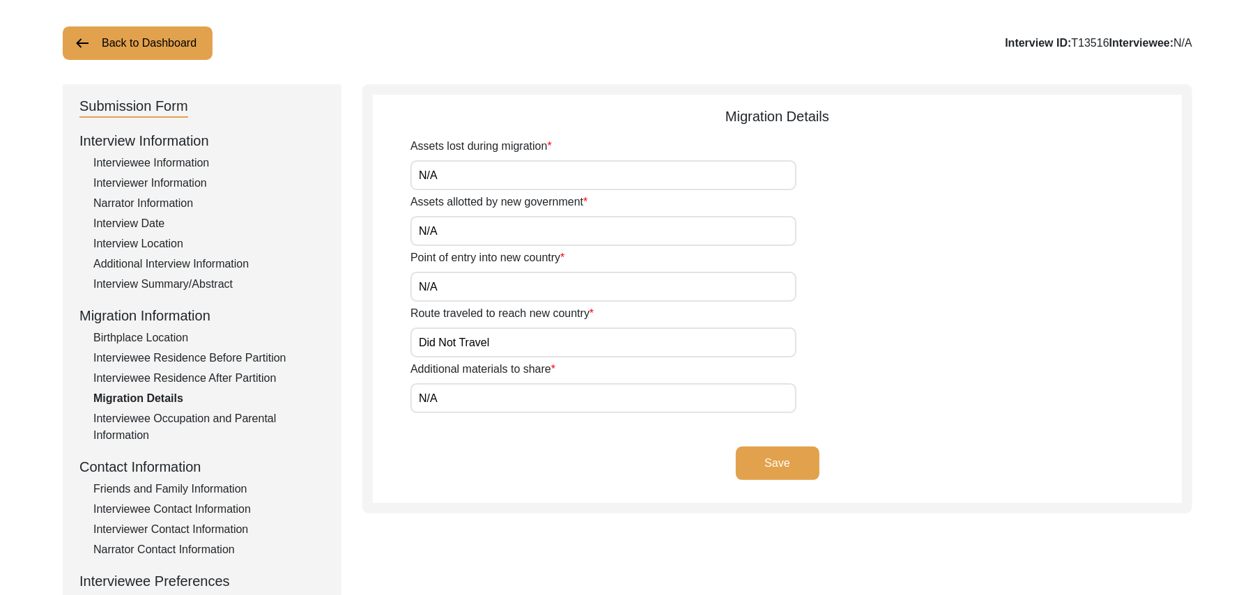
click at [240, 413] on div "Interviewee Occupation and Parental Information" at bounding box center [208, 426] width 231 height 33
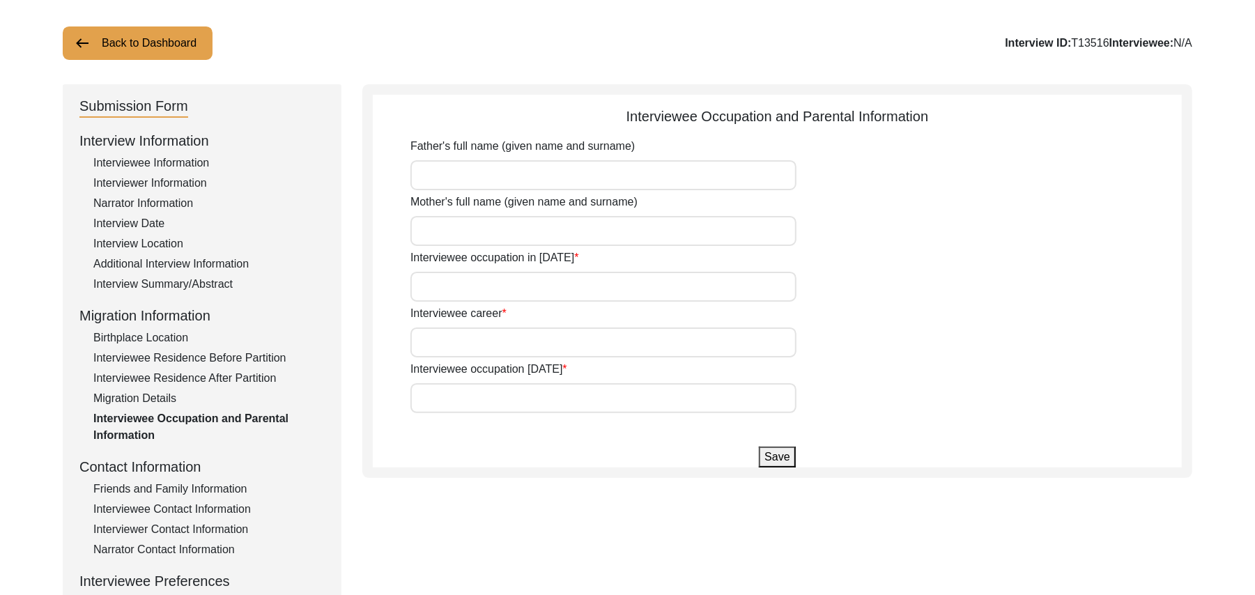
click at [165, 393] on div "Migration Details" at bounding box center [208, 398] width 231 height 17
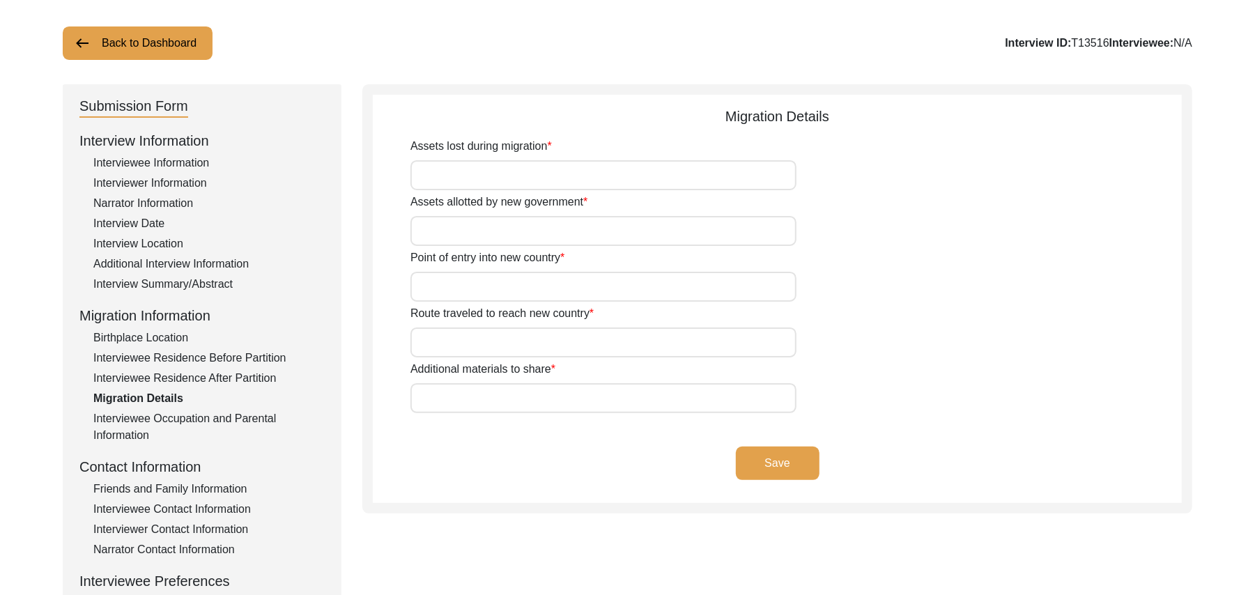
type input "N/A"
type input "Did Not Travel"
type input "N/A"
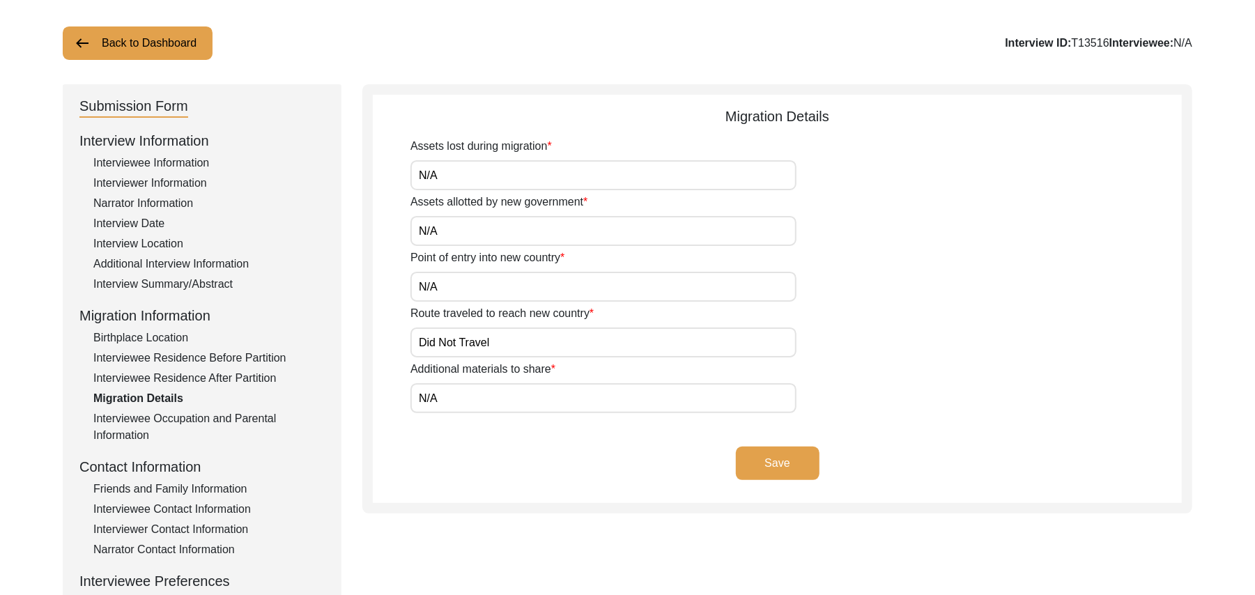
click at [183, 416] on div "Interviewee Occupation and Parental Information" at bounding box center [208, 426] width 231 height 33
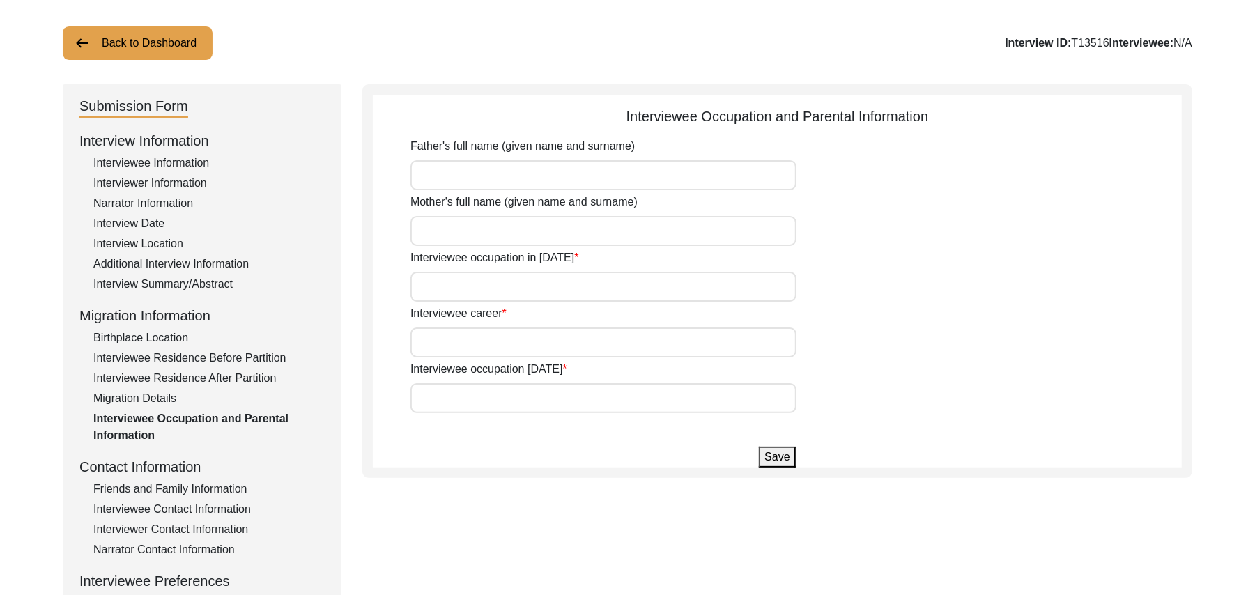
click at [440, 181] on input "Father's full name (given name and surname)" at bounding box center [603, 175] width 386 height 30
type input "Nizam Ud Din"
click at [443, 229] on input "Mother's full name (given name and surname)" at bounding box center [603, 231] width 386 height 30
type input "[DEMOGRAPHIC_DATA]"
click at [447, 288] on input "Interviewee occupation in [DATE]" at bounding box center [603, 287] width 386 height 30
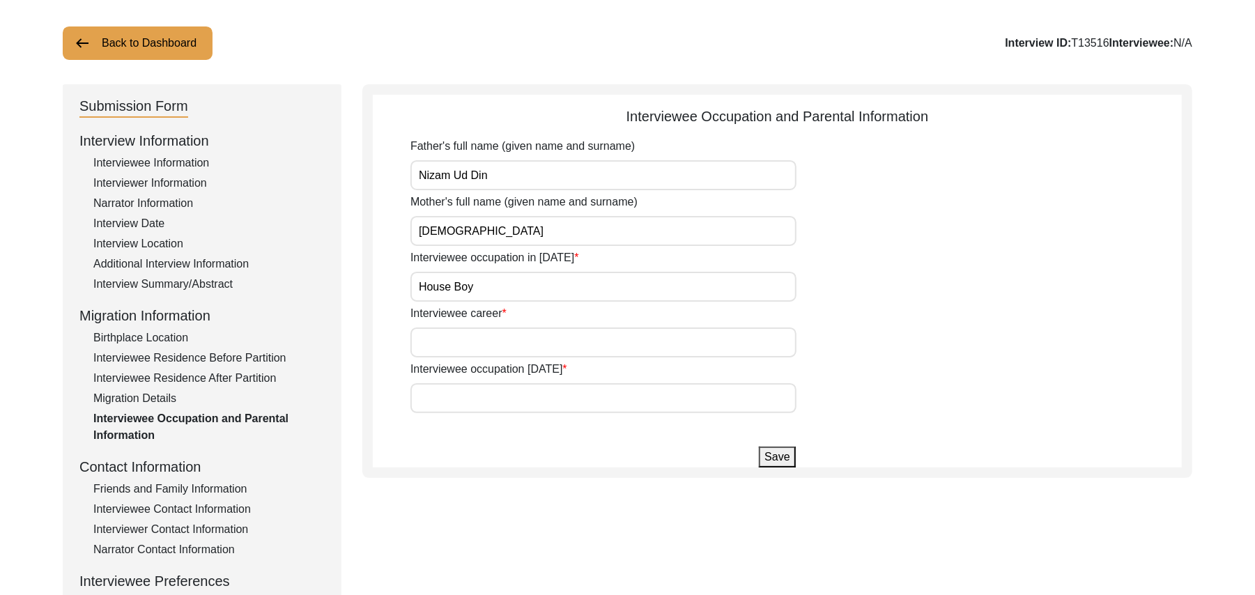
type input "House Boy"
click at [446, 344] on input "Interviewee career" at bounding box center [603, 342] width 386 height 30
type input "Laborer"
click at [453, 400] on input "Interviewee occupation [DATE]" at bounding box center [603, 398] width 386 height 30
type input "Laborer"
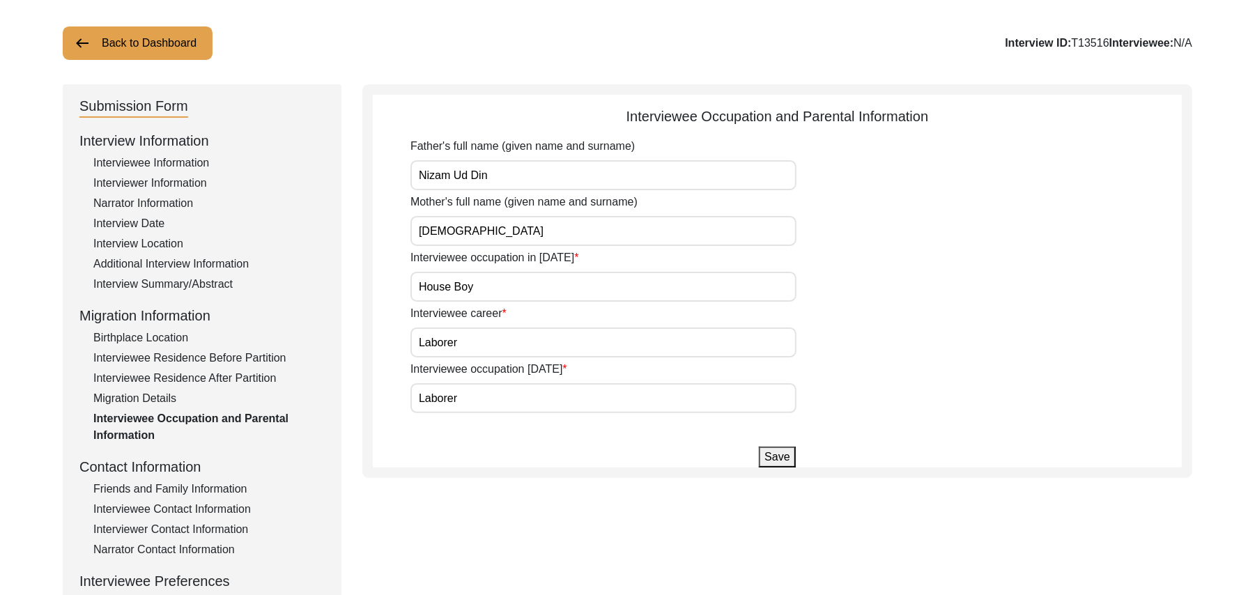
click at [784, 452] on button "Save" at bounding box center [777, 457] width 36 height 21
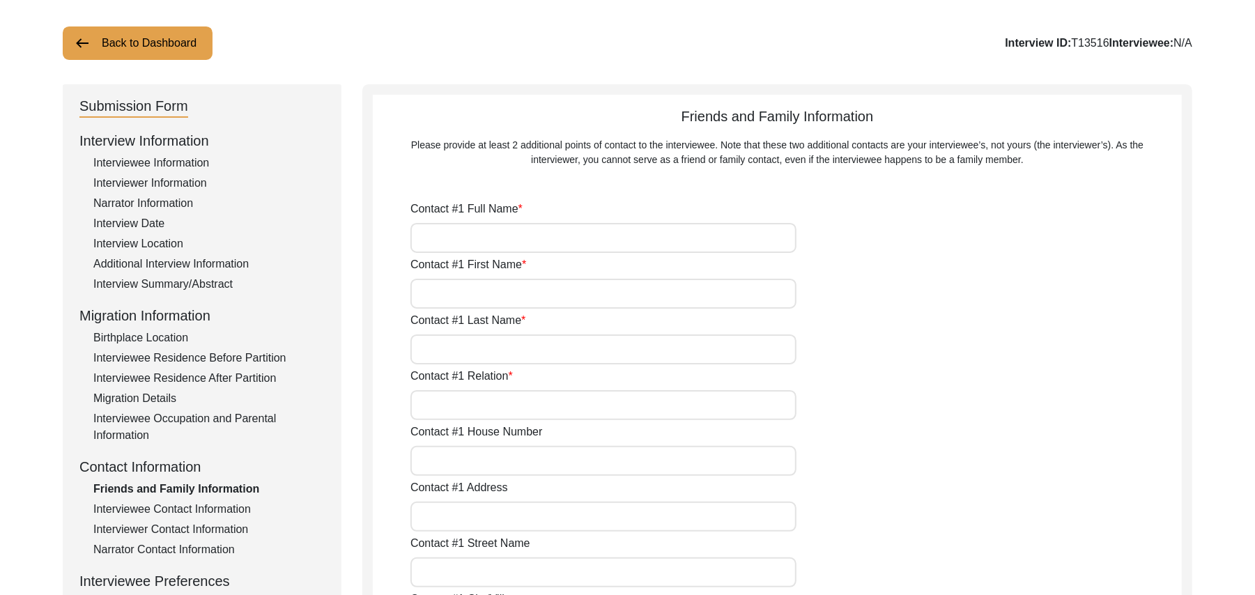
click at [240, 504] on div "Interviewee Contact Information" at bounding box center [208, 509] width 231 height 17
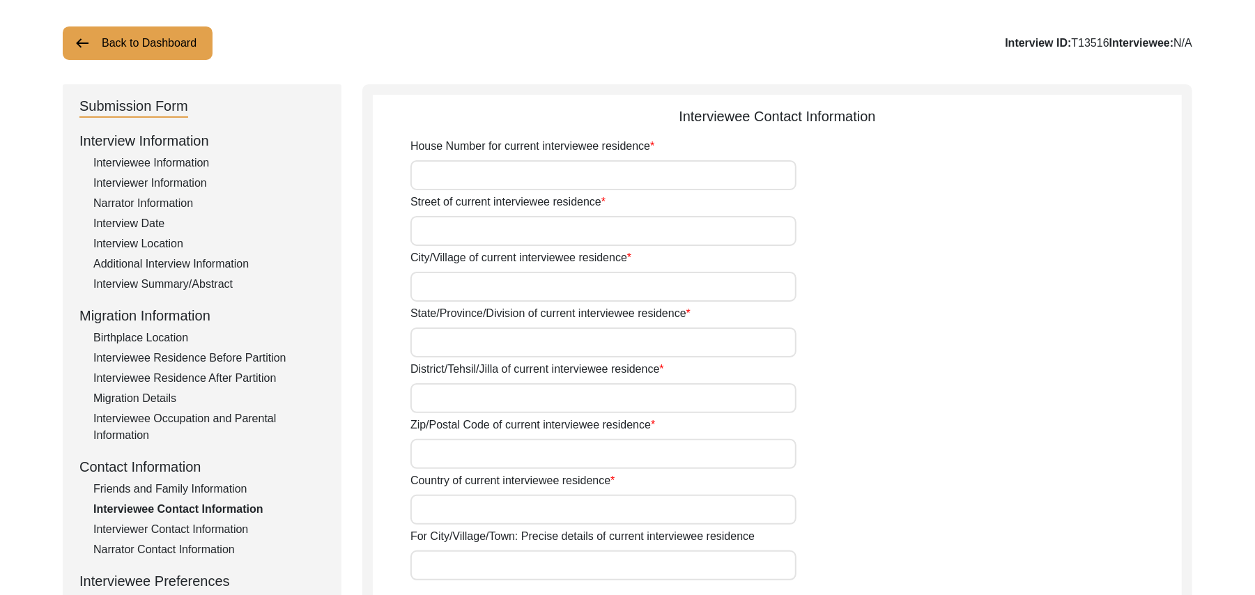
click at [491, 184] on input "House Number for current interviewee residence" at bounding box center [603, 175] width 386 height 30
paste input "N"
type input "N/A"
click at [485, 231] on input "Street of current interviewee residence" at bounding box center [603, 231] width 386 height 30
paste input "N/A"
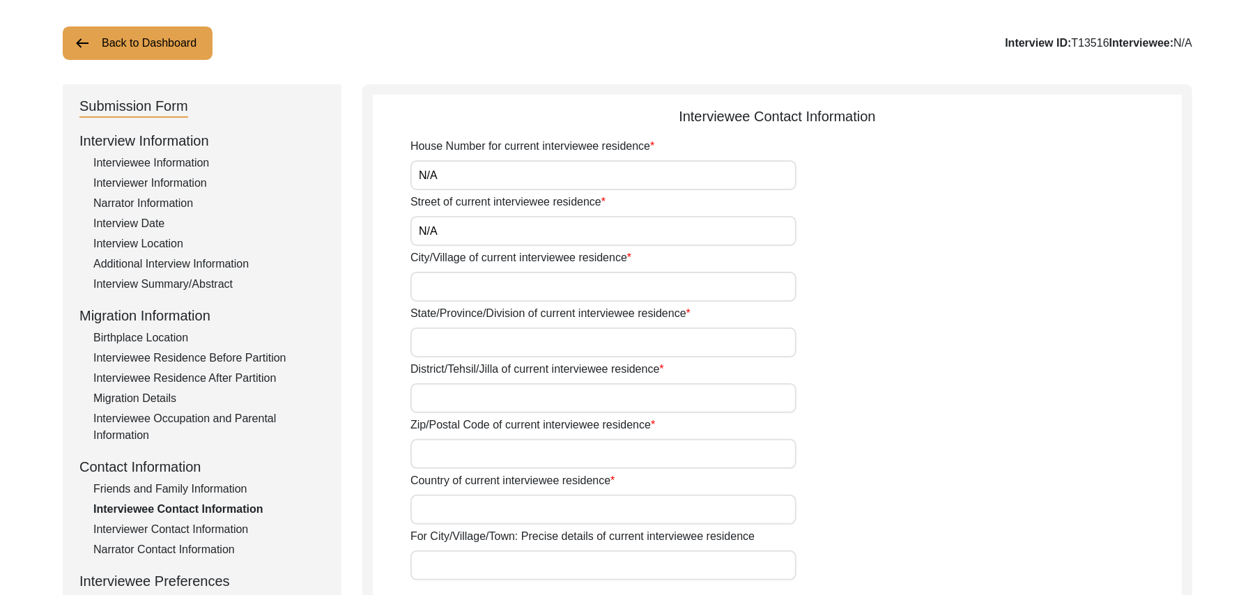
type input "N/A"
click at [474, 286] on input "City/Village of current interviewee residence" at bounding box center [603, 287] width 386 height 30
type input "Chak 324GB"
click at [463, 339] on input "State/Province/Division of current interviewee residence" at bounding box center [603, 342] width 386 height 30
type input "[GEOGRAPHIC_DATA]"
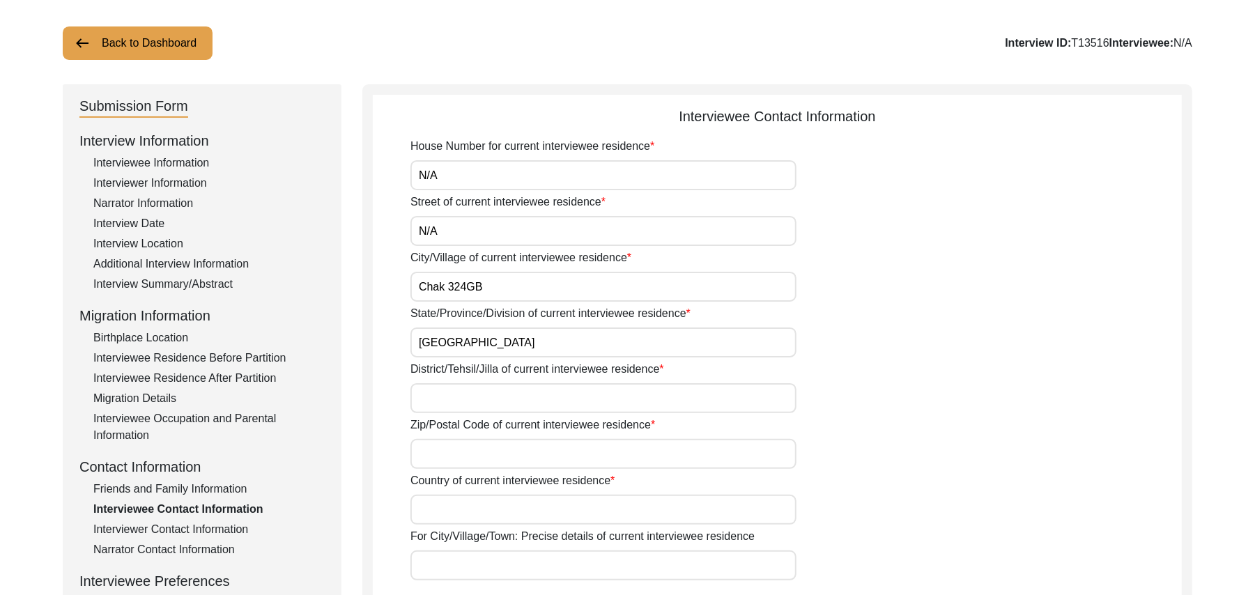
click at [450, 397] on input "District/Tehsil/Jilla of current interviewee residence" at bounding box center [603, 398] width 386 height 30
type input "[PERSON_NAME]/ Pirmahal"
click at [443, 458] on input "Zip/Postal Code of current interviewee residence" at bounding box center [603, 454] width 386 height 30
type input "36300"
click at [449, 516] on input "Country of current interviewee residence" at bounding box center [603, 510] width 386 height 30
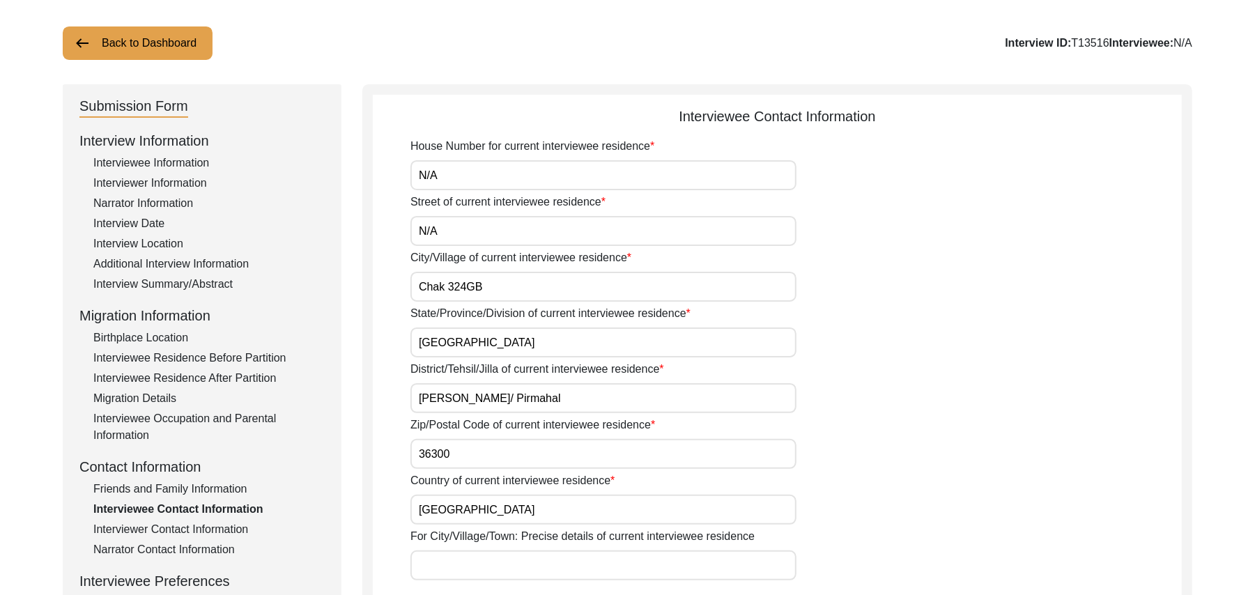
type input "[GEOGRAPHIC_DATA]"
click at [454, 569] on input "For City/Village/Town: Precise details of current interviewee residence" at bounding box center [603, 565] width 386 height 30
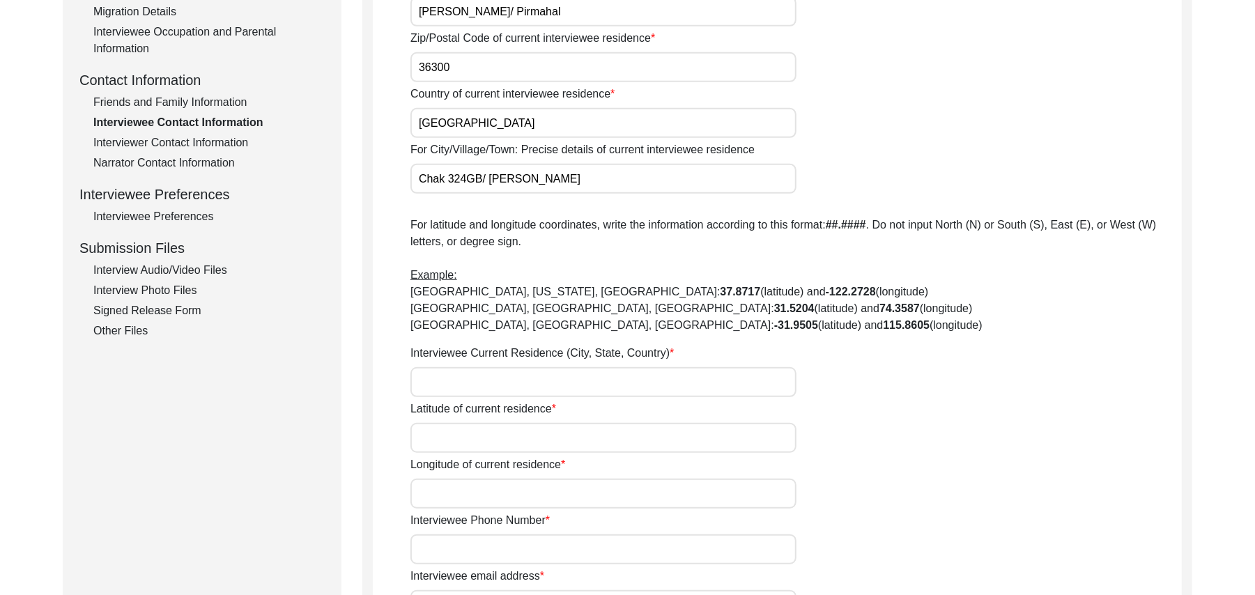
scroll to position [507, 0]
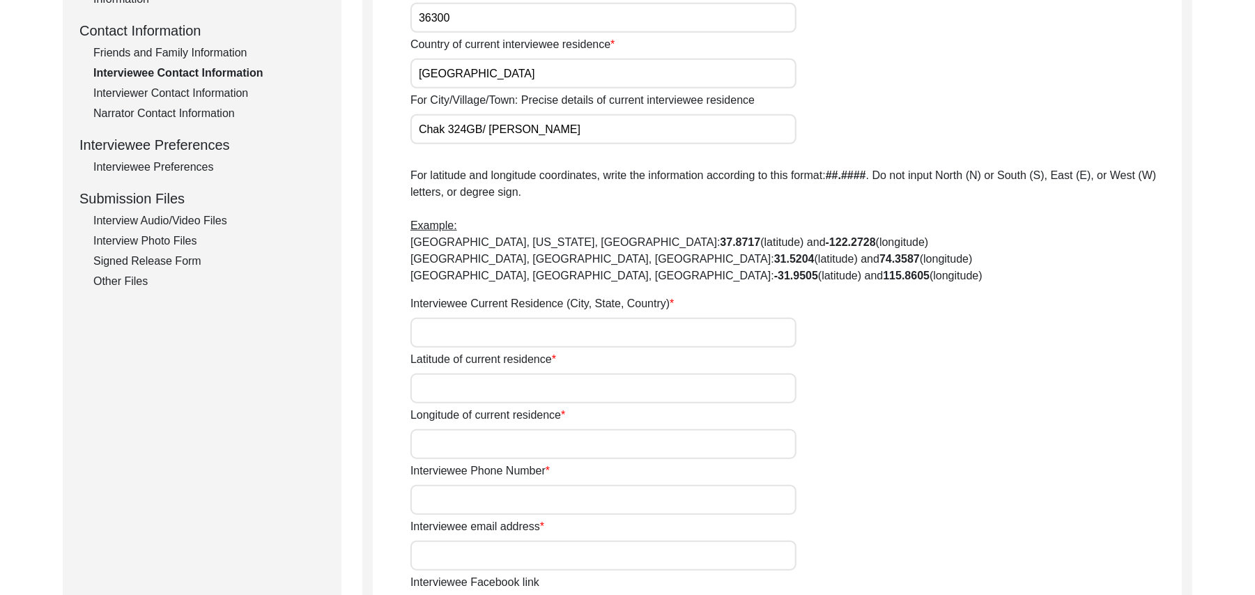
type input "Chak 324GB/ [PERSON_NAME]"
click at [548, 339] on input "Interviewee Current Residence (City, State, Country)" at bounding box center [603, 333] width 386 height 30
type input "Chak 324GB, [GEOGRAPHIC_DATA], [GEOGRAPHIC_DATA]"
click at [539, 389] on input "Latitude of current residence" at bounding box center [603, 388] width 386 height 30
paste input "N/A"
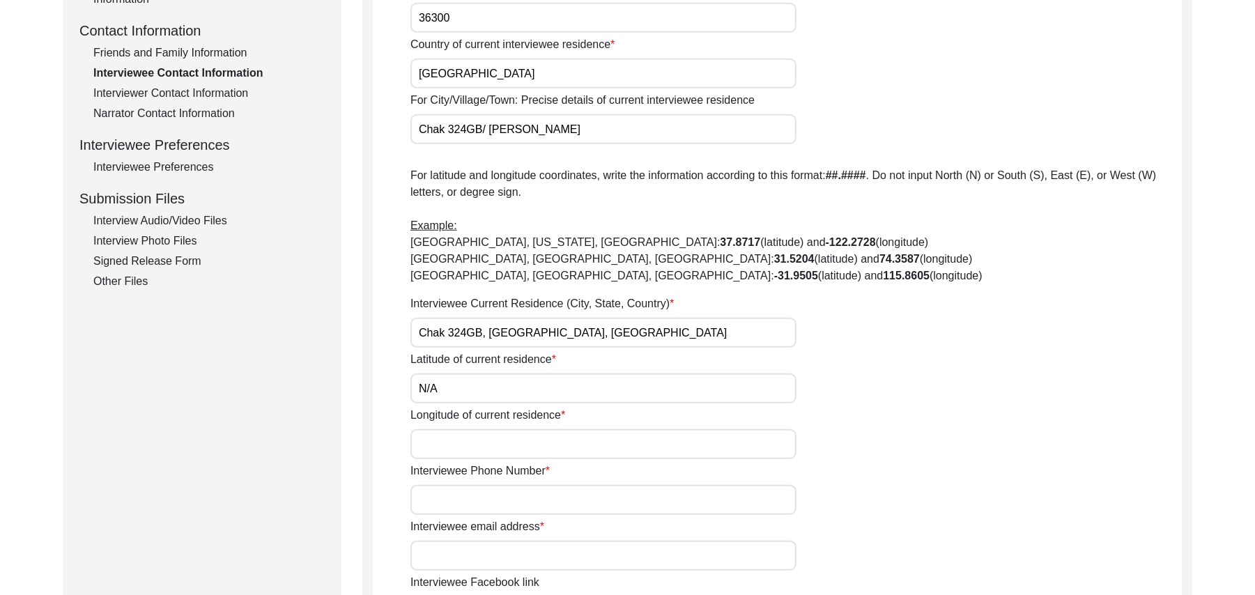
type input "N/A"
click at [514, 452] on input "Longitude of current residence" at bounding box center [603, 444] width 386 height 30
paste input "N/A"
type input "N/A"
click at [511, 495] on input "Interviewee Phone Number" at bounding box center [603, 500] width 386 height 30
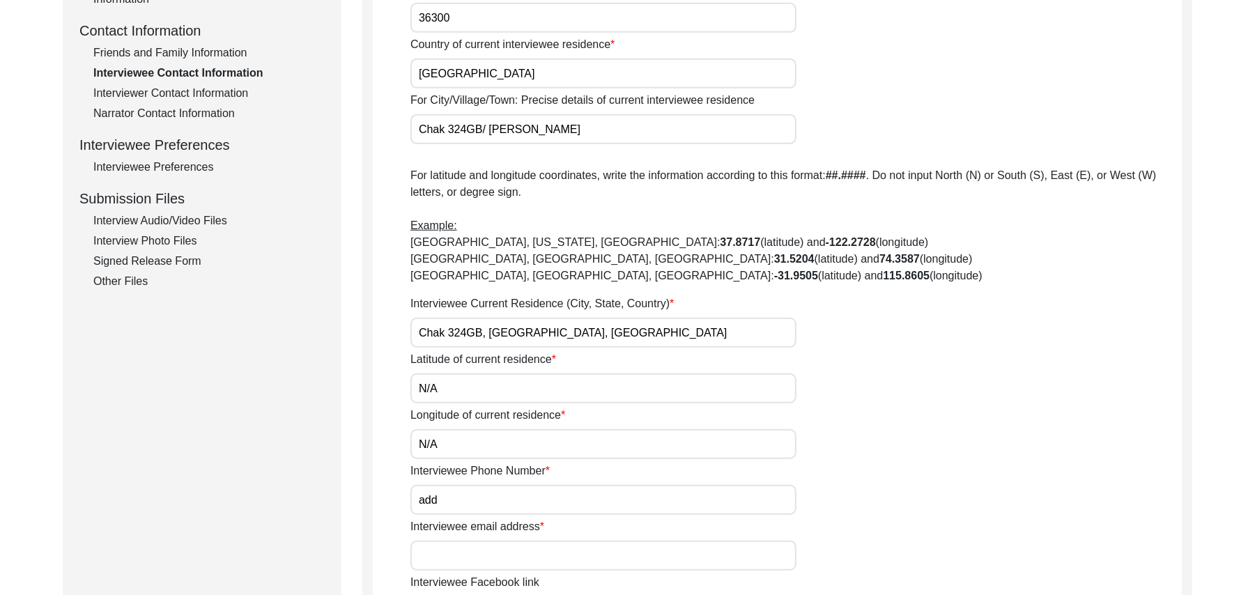
type input "add"
click at [491, 569] on input "Interviewee email address" at bounding box center [603, 556] width 386 height 30
paste input "N/A"
type input "N"
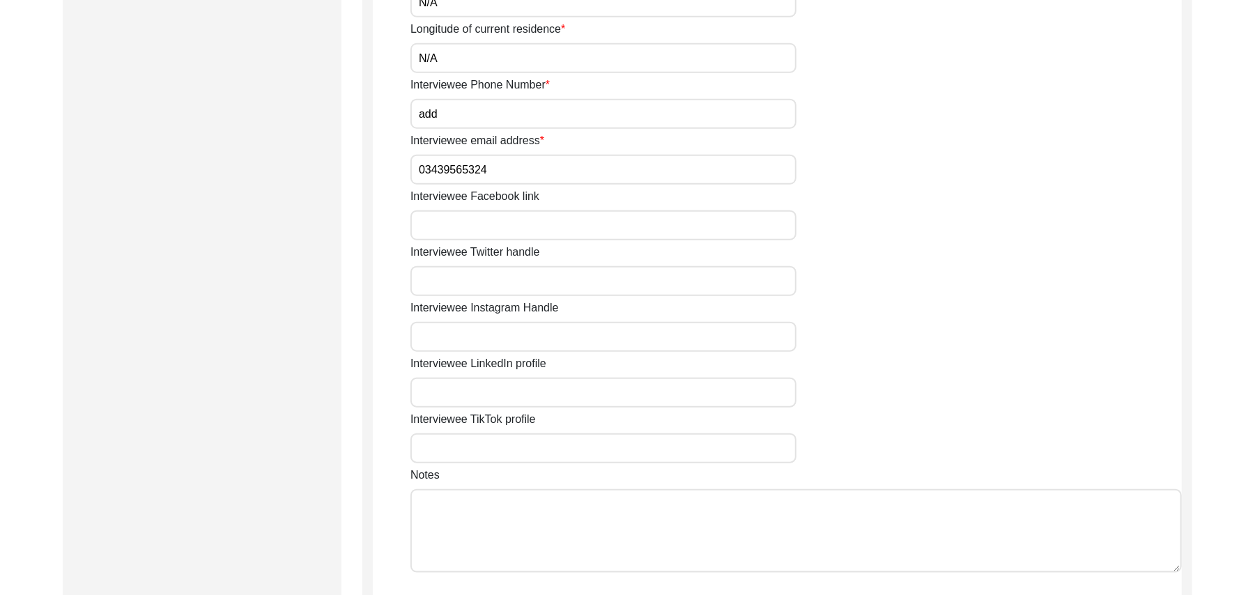
scroll to position [956, 0]
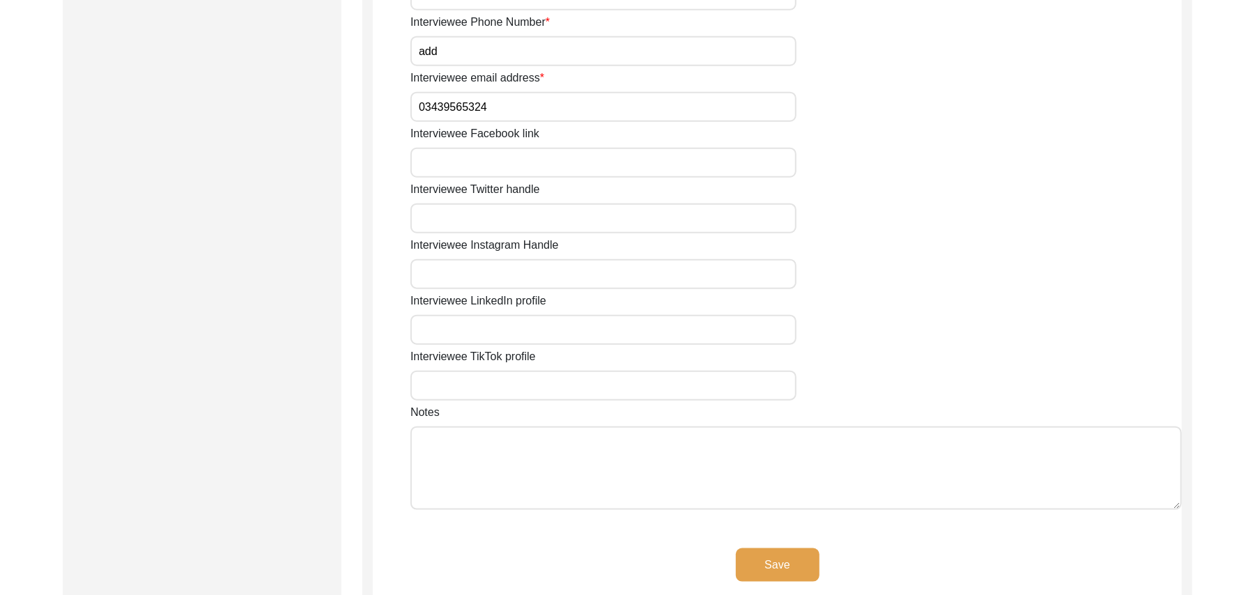
type input "03439565324"
click at [528, 169] on input "Interviewee Facebook link" at bounding box center [603, 163] width 386 height 30
paste input "N/A"
type input "N/A"
click at [495, 231] on input "Interviewee Twitter handle" at bounding box center [603, 218] width 386 height 30
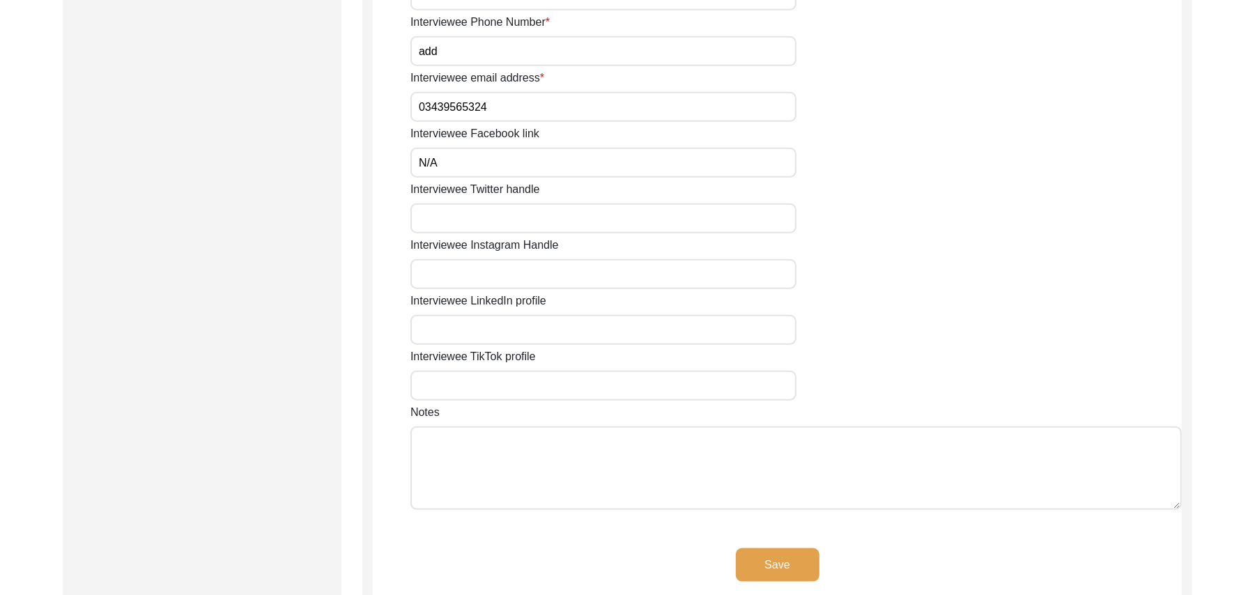
paste input "N/A"
type input "N/A"
click at [479, 285] on input "Interviewee Instagram Handle" at bounding box center [603, 274] width 386 height 30
paste input "N/A"
type input "N/A"
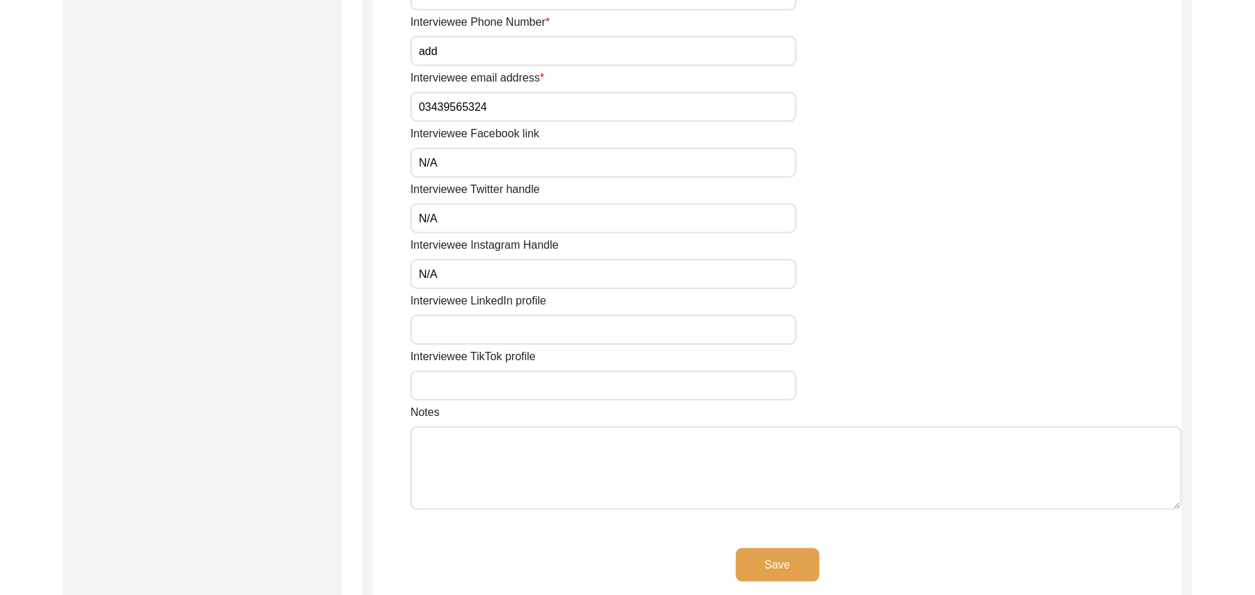
click at [470, 338] on input "Interviewee LinkedIn profile" at bounding box center [603, 330] width 386 height 30
paste input "N/A"
type input "N/A"
click at [463, 396] on input "Interviewee TikTok profile" at bounding box center [603, 386] width 386 height 30
paste input "N/A"
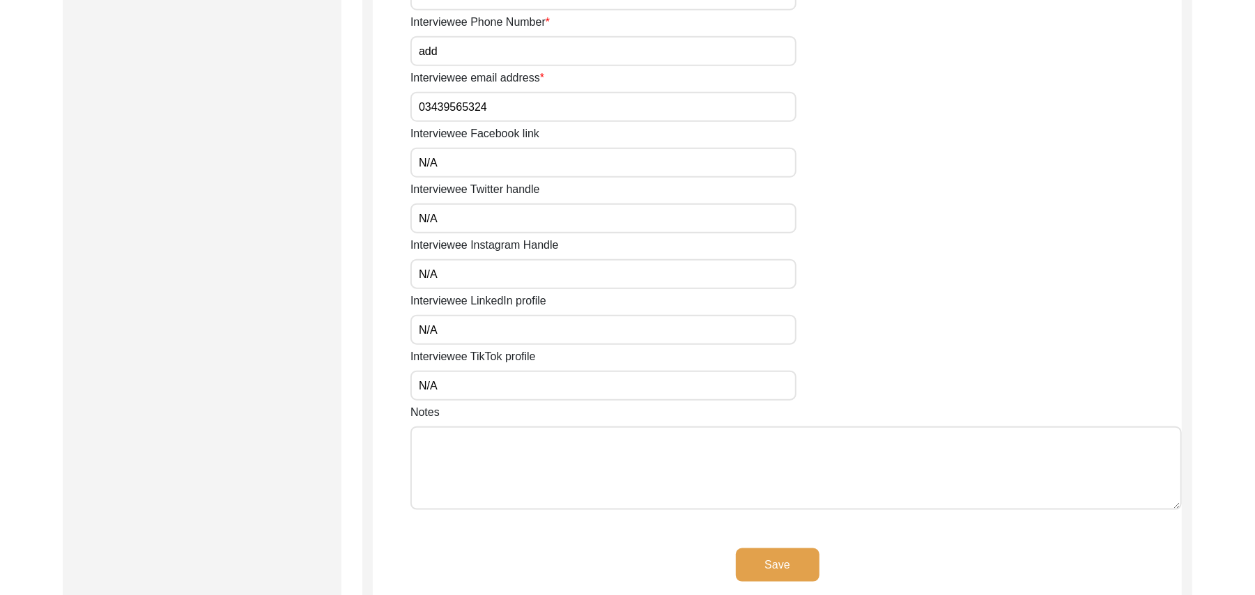
type input "N/A"
click at [455, 458] on textarea "Notes" at bounding box center [795, 468] width 771 height 84
paste textarea "N/A"
type textarea "N/A"
click at [756, 555] on button "Save" at bounding box center [778, 564] width 84 height 33
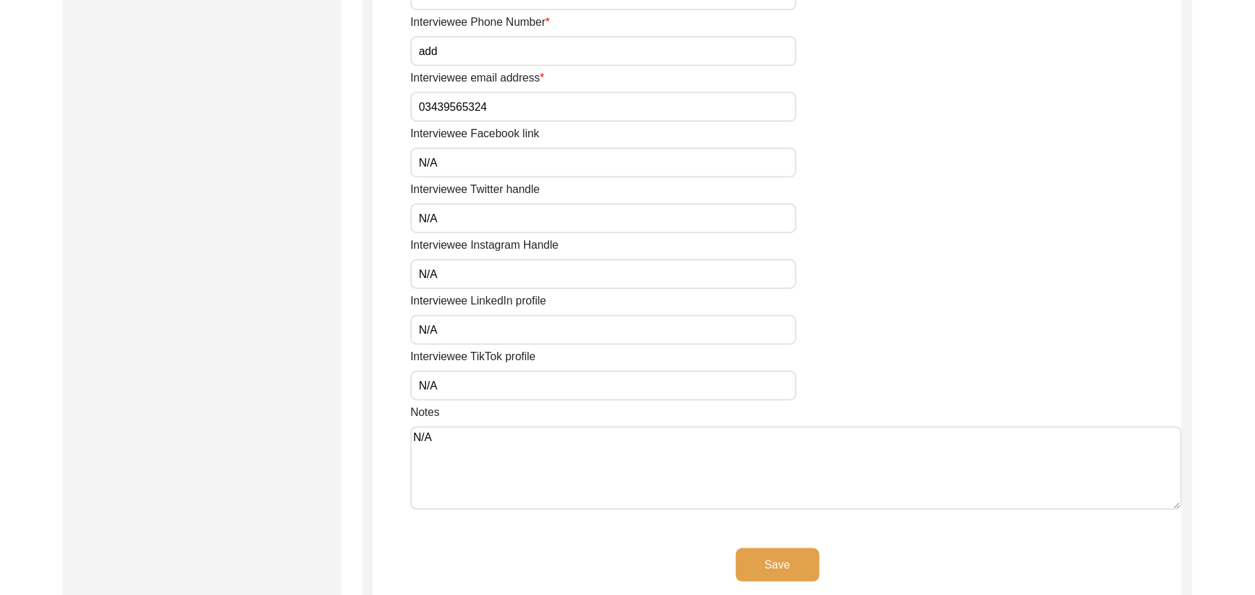
click at [492, 107] on input "03439565324" at bounding box center [603, 107] width 386 height 30
type input "0"
paste input "N/A"
type input "N/A"
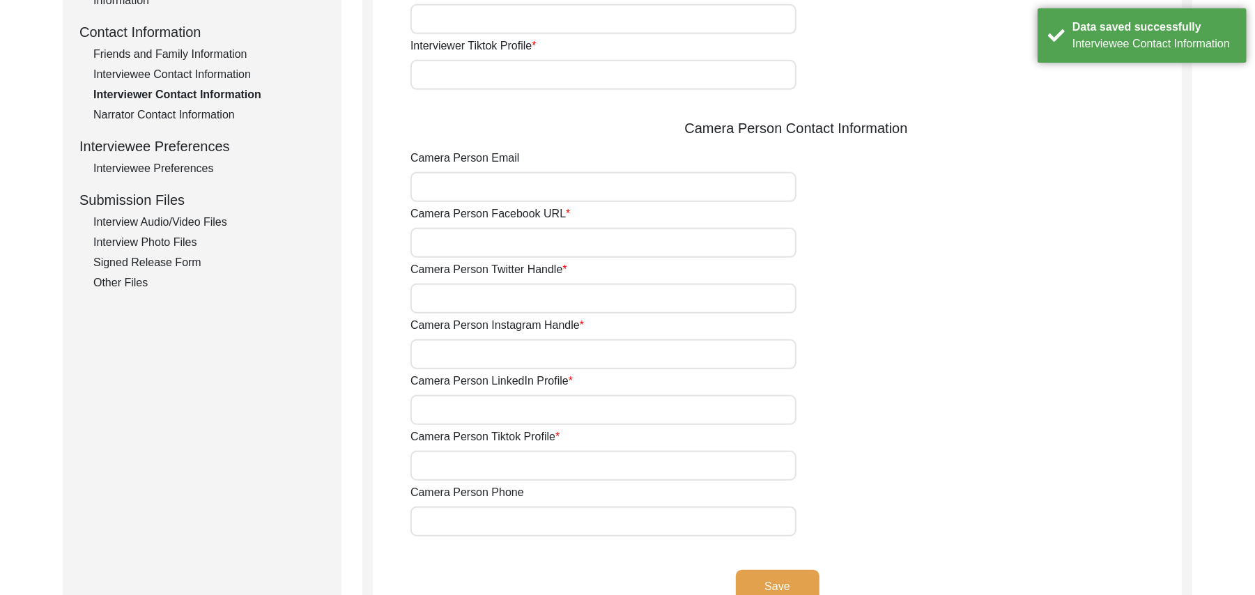
scroll to position [346, 0]
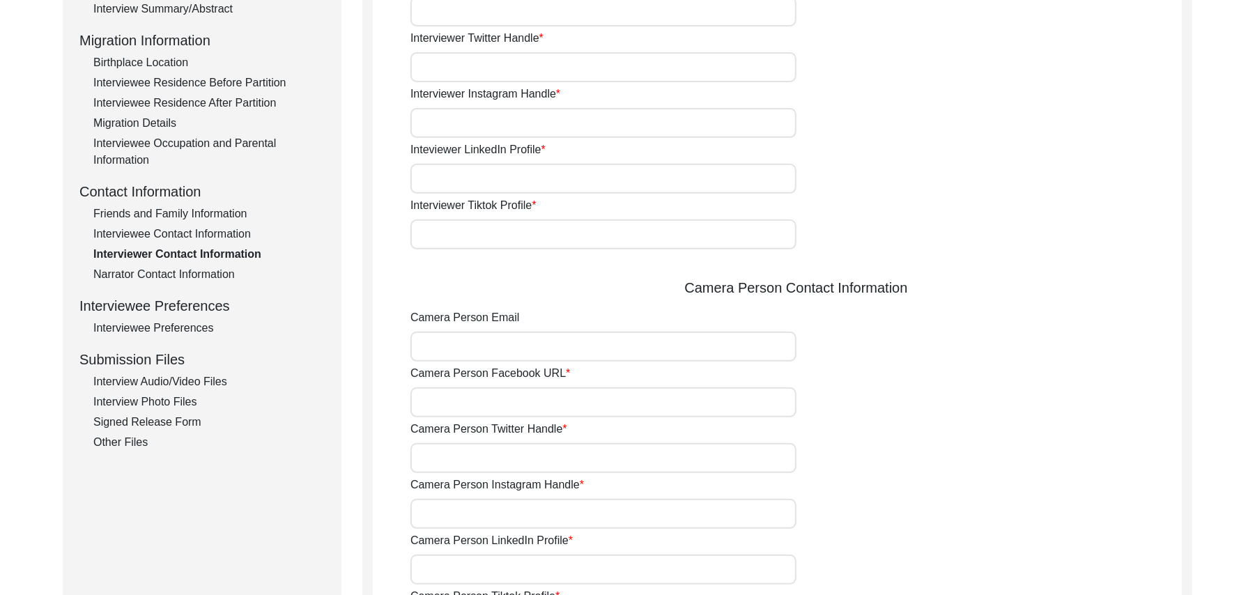
click at [219, 227] on div "Interviewee Contact Information" at bounding box center [208, 234] width 231 height 17
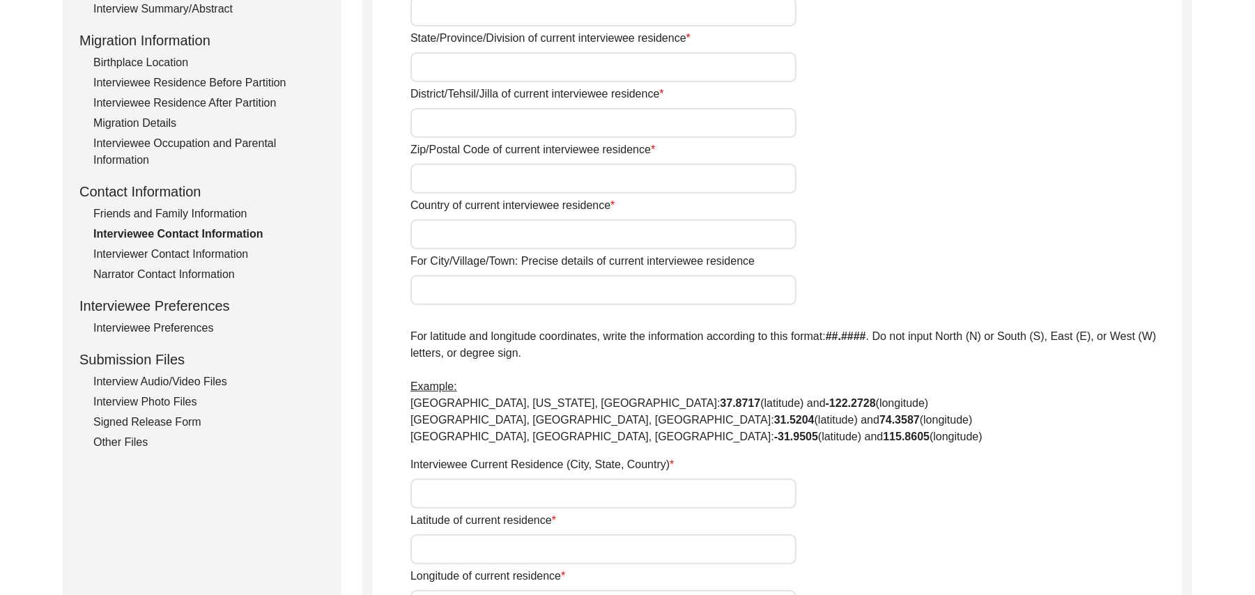
type input "N/A"
type input "Chak 324GB"
type input "[GEOGRAPHIC_DATA]"
type input "[PERSON_NAME]/ Pirmahal"
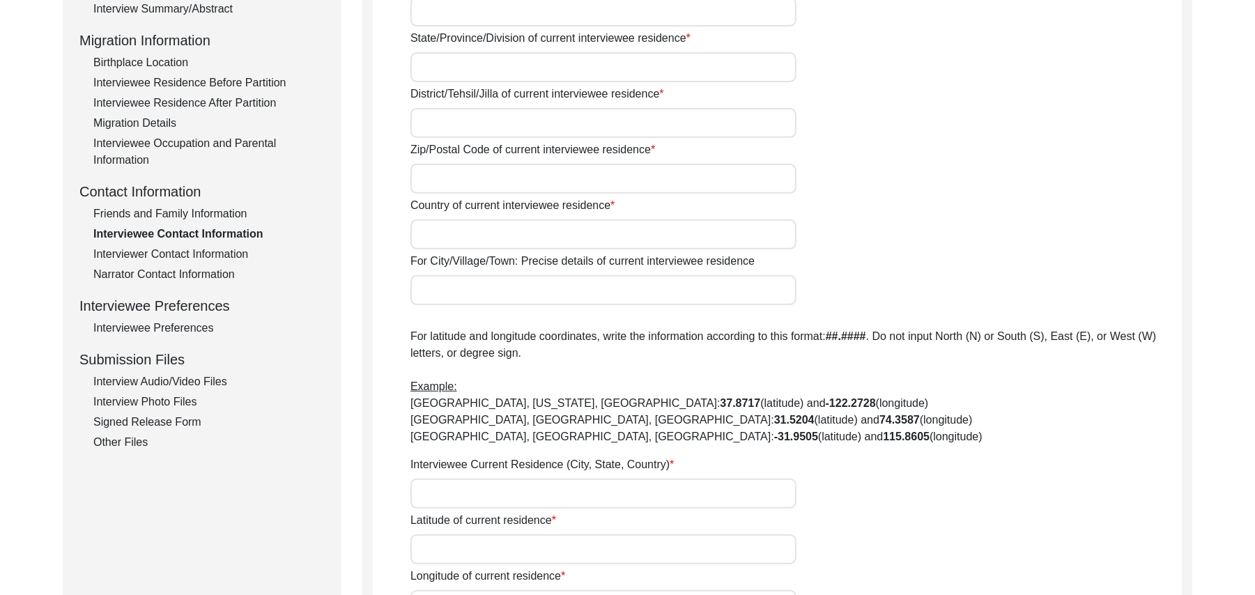
type input "36300"
type input "[GEOGRAPHIC_DATA]"
type input "Chak 324GB/ [PERSON_NAME]"
type input "Chak 324GB, [GEOGRAPHIC_DATA], [GEOGRAPHIC_DATA]"
type input "N/A"
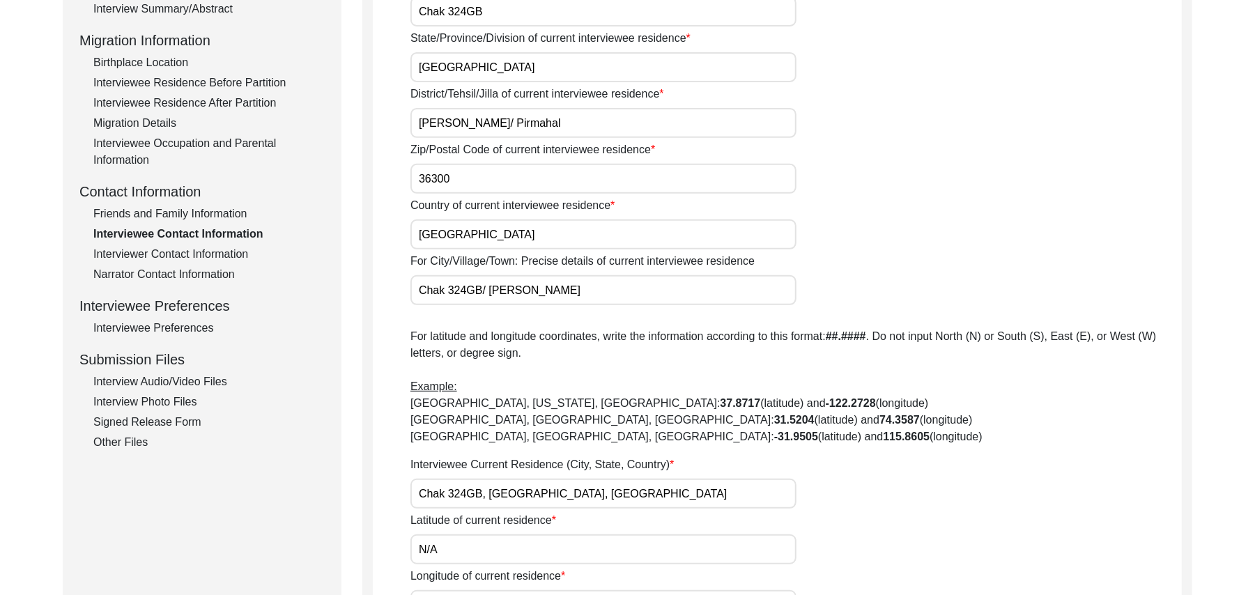
type input "N/A"
type input "add"
type input "03439565324"
type input "N/A"
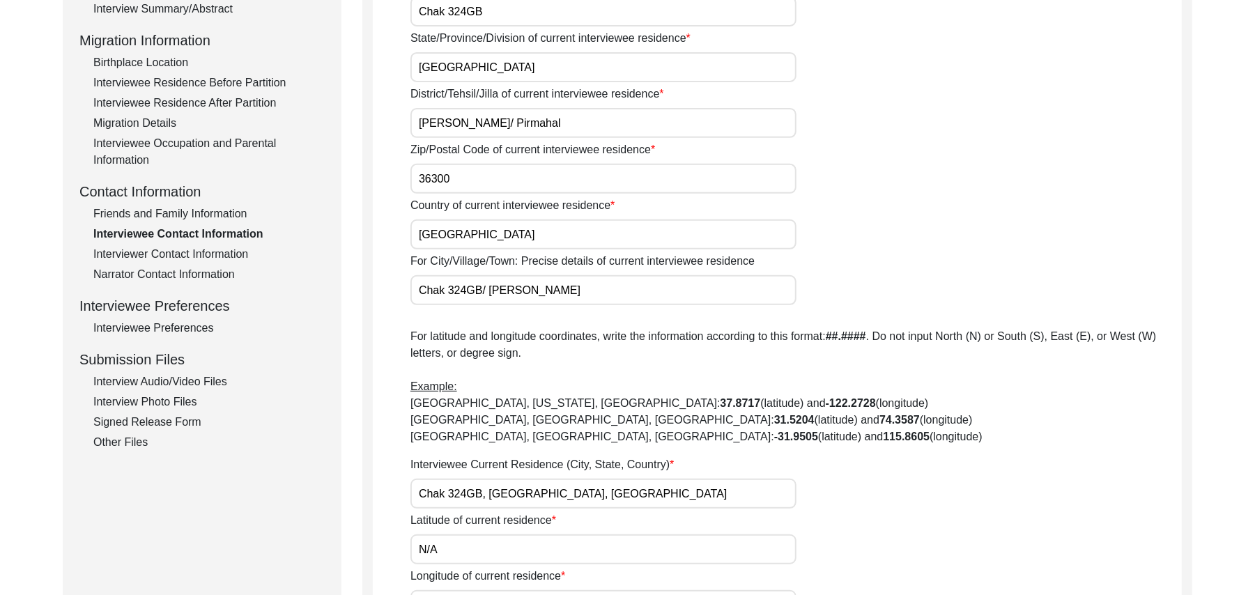
type input "N/A"
type textarea "N/A"
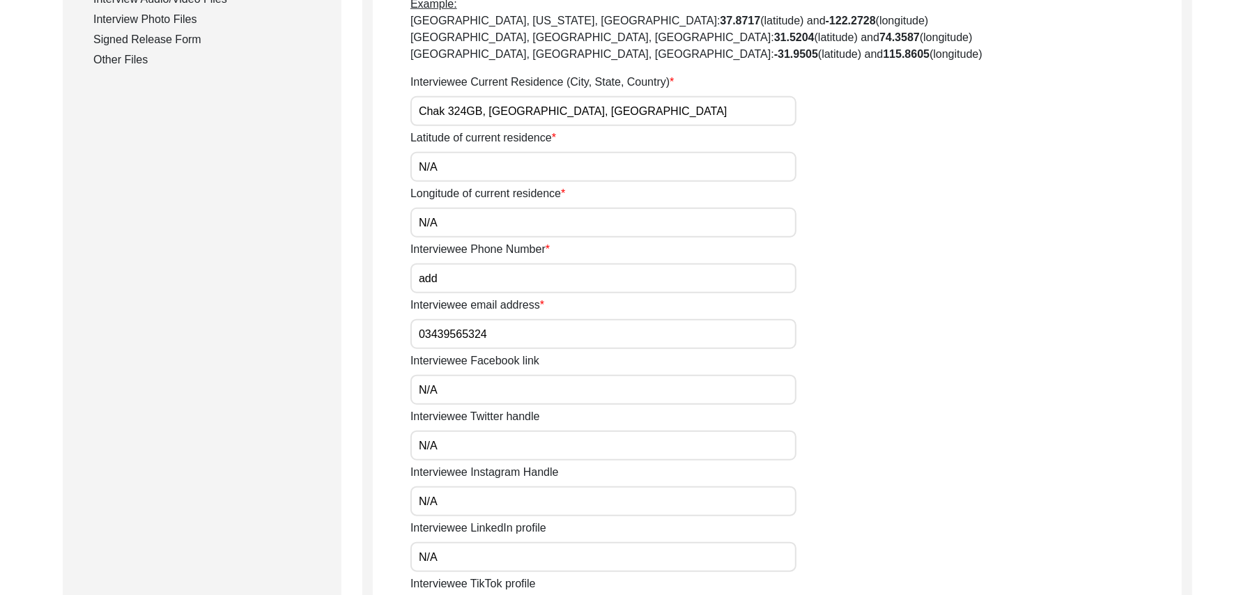
scroll to position [739, 0]
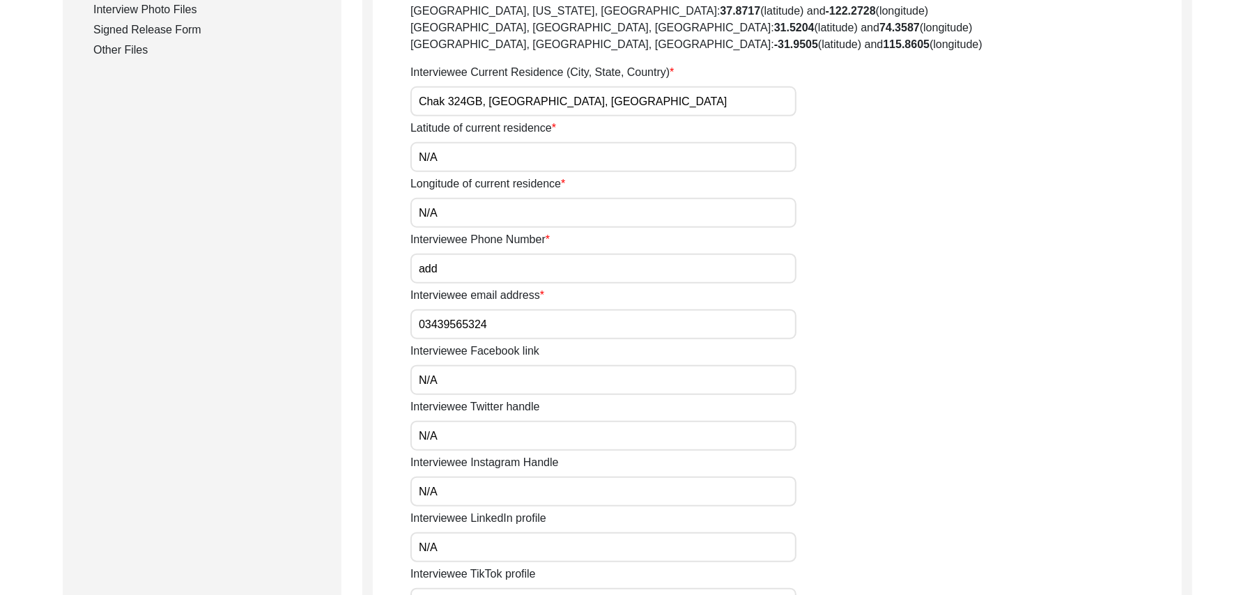
click at [492, 326] on input "03439565324" at bounding box center [603, 324] width 386 height 30
click at [449, 275] on input "add" at bounding box center [603, 269] width 386 height 30
type input "a"
paste input "03439565324"
type input "03439565324"
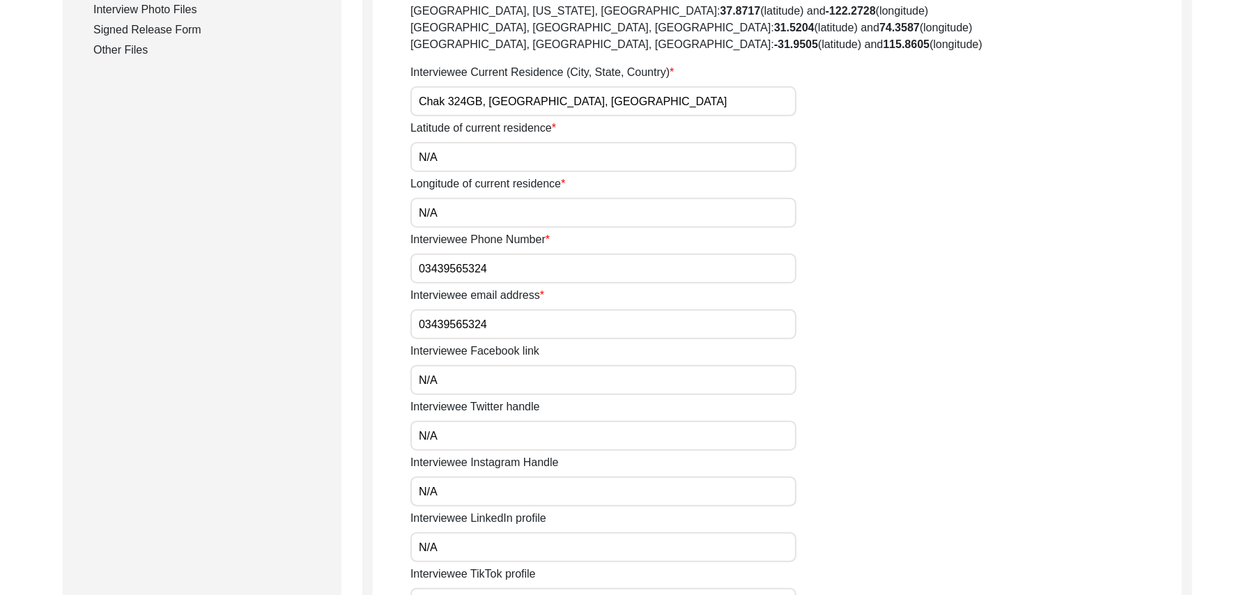
click at [497, 329] on input "03439565324" at bounding box center [603, 324] width 386 height 30
type input "0"
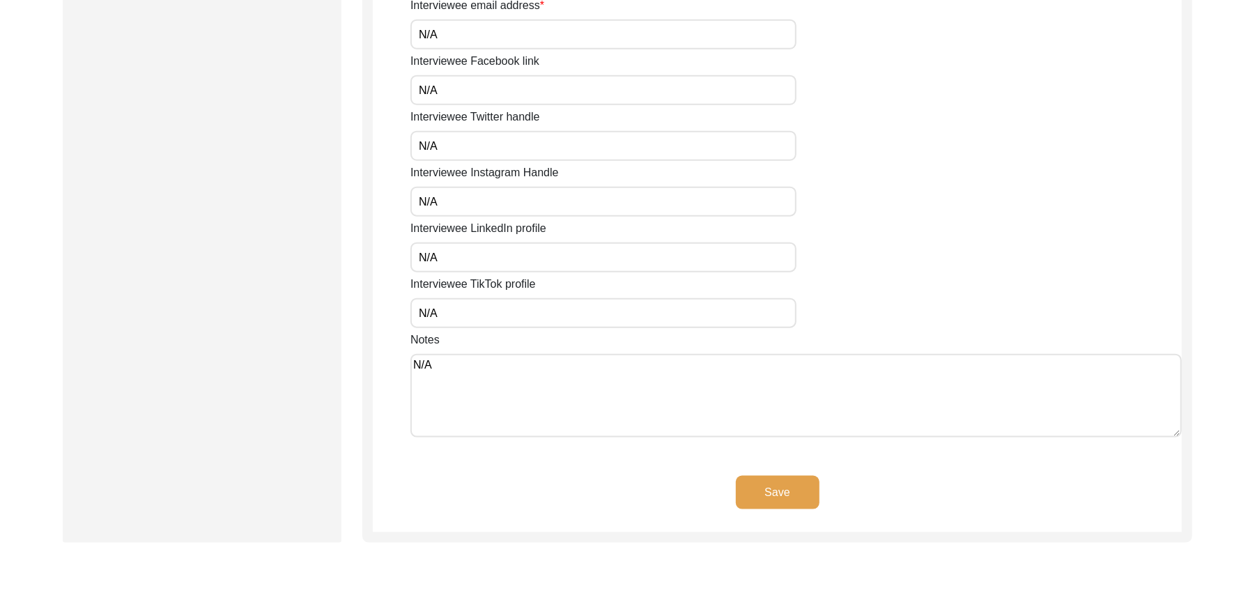
scroll to position [1174, 0]
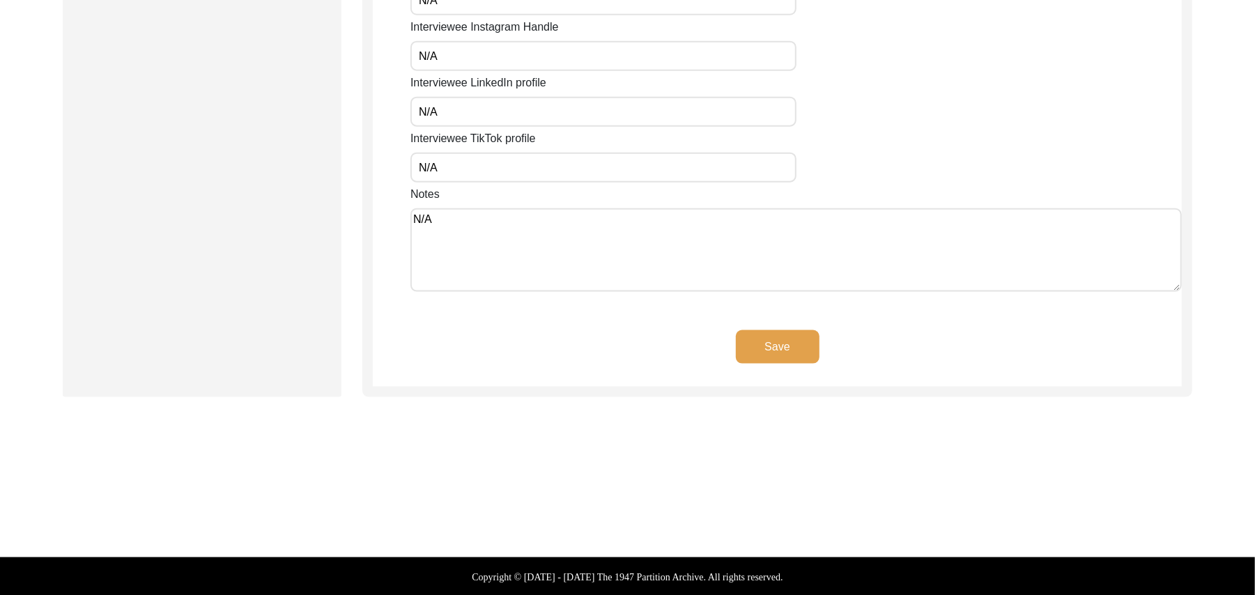
type input "N/A"
click at [801, 343] on button "Save" at bounding box center [778, 346] width 84 height 33
click at [789, 343] on button "Save" at bounding box center [778, 346] width 84 height 33
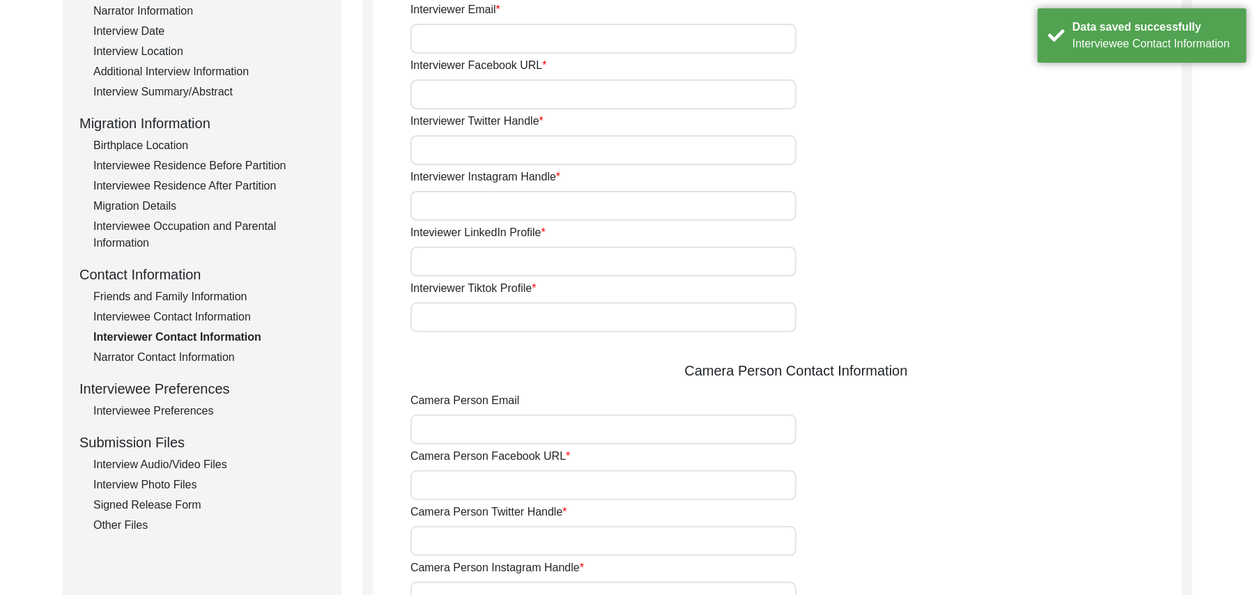
scroll to position [151, 0]
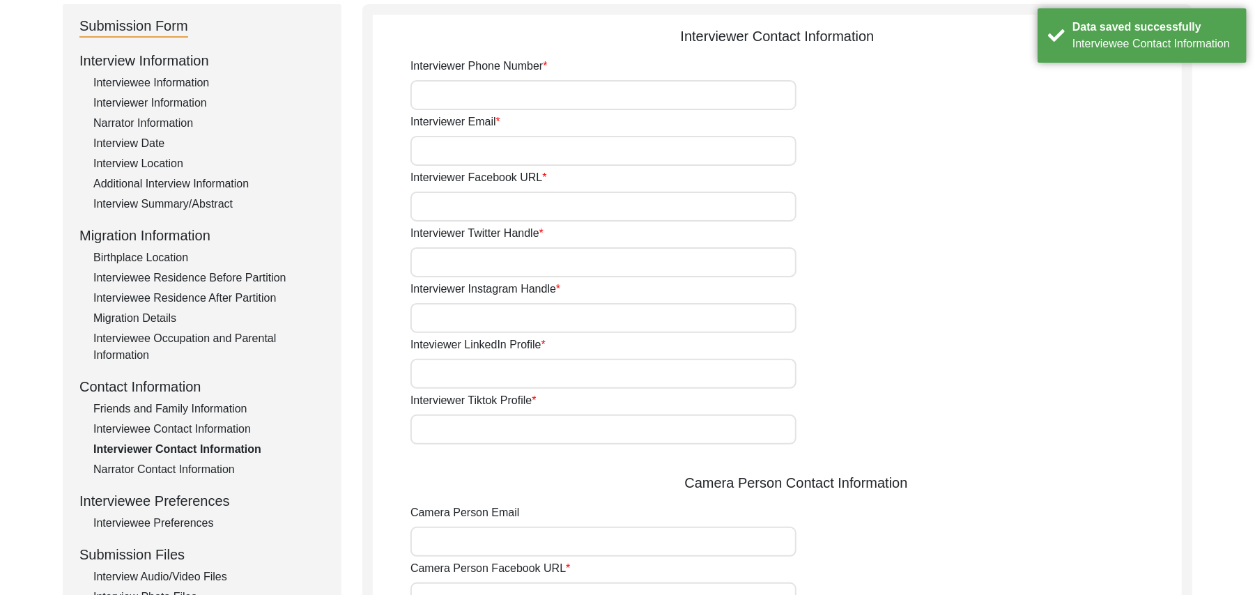
click at [697, 100] on input "Interviewer Phone Number" at bounding box center [603, 95] width 386 height 30
type input "0333768214"
click at [658, 156] on input "Interviewer Email" at bounding box center [603, 151] width 386 height 30
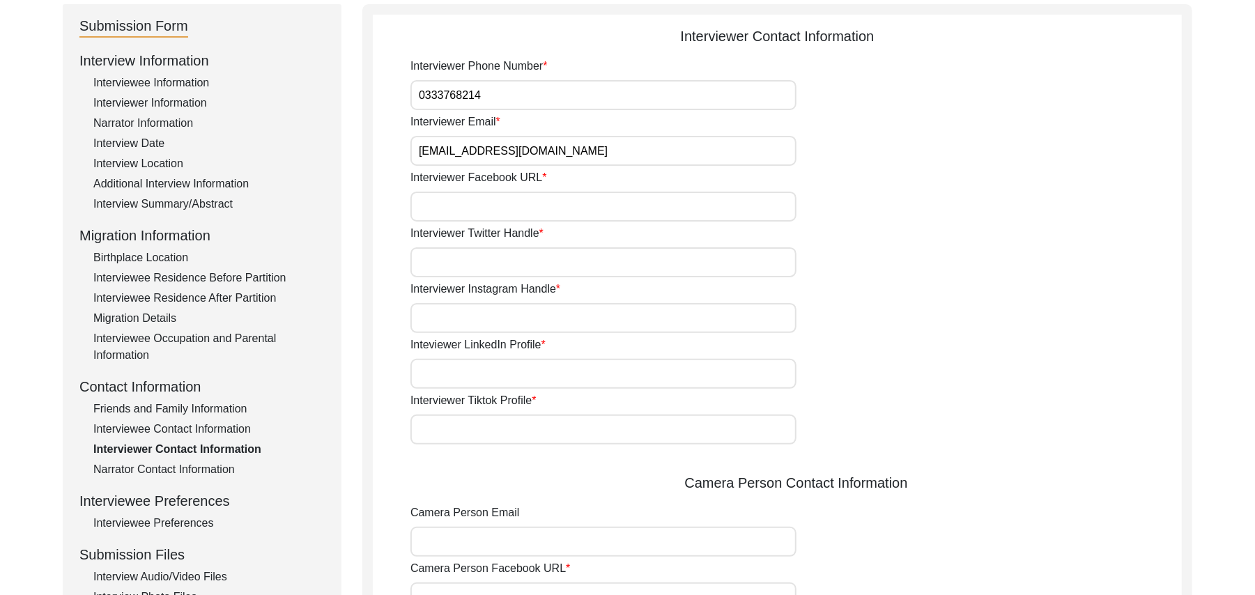
type input "[EMAIL_ADDRESS][DOMAIN_NAME]"
click at [631, 203] on input "Interviewer Facebook URL" at bounding box center [603, 207] width 386 height 30
paste input "N/A"
type input "N/A"
click at [569, 274] on input "Interviewer Twitter Handle" at bounding box center [603, 262] width 386 height 30
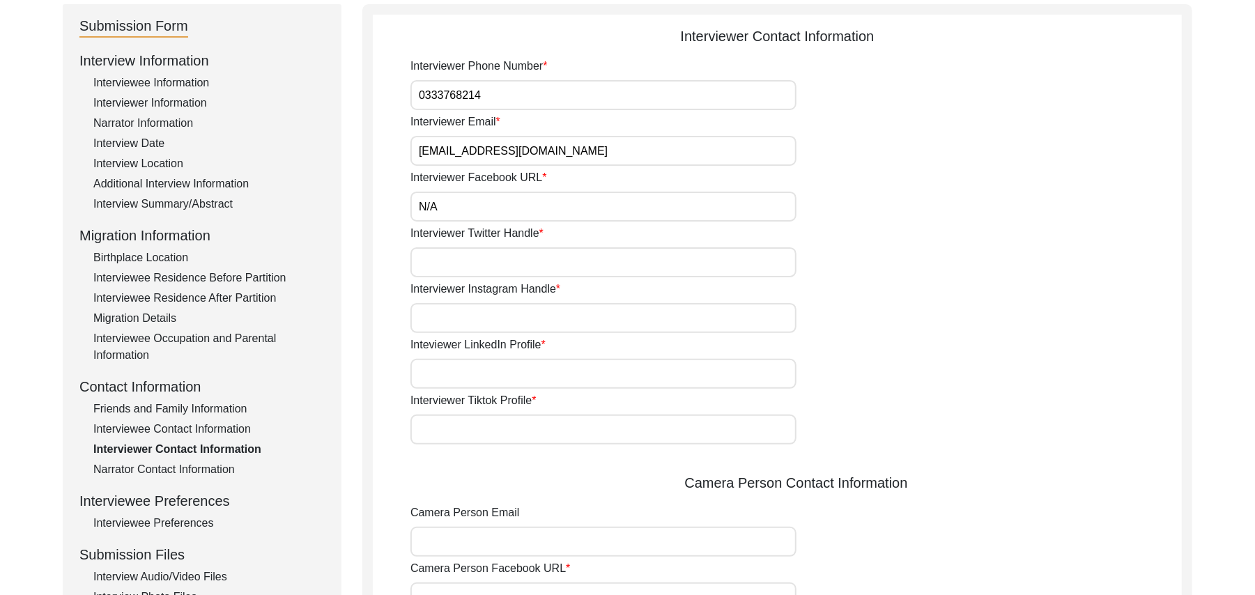
paste input "N/A"
type input "N/A"
click at [542, 324] on input "Interviewer Instagram Handle" at bounding box center [603, 318] width 386 height 30
paste input "N/A"
type input "N/A"
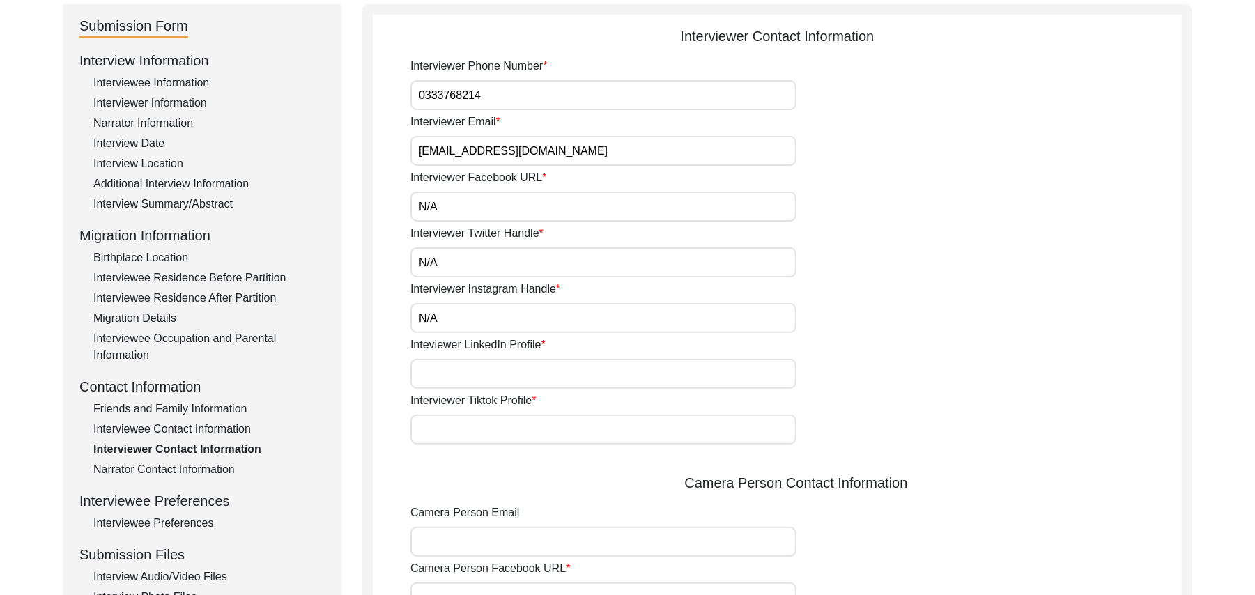
click at [519, 371] on input "Inteviewer LinkedIn Profile" at bounding box center [603, 374] width 386 height 30
paste input "N/A"
type input "N/A"
click at [511, 428] on input "Interviewer Tiktok Profile" at bounding box center [603, 430] width 386 height 30
paste input "N/A"
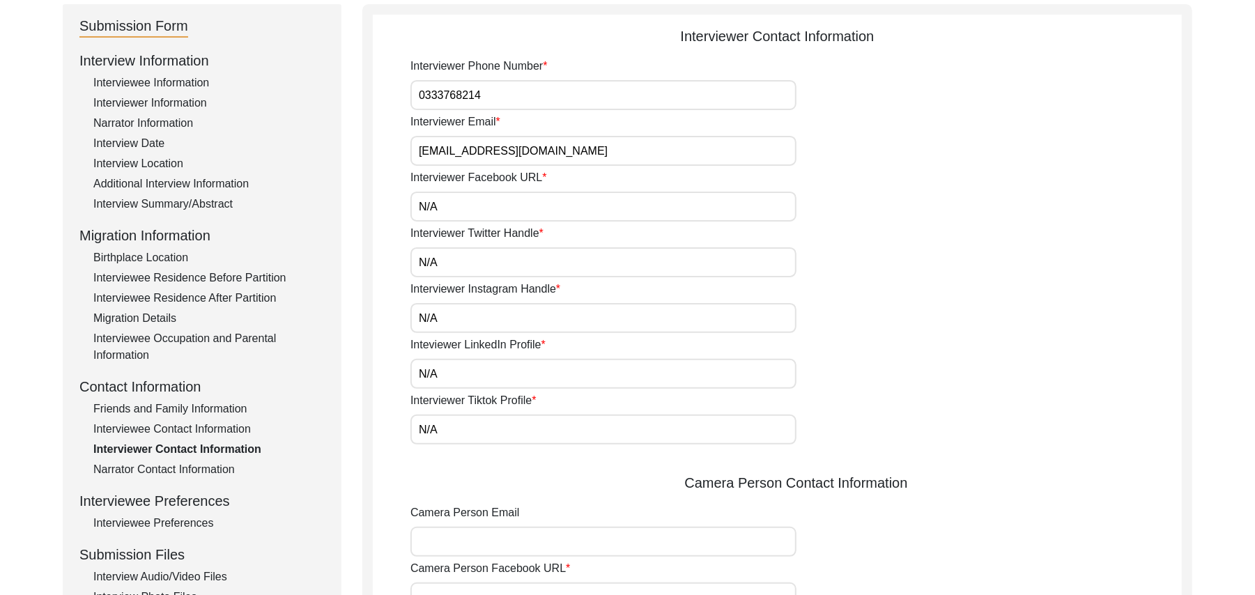
type input "N/A"
click at [510, 533] on input "Camera Person Email" at bounding box center [603, 542] width 386 height 30
paste input "N/A"
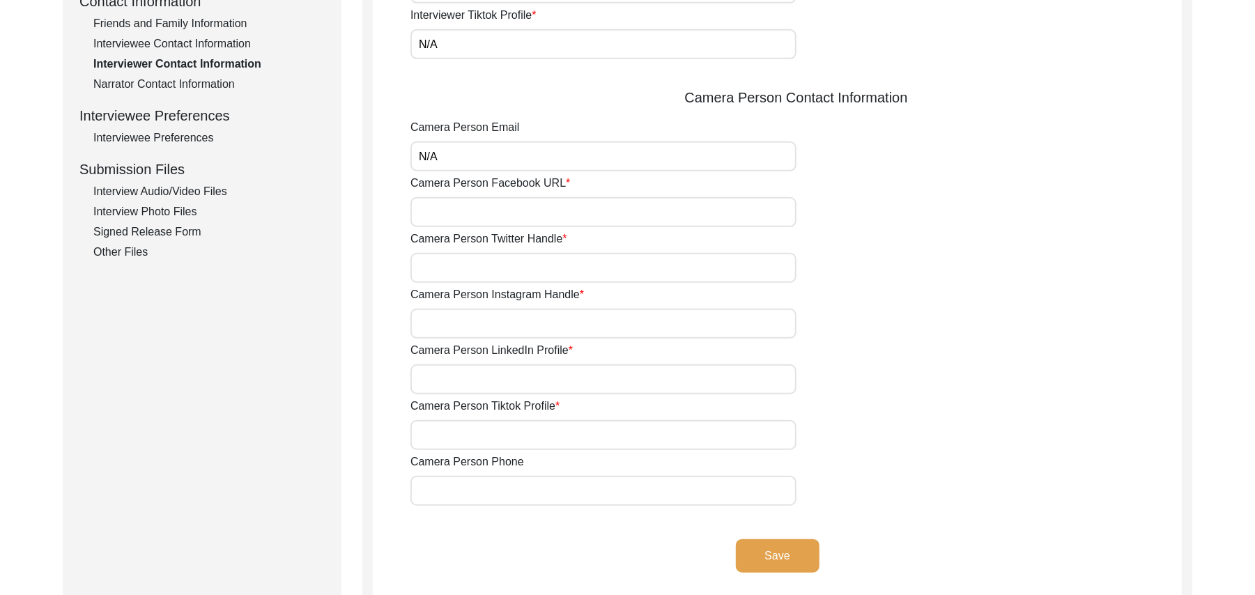
scroll to position [549, 0]
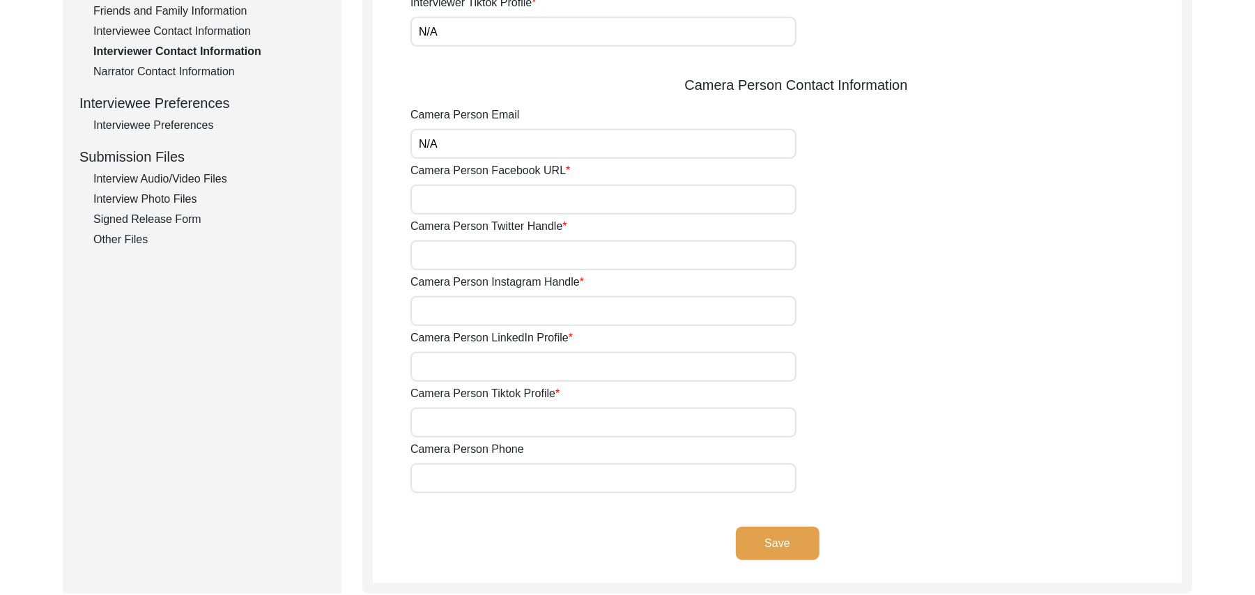
type input "N/A"
click at [474, 210] on input "Camera Person Facebook URL" at bounding box center [603, 200] width 386 height 30
paste input "N/A"
type input "N/A"
click at [477, 247] on input "Camera Person Twitter Handle" at bounding box center [603, 255] width 386 height 30
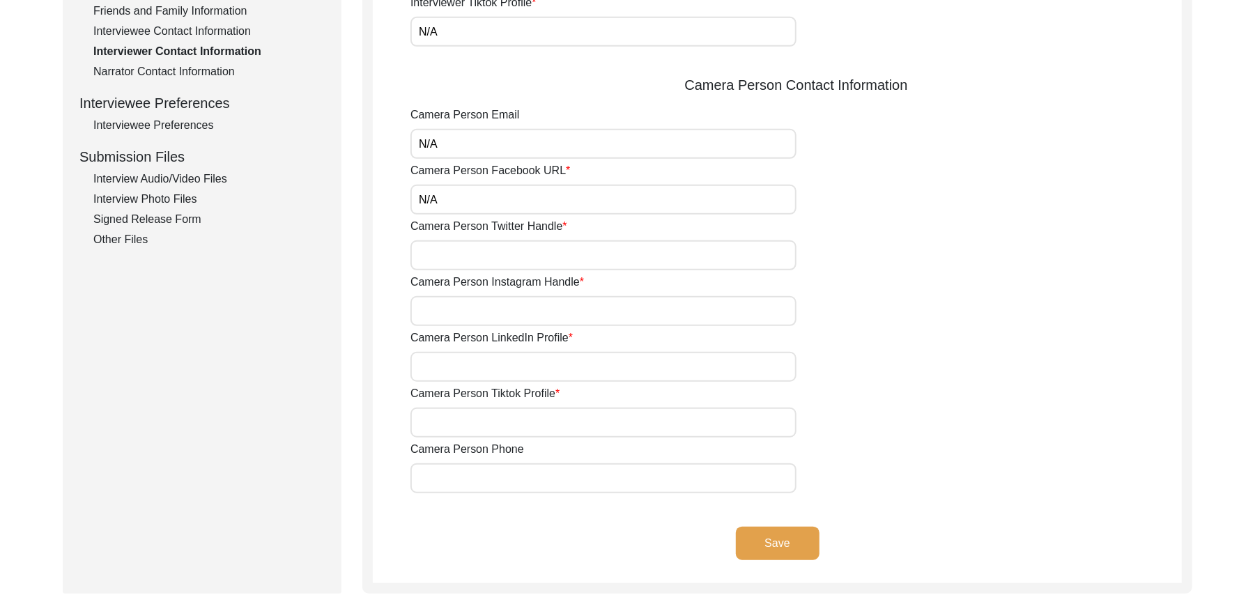
paste input "N/A"
type input "N/A"
click at [467, 312] on input "Camera Person Instagram Handle" at bounding box center [603, 311] width 386 height 30
paste input "N/A"
type input "N/A"
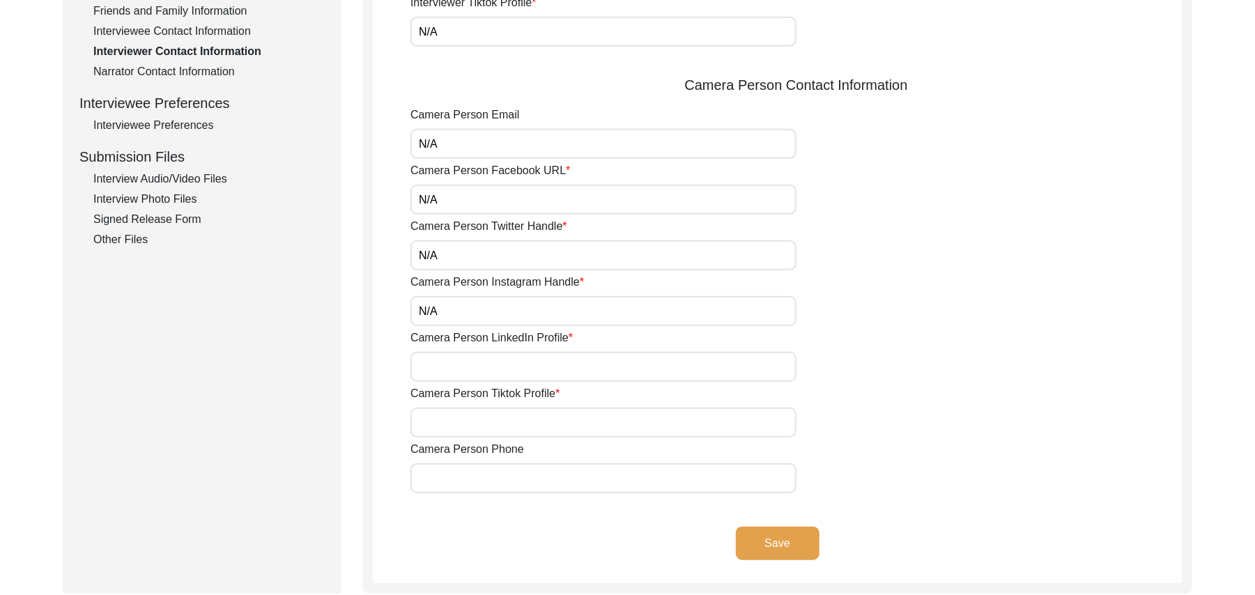
click at [463, 380] on input "Camera Person LinkedIn Profile" at bounding box center [603, 367] width 386 height 30
paste input "N/A"
type input "N/A"
click at [461, 421] on input "Camera Person Tiktok Profile" at bounding box center [603, 423] width 386 height 30
paste input "N/A"
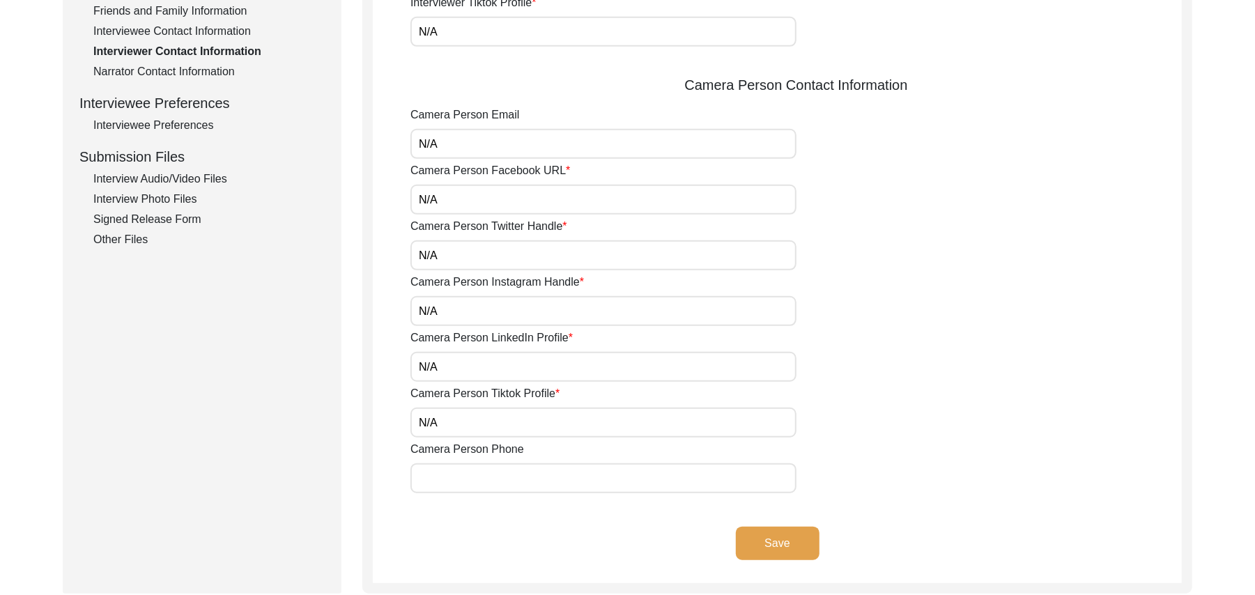
type input "N/A"
click at [463, 477] on input "Camera Person Phone" at bounding box center [603, 478] width 386 height 30
paste input "N/A"
type input "N/A"
click at [759, 541] on button "Save" at bounding box center [778, 543] width 84 height 33
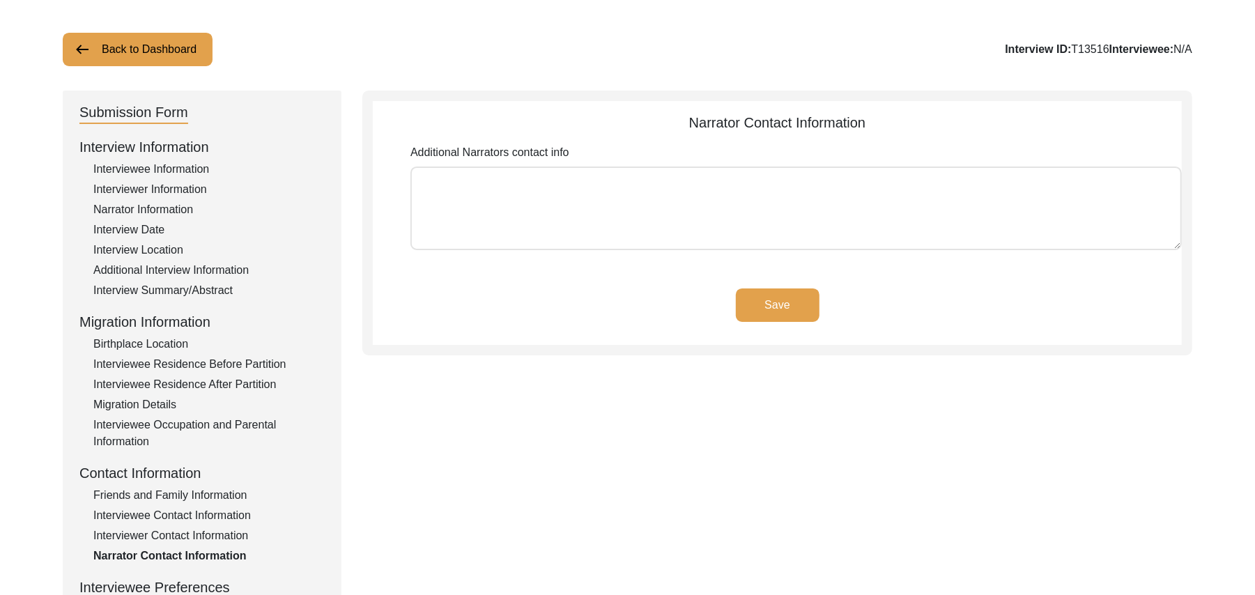
scroll to position [61, 0]
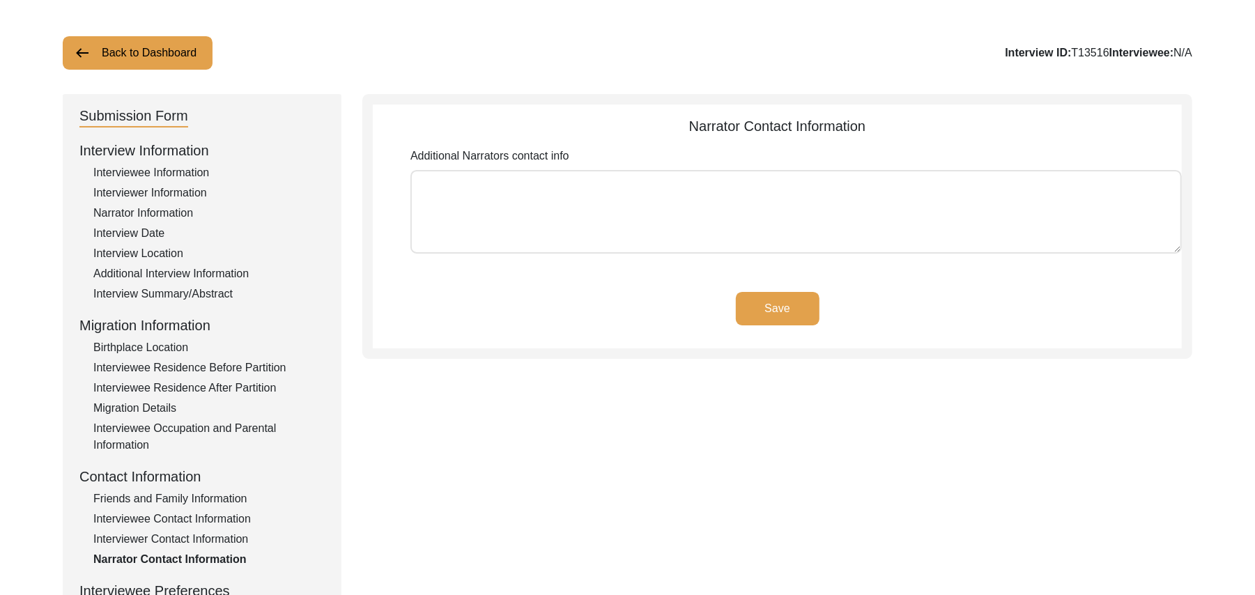
click at [587, 235] on textarea "Additional Narrators contact info" at bounding box center [795, 212] width 771 height 84
paste textarea "N/A"
type textarea "N/A"
click at [752, 302] on button "Save" at bounding box center [778, 308] width 84 height 33
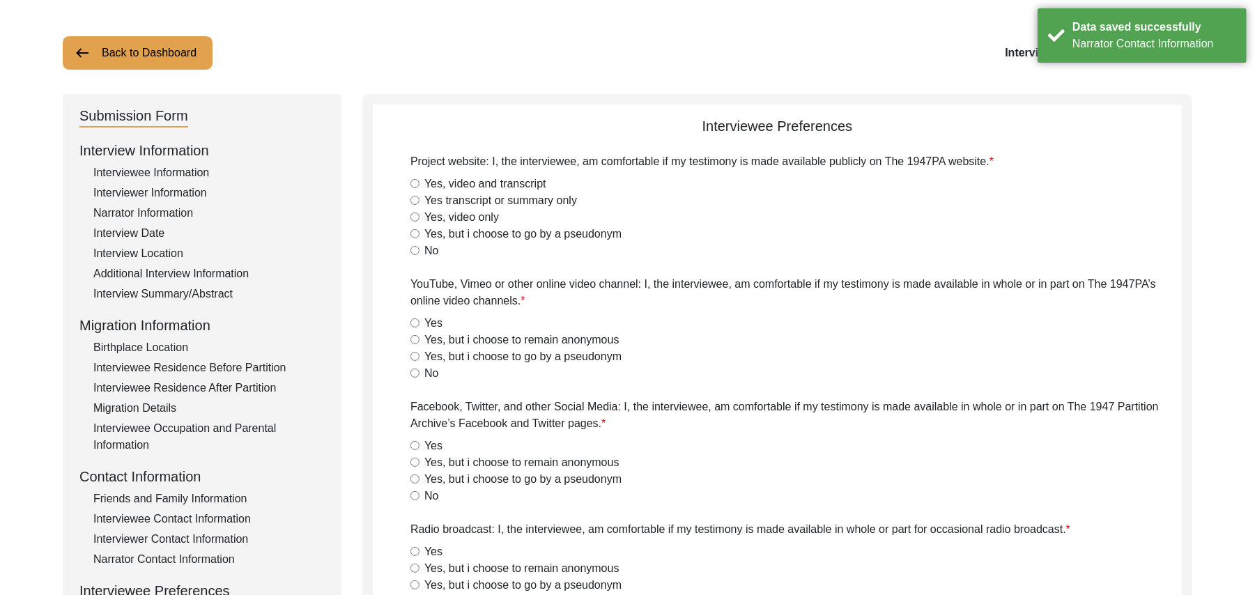
click at [417, 188] on div "Yes, video and transcript" at bounding box center [795, 184] width 771 height 17
click at [415, 185] on input "Yes, video and transcript" at bounding box center [414, 183] width 9 height 9
radio input "true"
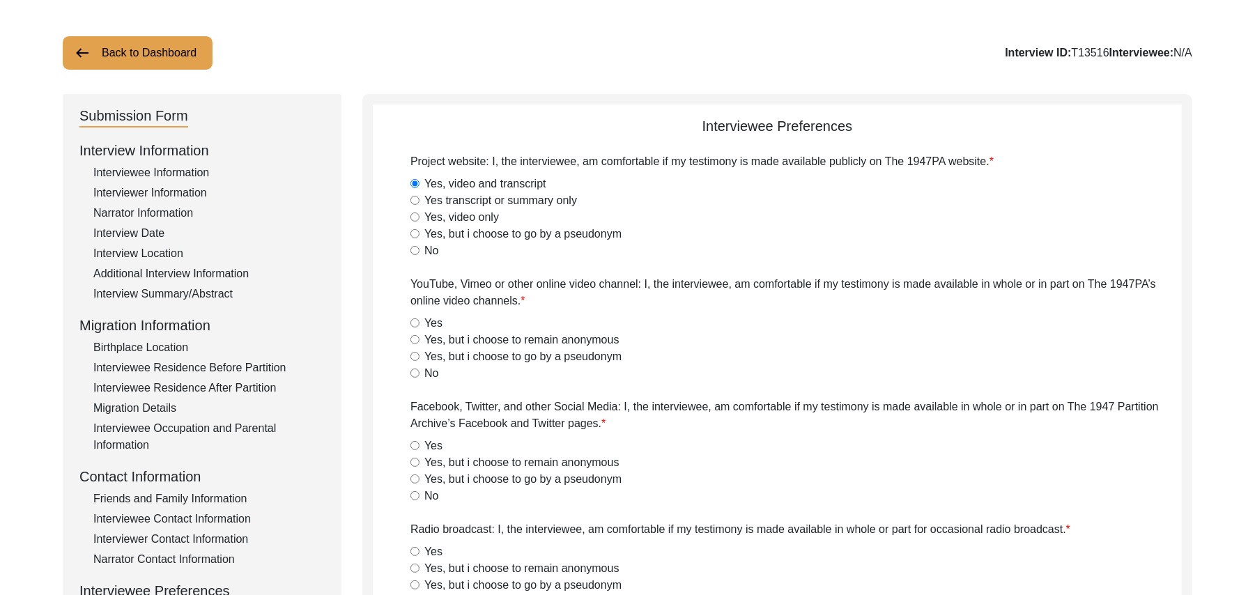
click at [416, 321] on input "Yes" at bounding box center [414, 322] width 9 height 9
radio input "true"
click at [414, 444] on input "Yes" at bounding box center [414, 445] width 9 height 9
radio input "true"
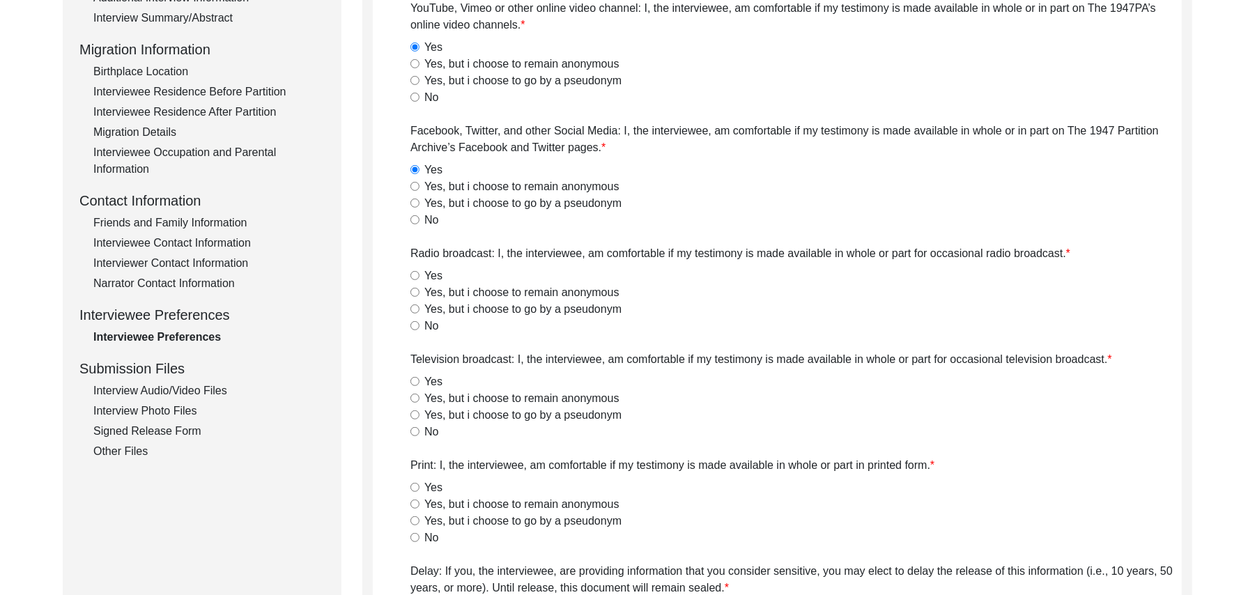
scroll to position [368, 0]
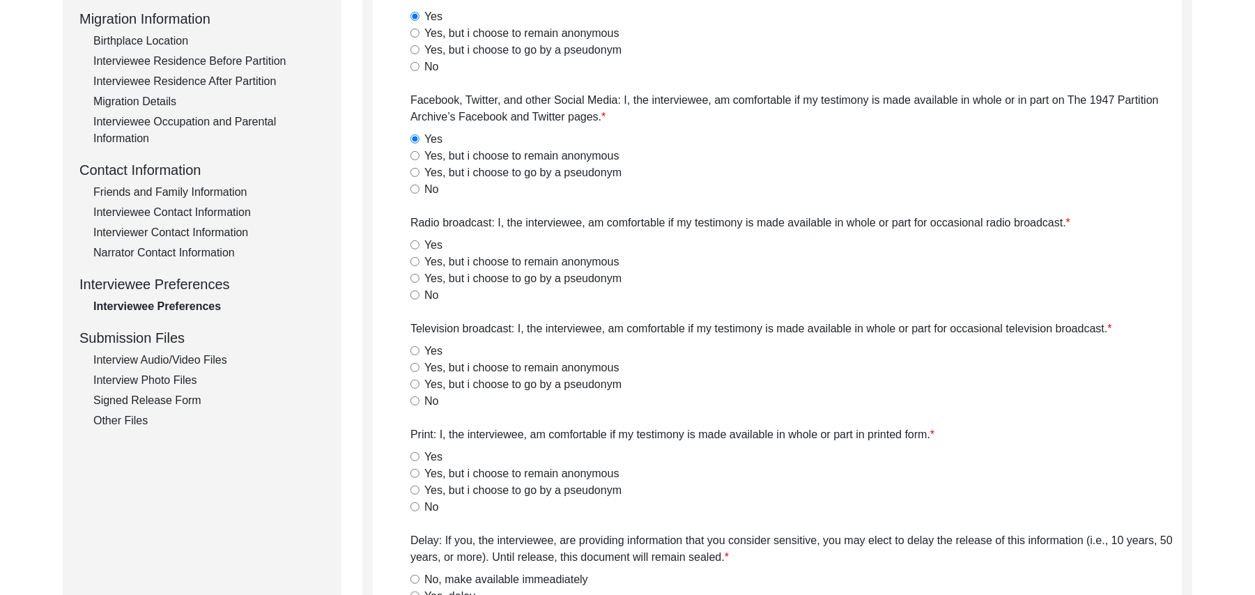
click at [414, 241] on input "Yes" at bounding box center [414, 244] width 9 height 9
radio input "true"
click at [414, 349] on input "Yes" at bounding box center [414, 350] width 9 height 9
radio input "true"
click at [413, 454] on input "Yes" at bounding box center [414, 456] width 9 height 9
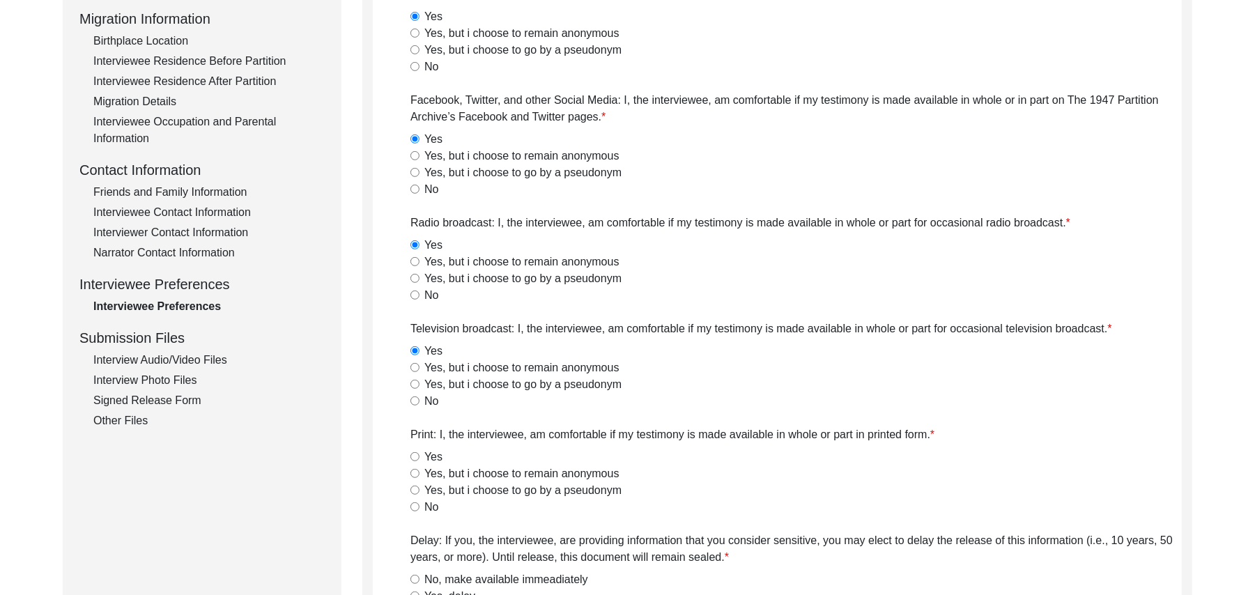
radio input "true"
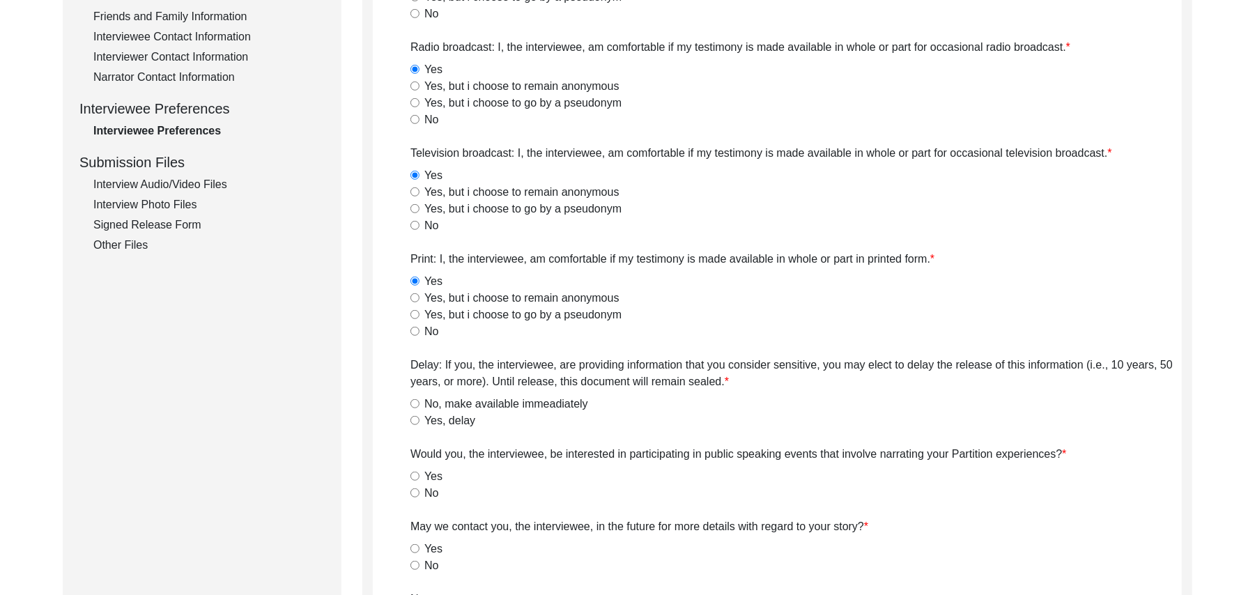
scroll to position [684, 0]
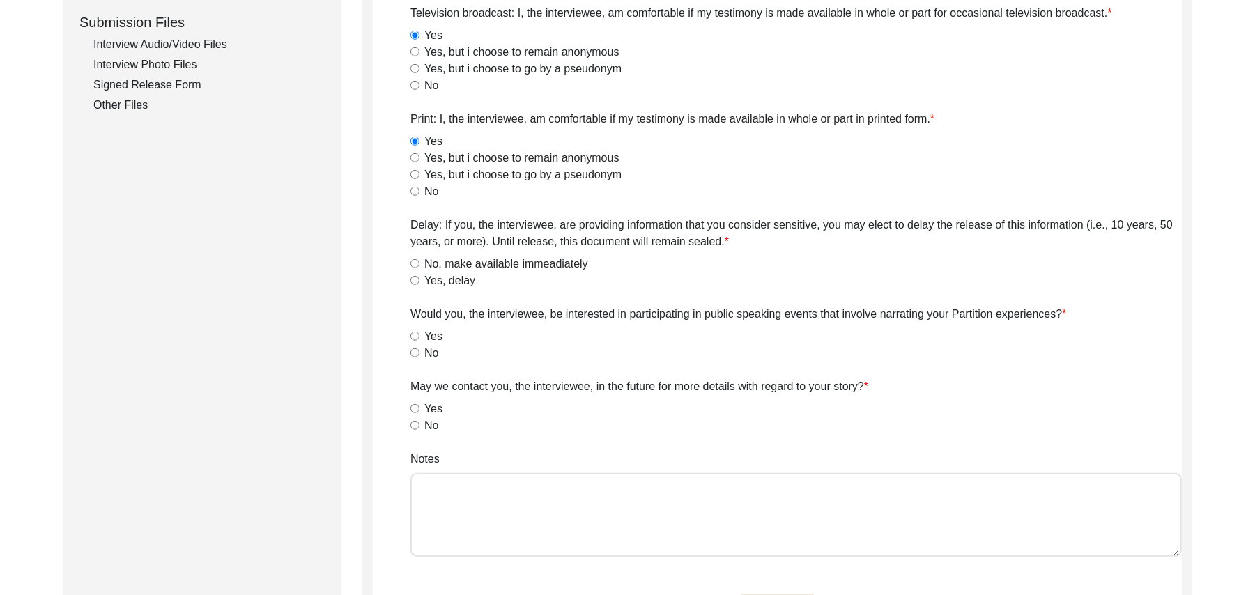
click at [414, 263] on input "No, make available immeadiately" at bounding box center [414, 263] width 9 height 9
radio input "true"
click at [415, 352] on input "No" at bounding box center [414, 352] width 9 height 9
radio input "true"
click at [415, 412] on input "Yes" at bounding box center [414, 408] width 9 height 9
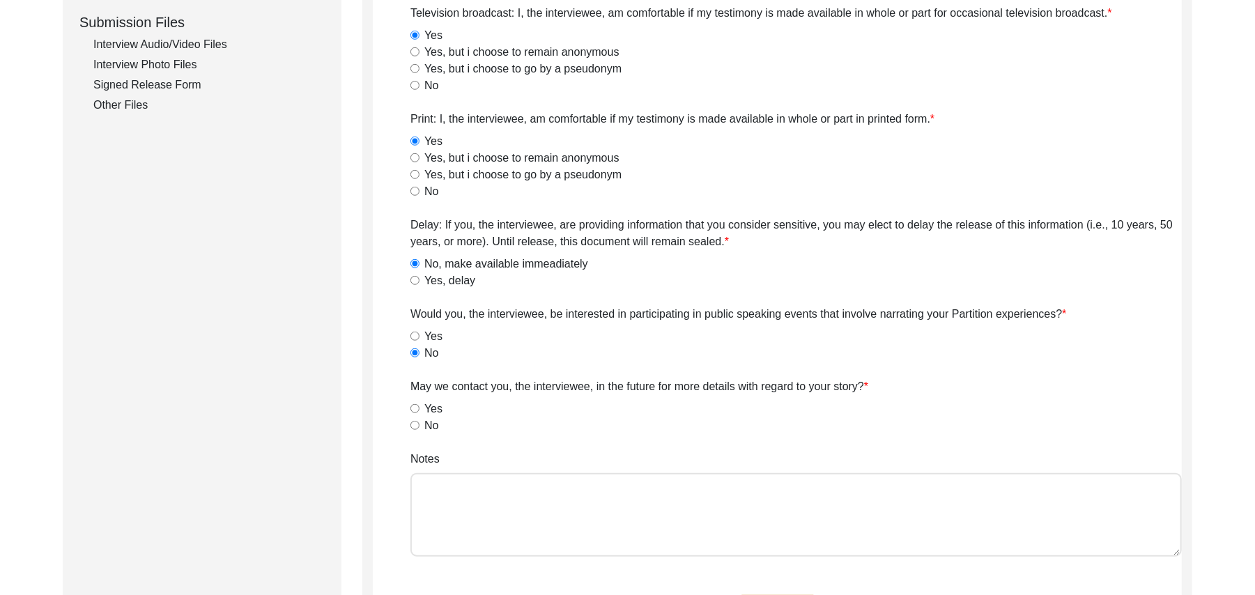
radio input "true"
click at [433, 516] on textarea "Notes" at bounding box center [795, 515] width 771 height 84
paste textarea "N/A"
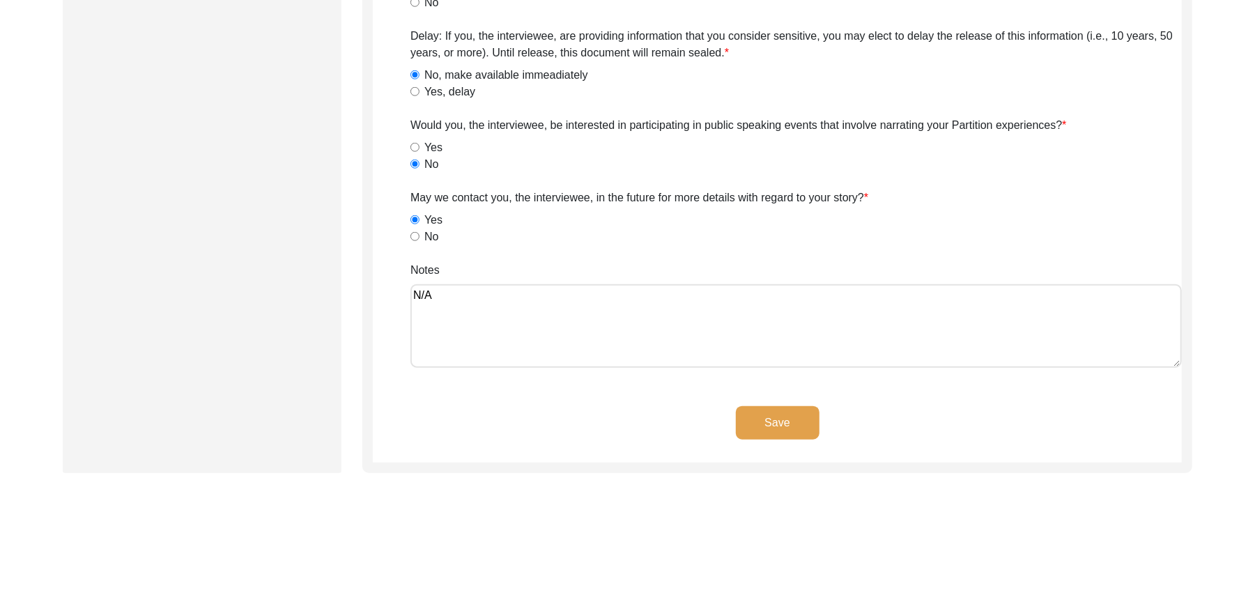
scroll to position [893, 0]
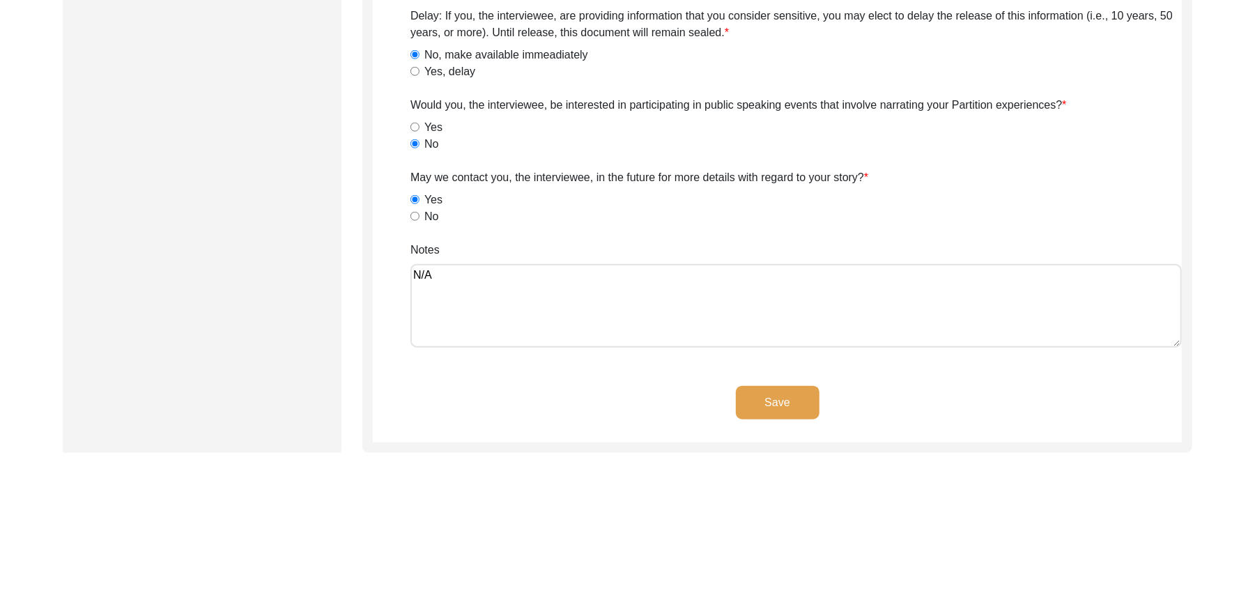
type textarea "N/A"
click at [804, 396] on button "Save" at bounding box center [778, 402] width 84 height 33
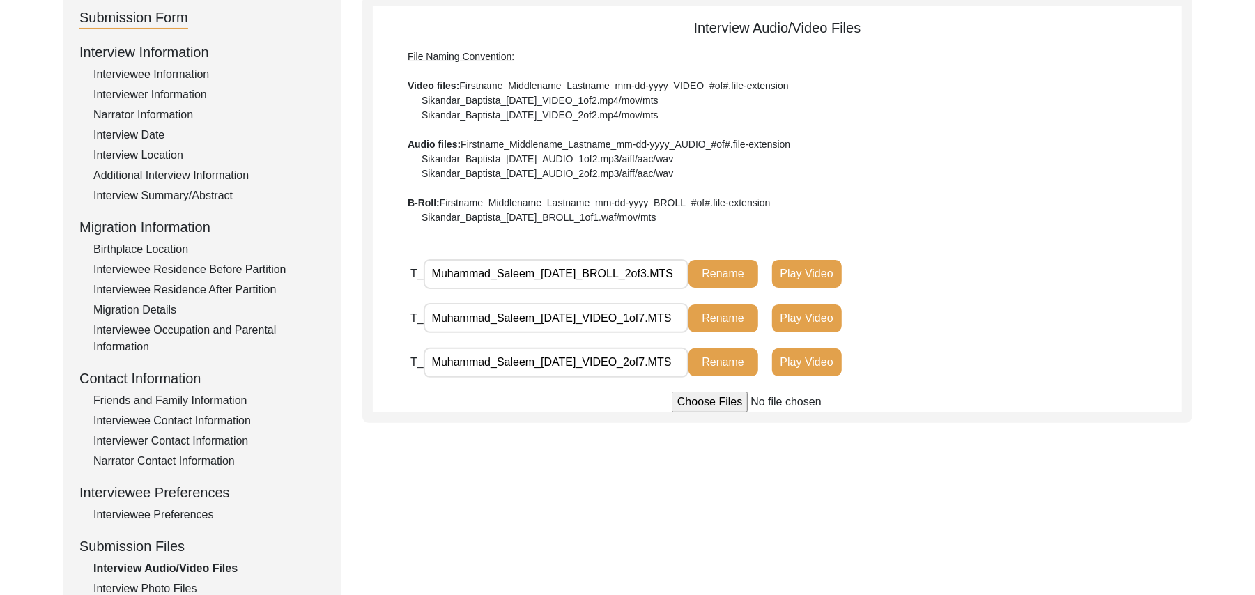
scroll to position [0, 0]
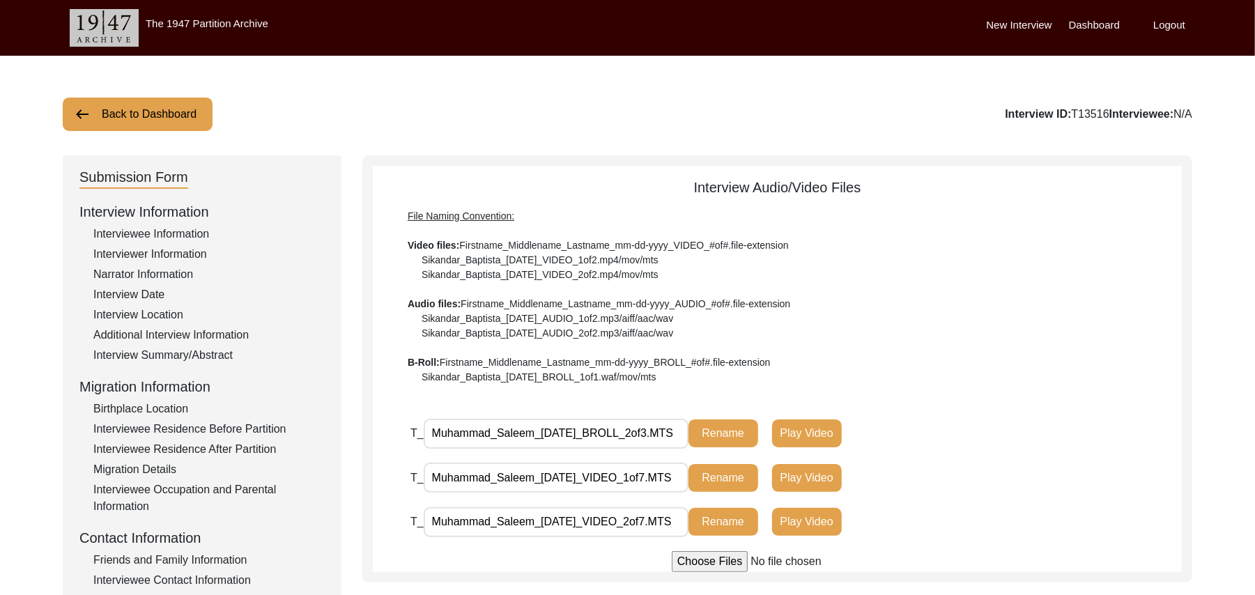
click at [180, 113] on button "Back to Dashboard" at bounding box center [138, 114] width 150 height 33
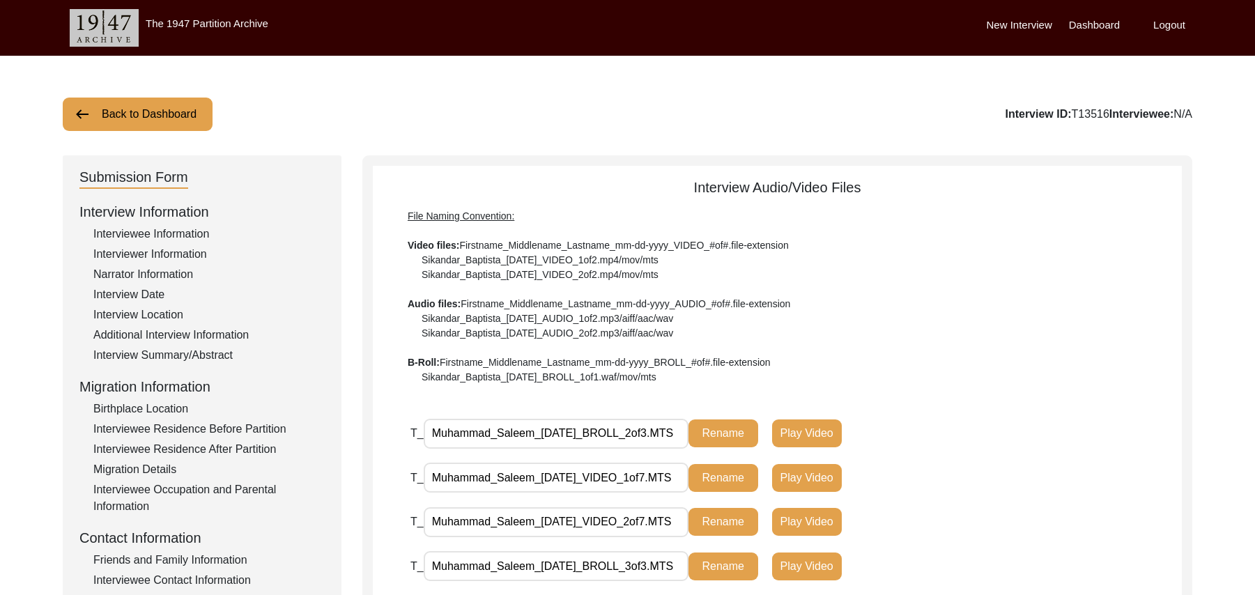
scroll to position [336, 0]
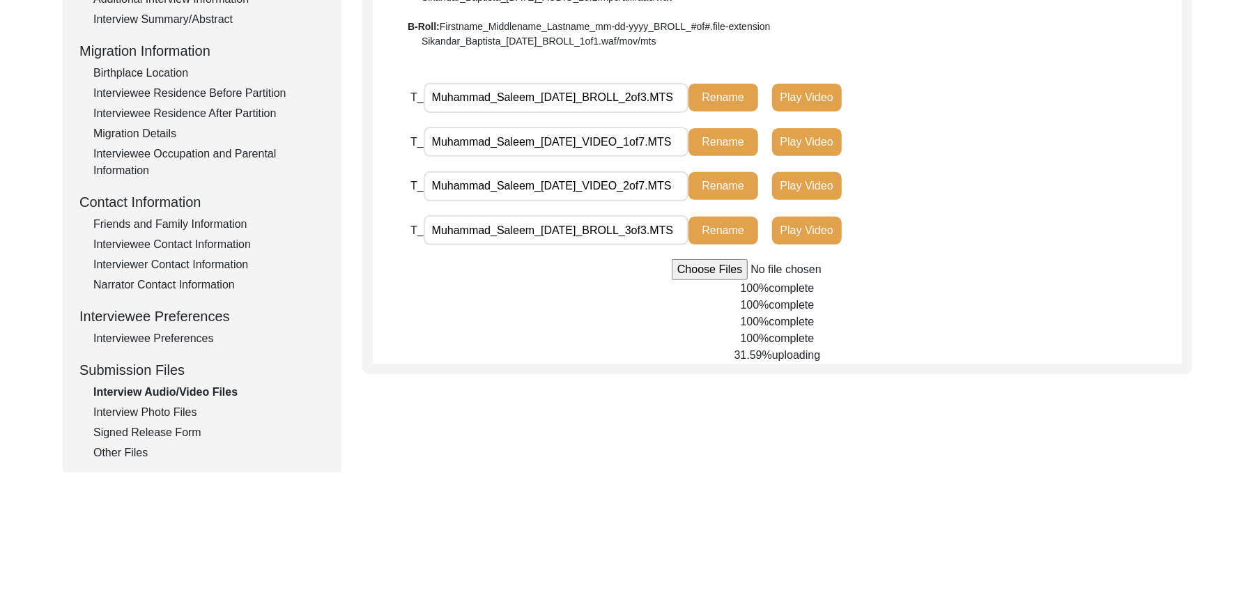
click at [688, 268] on input "file" at bounding box center [777, 269] width 211 height 21
click at [695, 273] on input "file" at bounding box center [777, 269] width 211 height 21
type input "C:\fakepath\Muhammad_Saleem_08-25-2025_VIDEO_4of7.MTS"
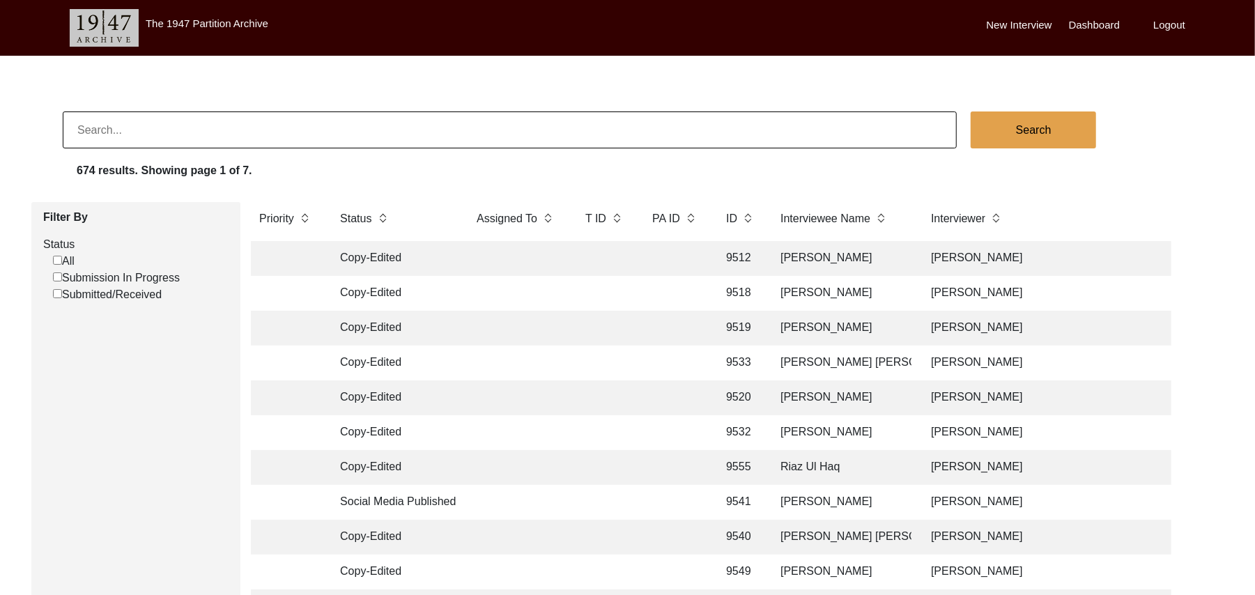
click at [56, 274] on input "Submission In Progress" at bounding box center [57, 276] width 9 height 9
checkbox input "false"
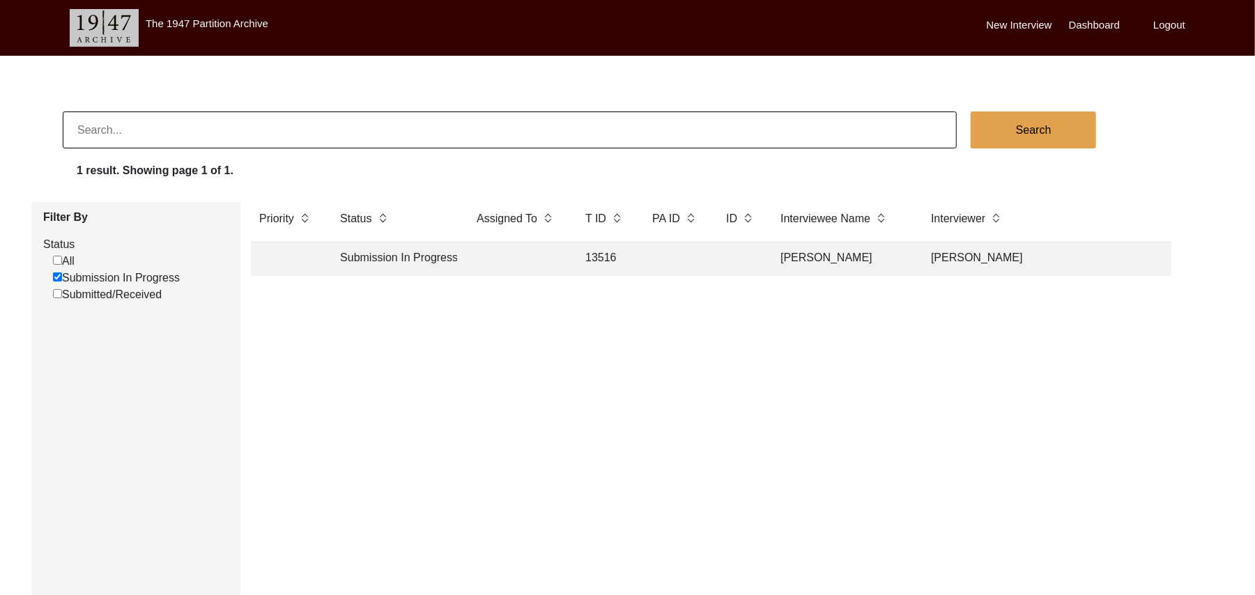
click at [597, 255] on td "13516" at bounding box center [605, 258] width 56 height 35
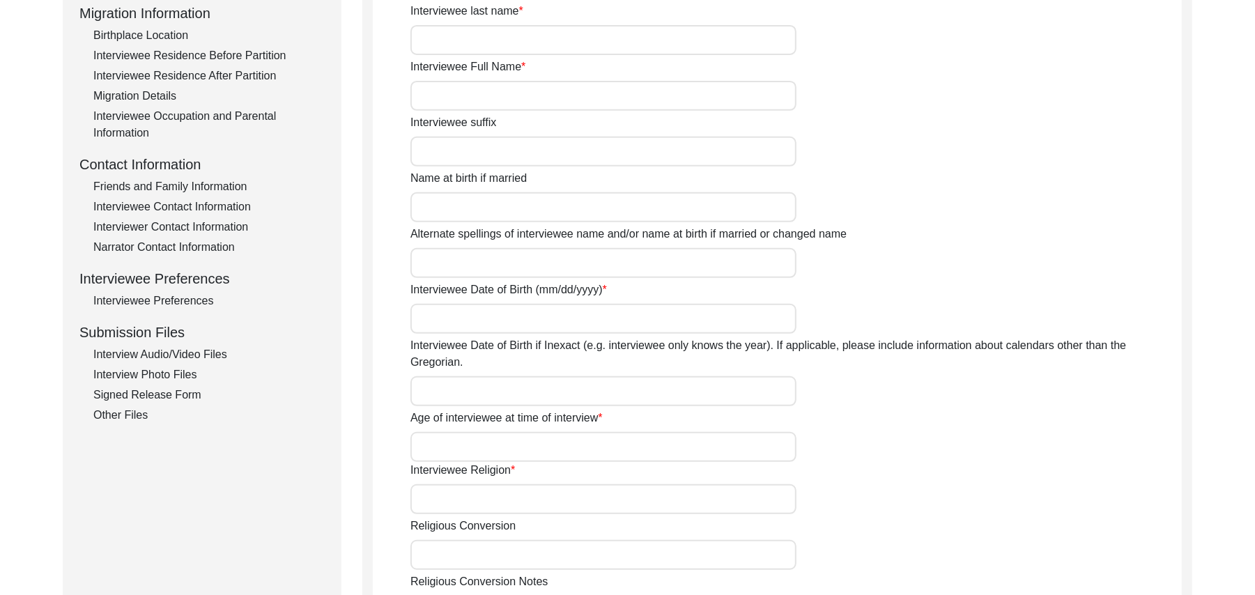
type input "Mr"
type input "[DEMOGRAPHIC_DATA]"
type input "Saleem"
type input "N/A"
type input "[PERSON_NAME]"
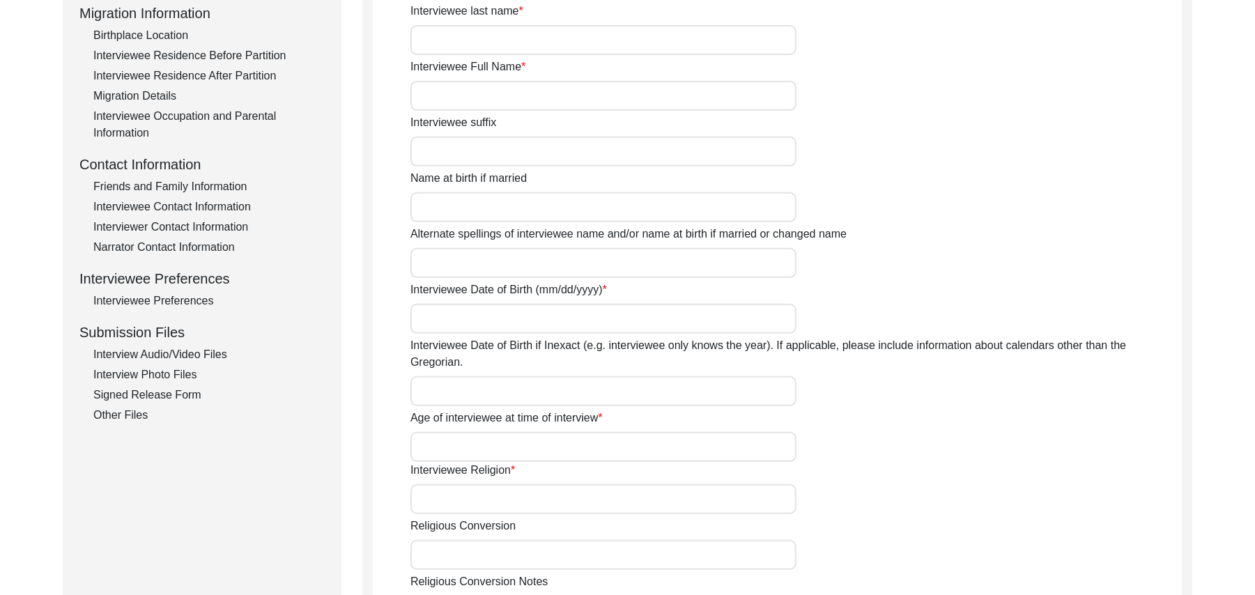
type input "N/A"
type input "[PERSON_NAME]"
type input "1939"
type input "1934"
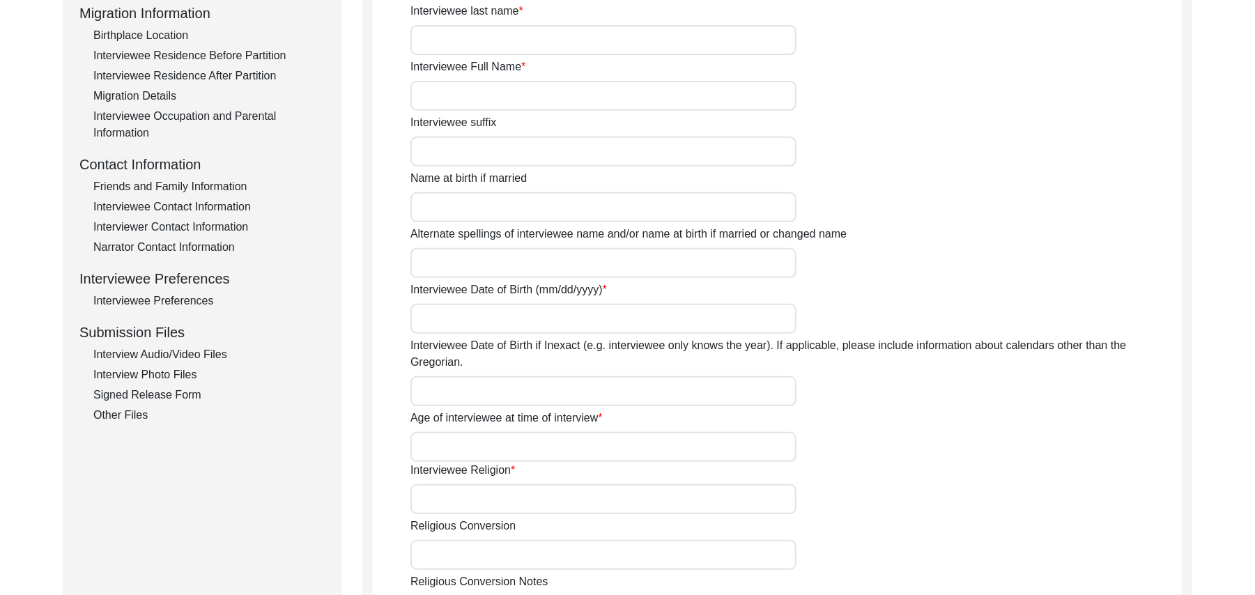
type input "91 Years"
type input "[DEMOGRAPHIC_DATA]"
type input "N/A"
type textarea "N/A"
type input "Punjabi"
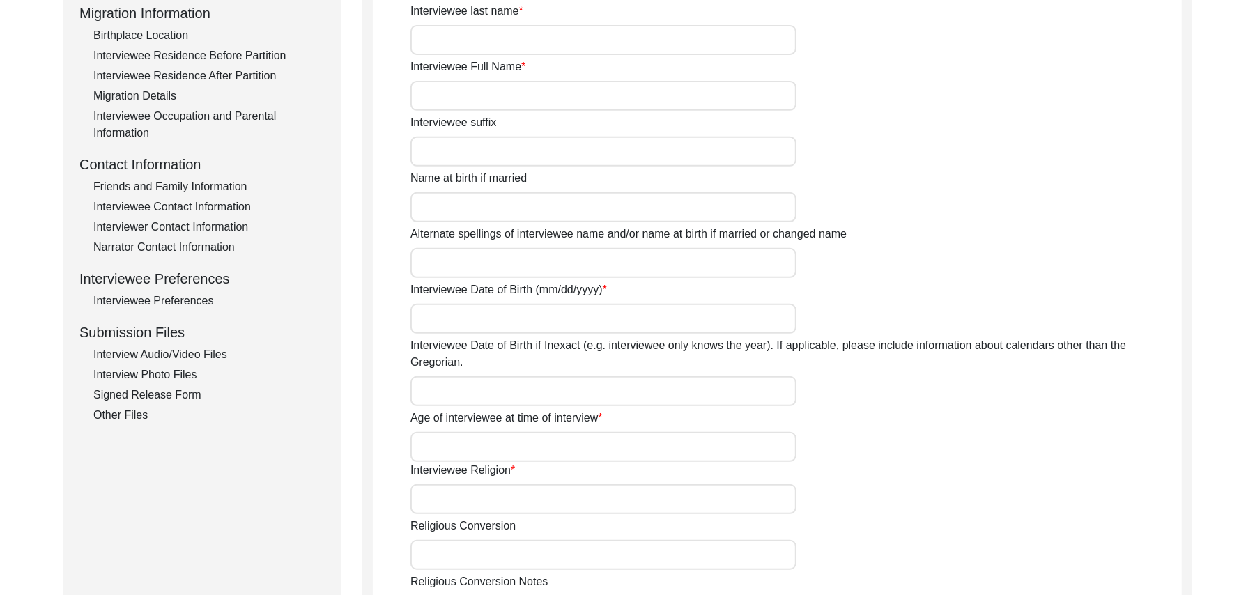
type input "Malwai"
type input "[DEMOGRAPHIC_DATA]"
type input "Araein"
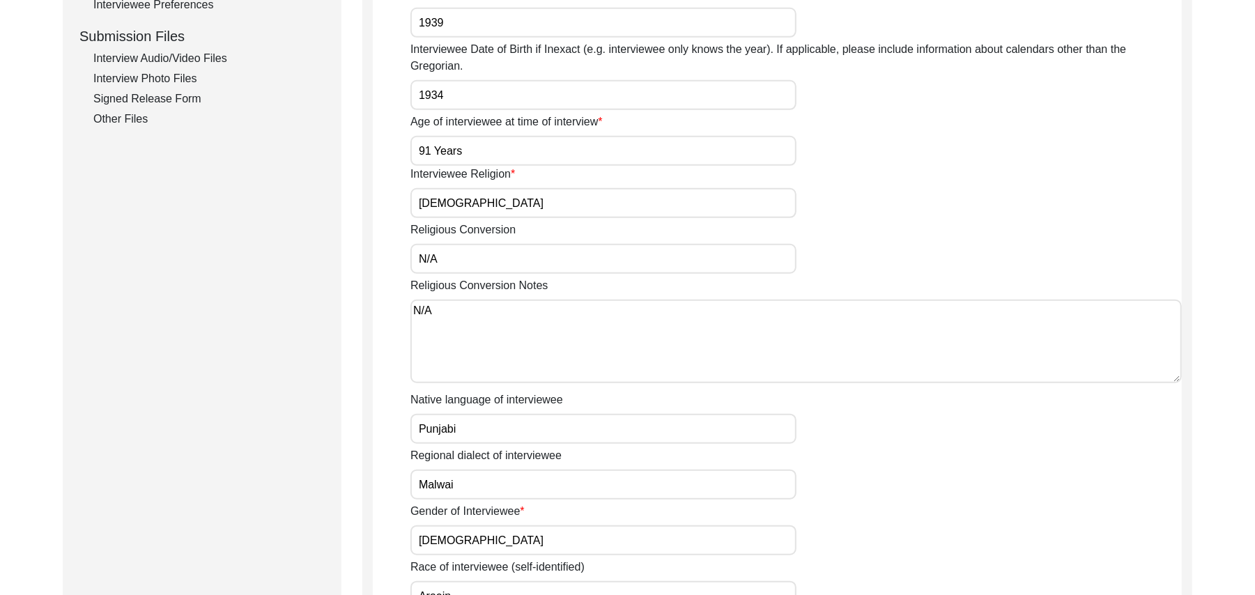
scroll to position [633, 0]
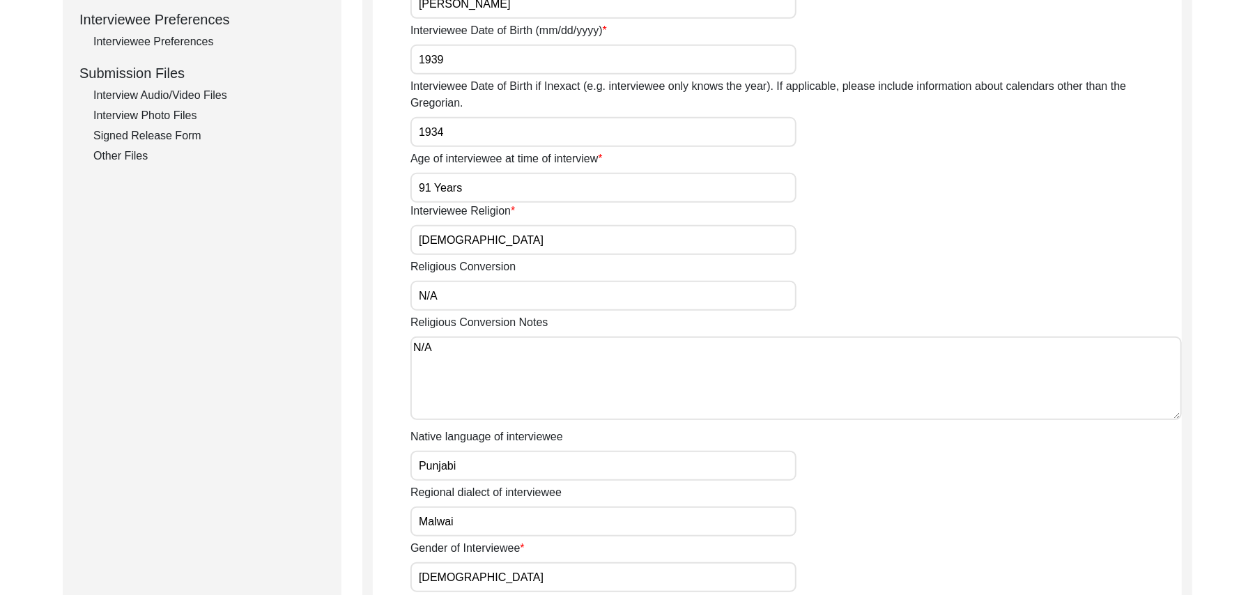
click at [312, 118] on div "Interview Photo Files" at bounding box center [208, 115] width 231 height 17
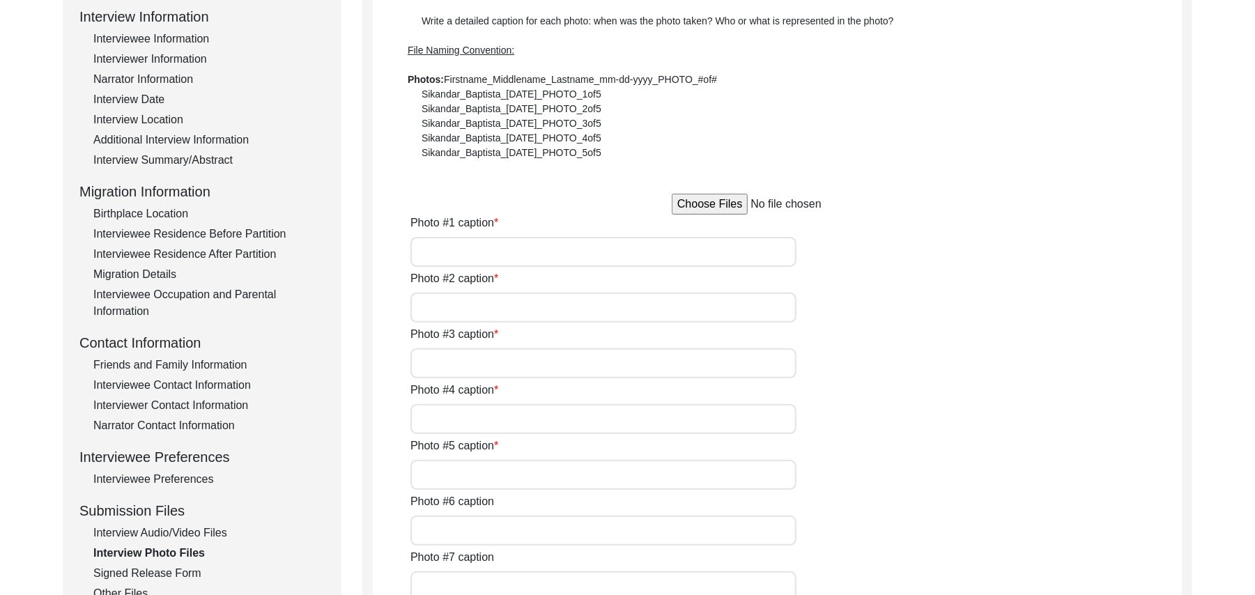
scroll to position [185, 0]
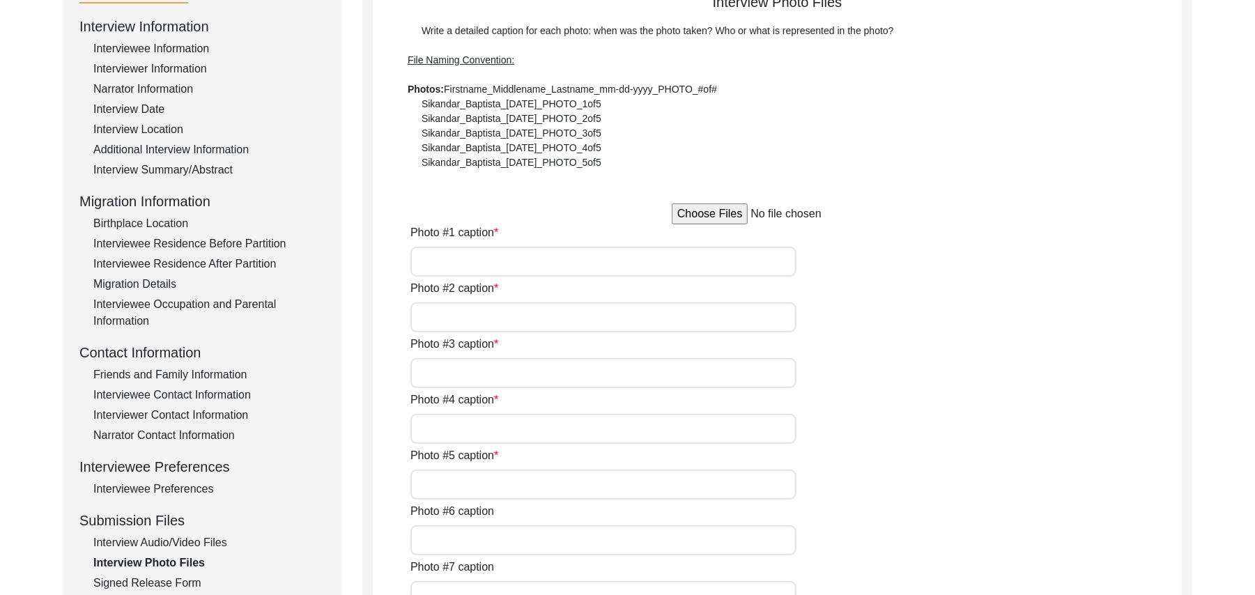
click at [725, 210] on input "file" at bounding box center [777, 213] width 211 height 21
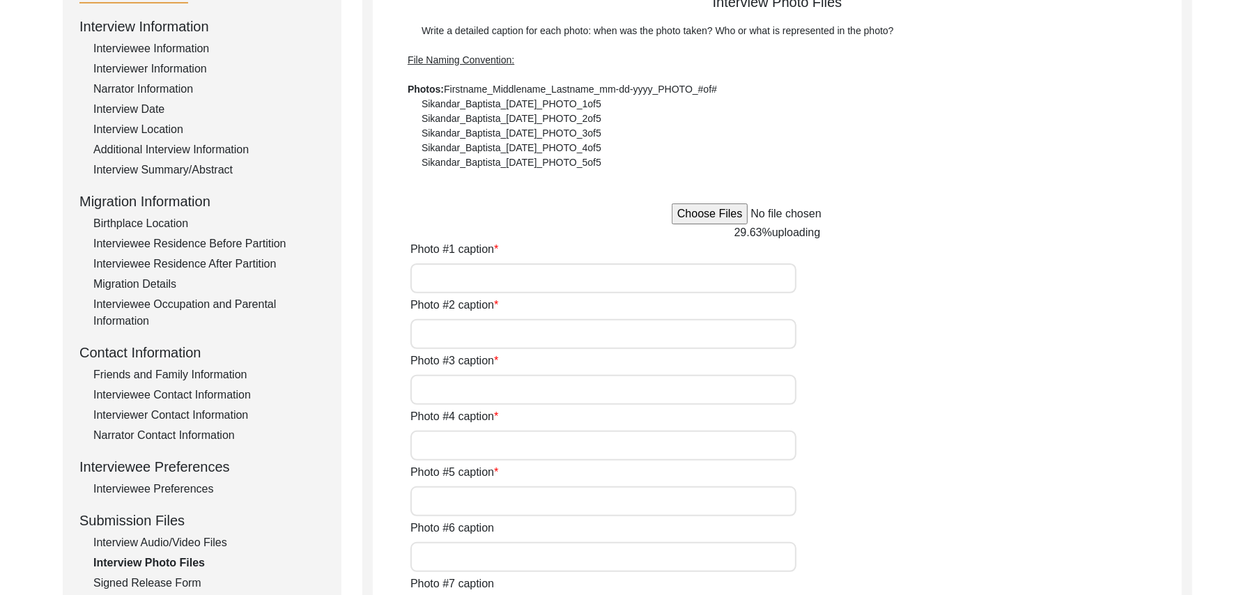
click at [694, 212] on input "file" at bounding box center [777, 213] width 211 height 21
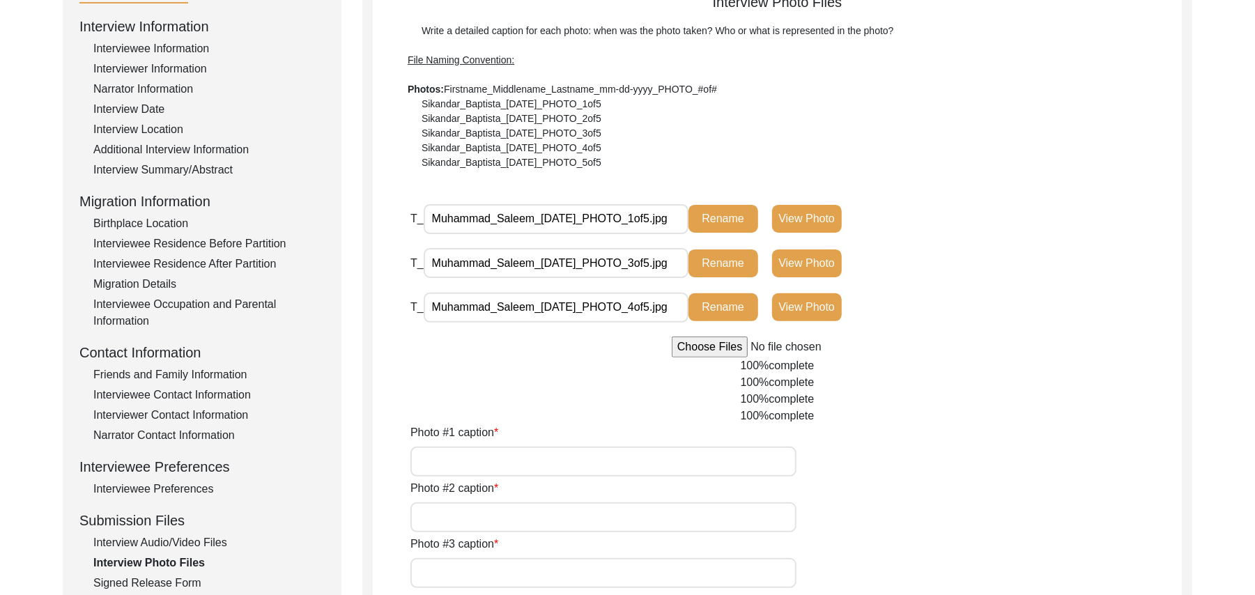
click at [693, 346] on input "file" at bounding box center [777, 347] width 211 height 21
type input "C:\fakepath\Muhammad_Saleem_08-25-2025_PHOTO_2of5.jpg"
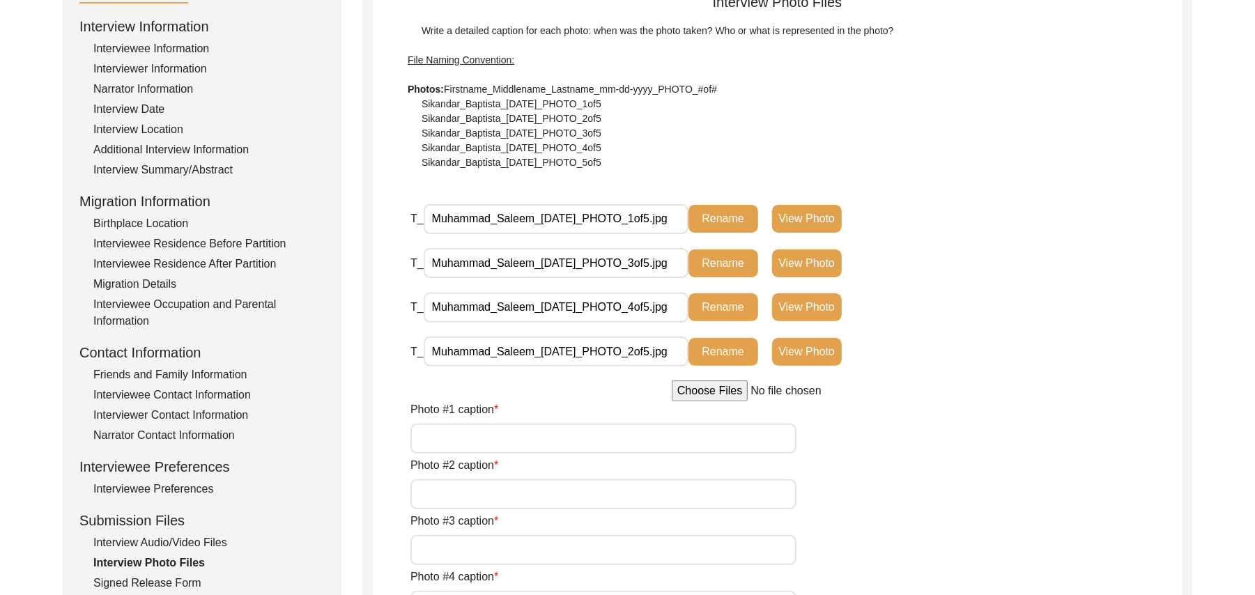
click at [185, 580] on div "Signed Release Form" at bounding box center [208, 583] width 231 height 17
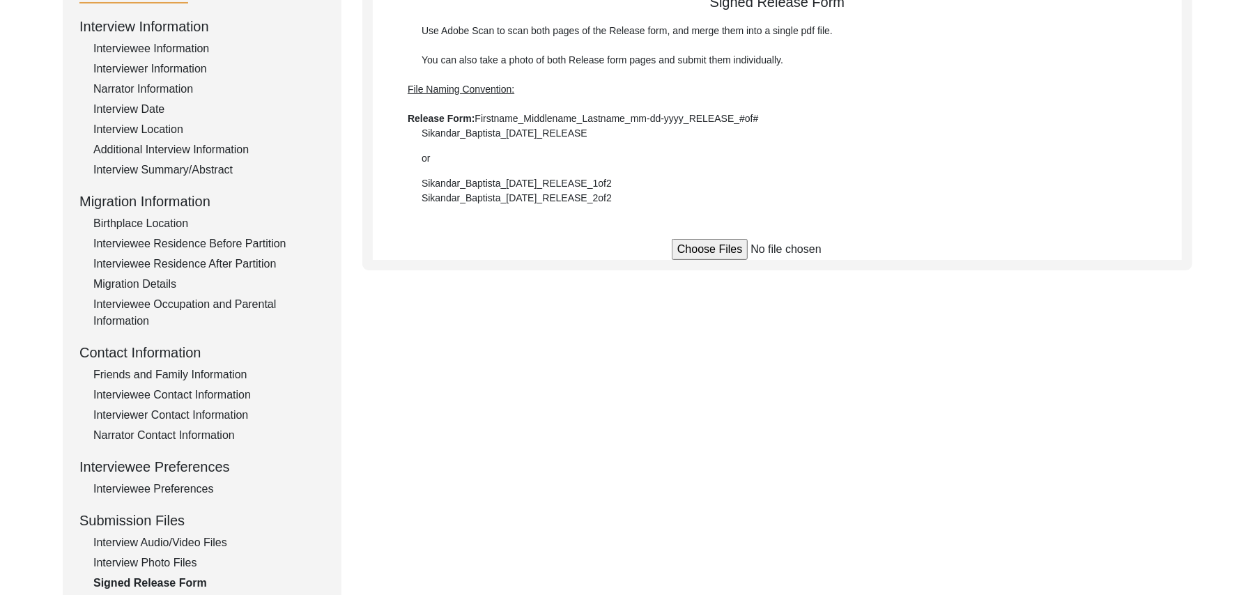
click at [713, 247] on input "file" at bounding box center [777, 249] width 211 height 21
type input "C:\fakepath\Muhammad_Saleem_08-25-2025_RELEASE_1of2.jpg"
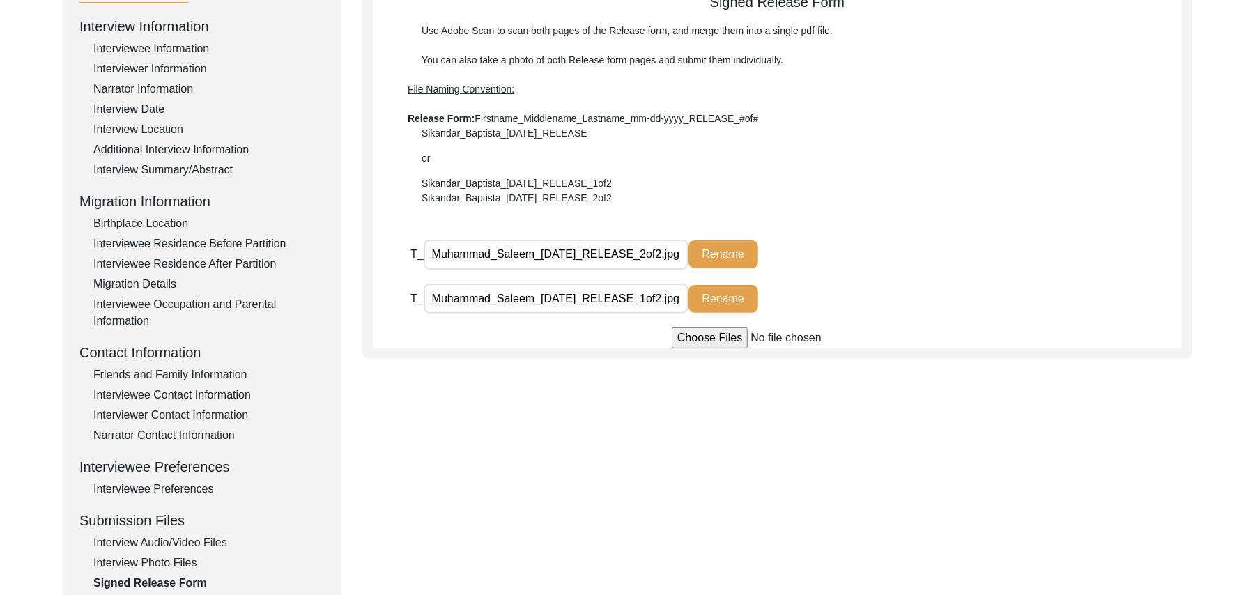
scroll to position [148, 0]
